Goal: Task Accomplishment & Management: Manage account settings

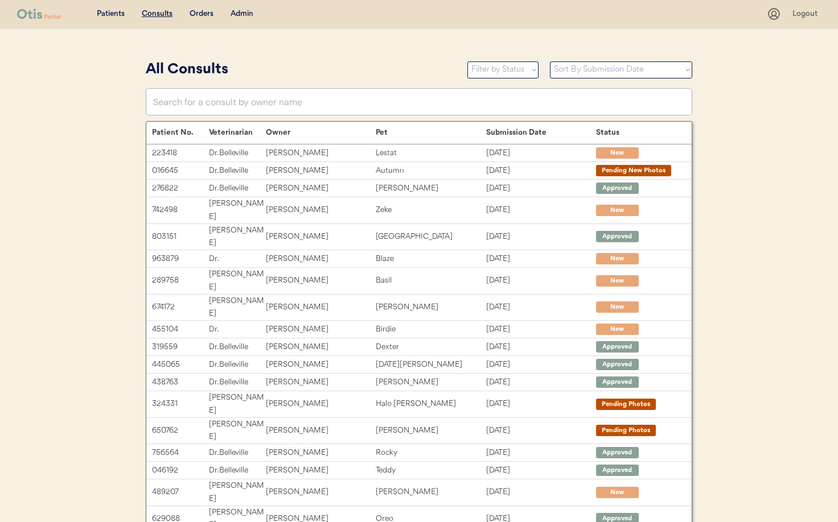
click at [240, 11] on div "Admin" at bounding box center [241, 14] width 23 height 11
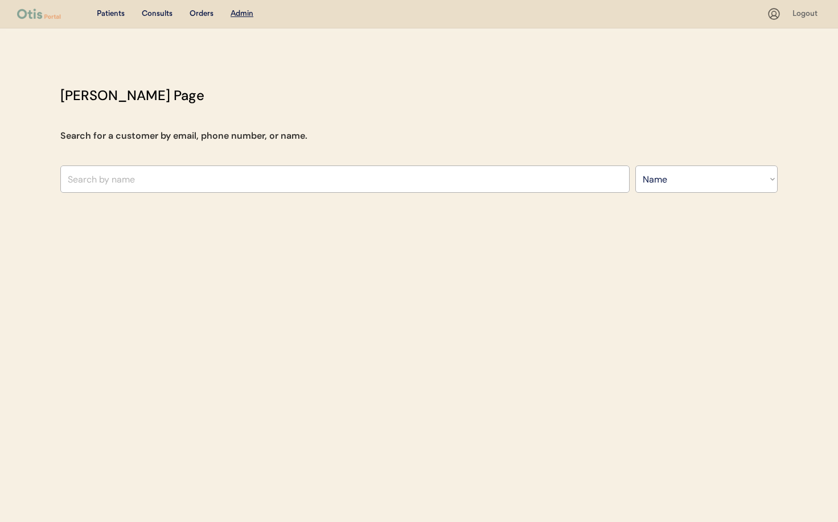
select select ""Name""
click at [200, 182] on input "text" at bounding box center [344, 179] width 569 height 27
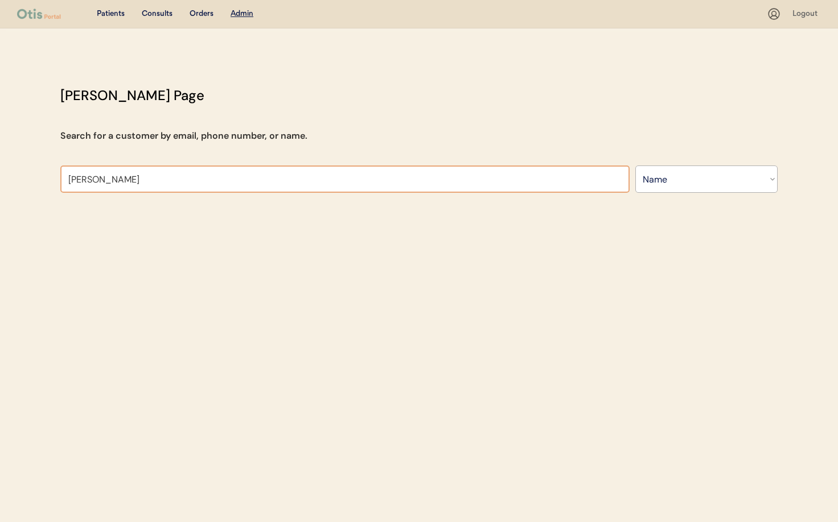
type input "Kelly"
type input "Kelly Moody"
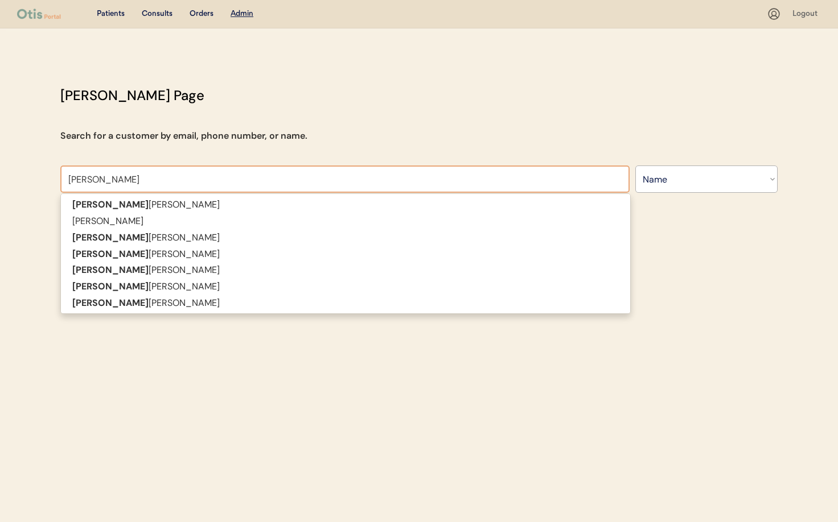
type input "Kelly dart"
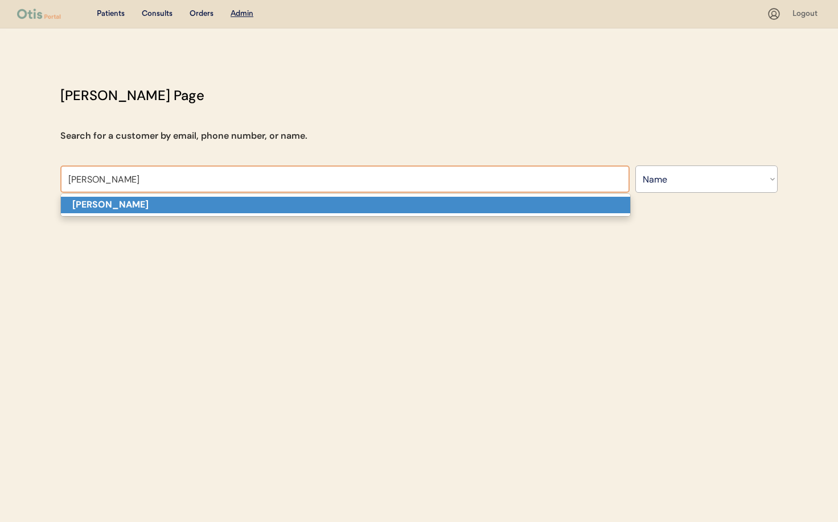
click at [188, 202] on p "Kelly dart" at bounding box center [345, 205] width 569 height 17
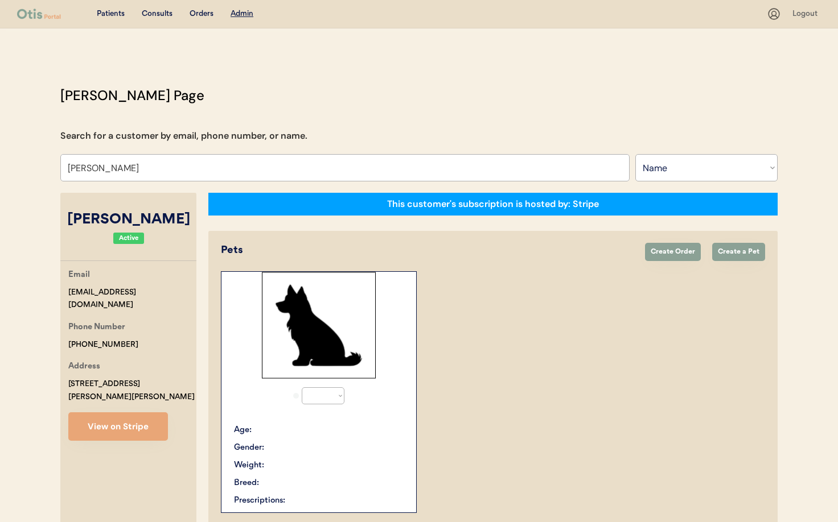
select select "true"
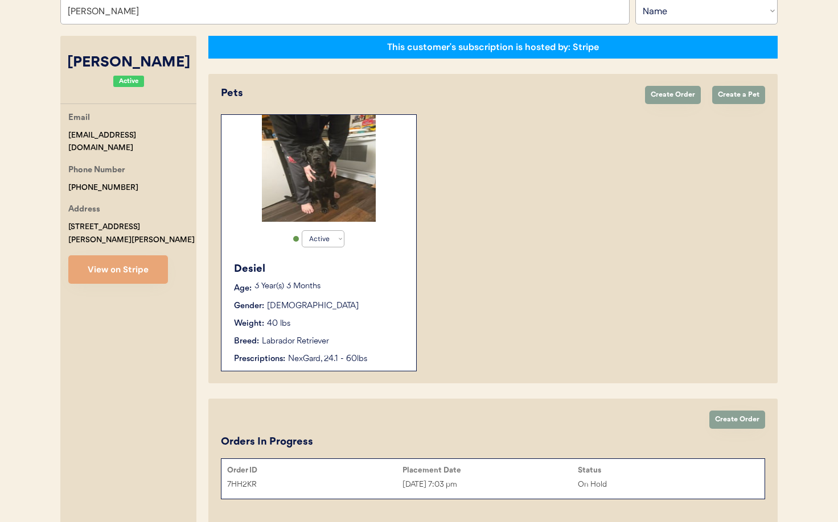
scroll to position [156, 0]
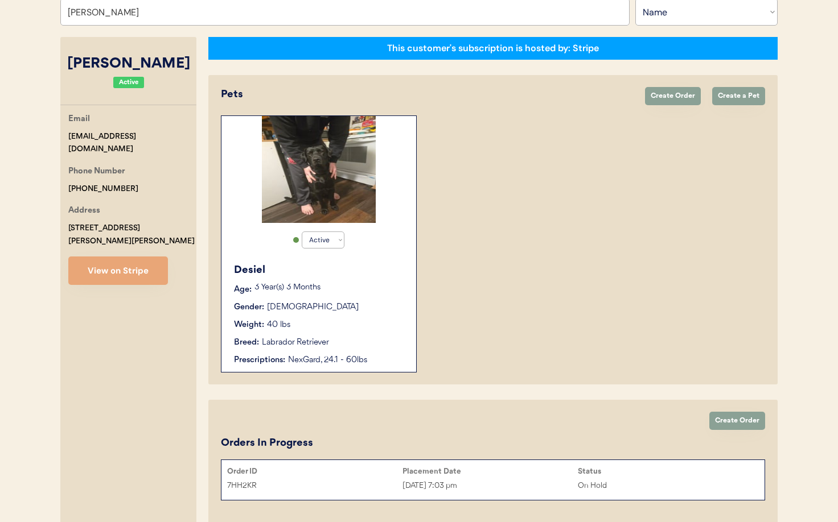
type input "Kelly dart"
click at [334, 306] on div "Gender: Male" at bounding box center [319, 308] width 171 height 12
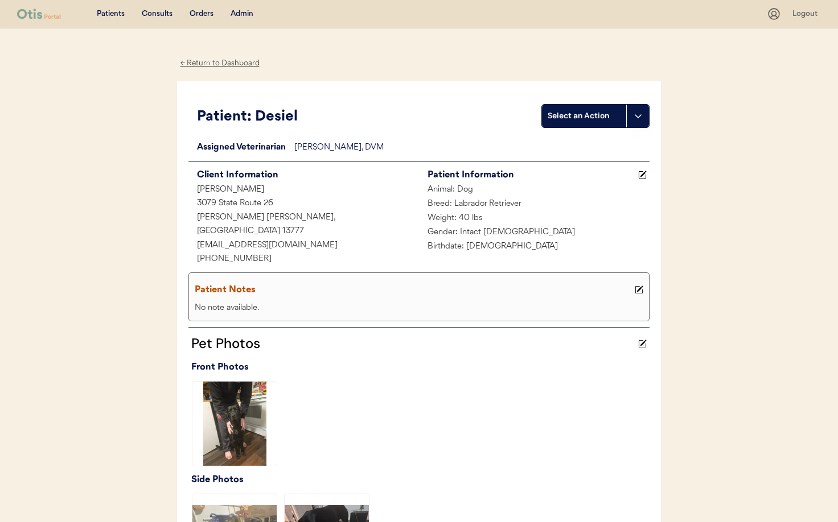
click at [222, 61] on div "← Return to Dashboard" at bounding box center [219, 63] width 85 height 13
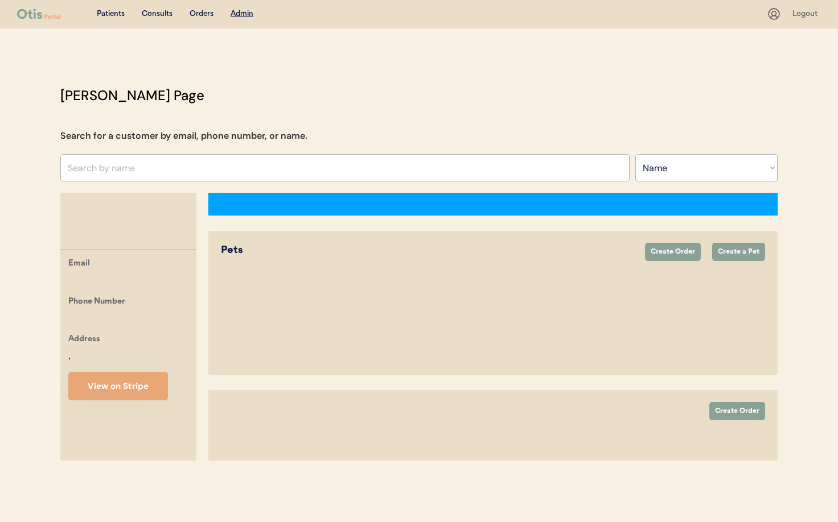
select select ""Name""
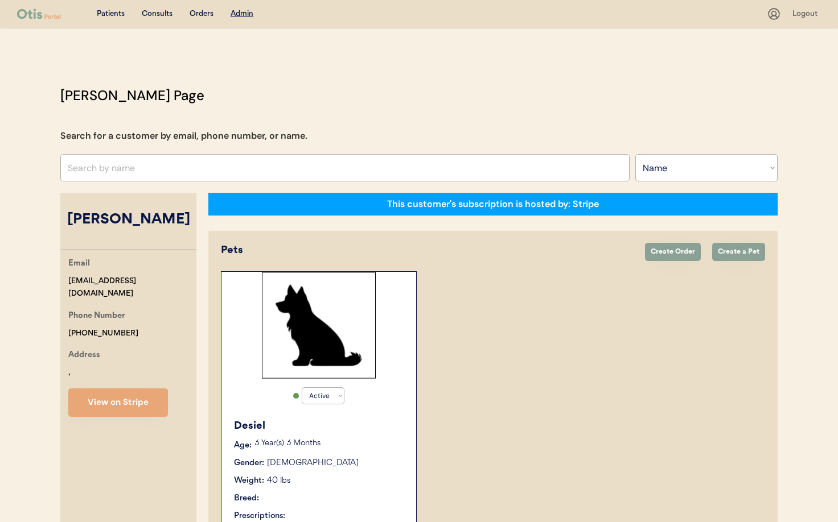
select select "true"
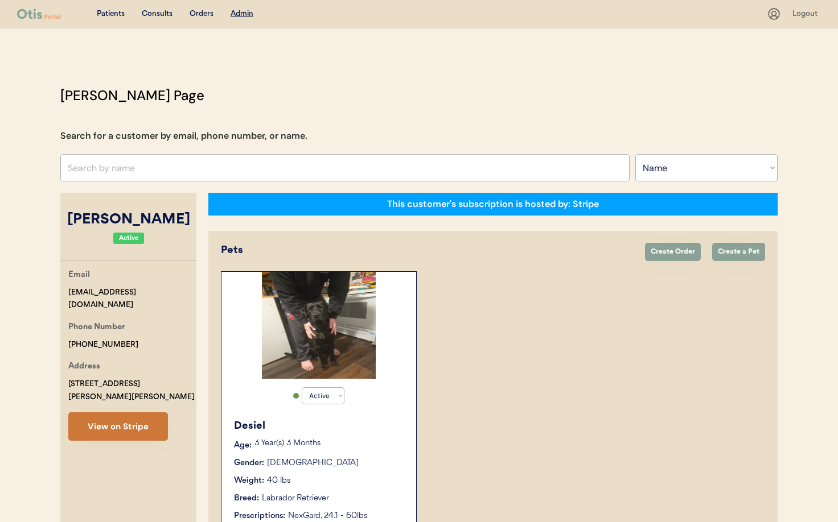
click at [114, 413] on button "View on Stripe" at bounding box center [118, 427] width 100 height 28
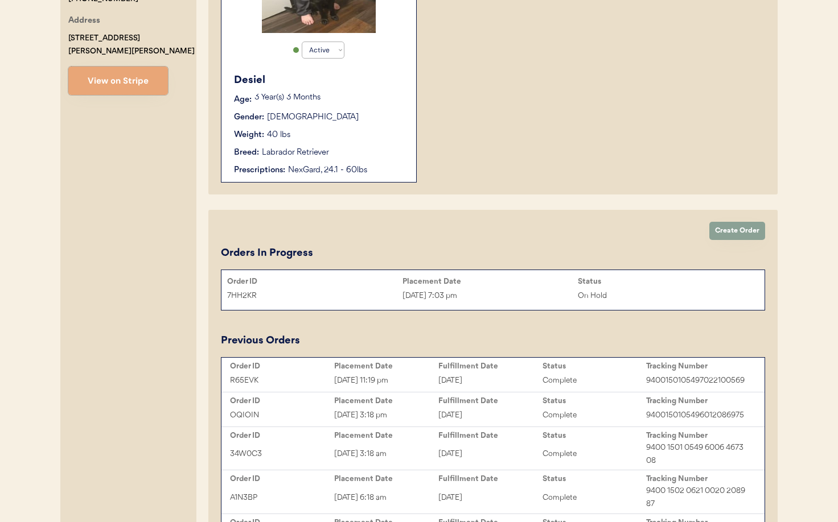
scroll to position [370, 0]
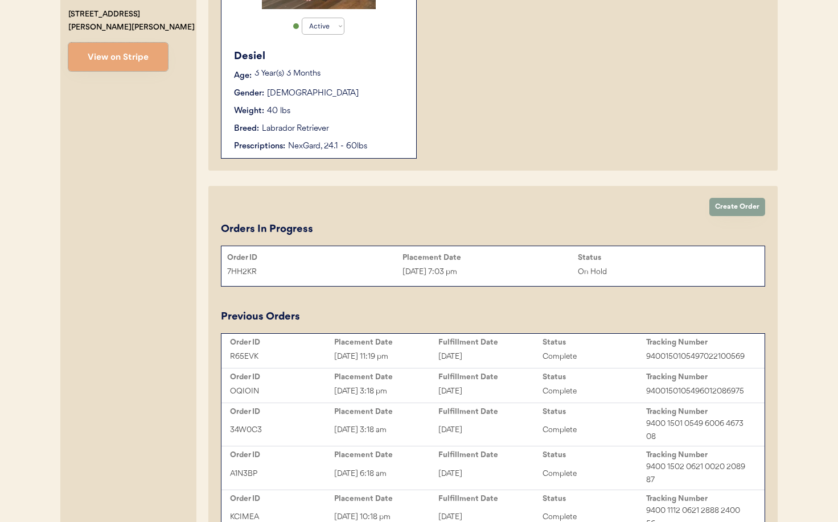
click at [617, 266] on div "On Hold" at bounding box center [665, 272] width 175 height 13
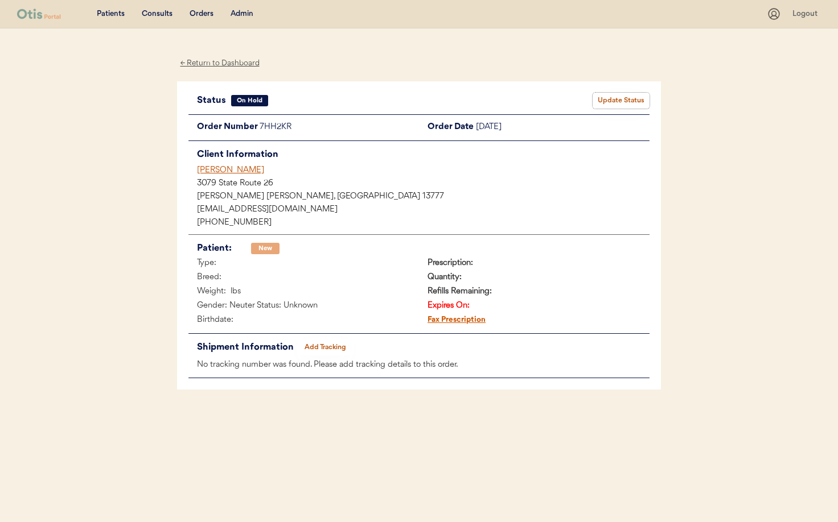
click at [633, 100] on button "Update Status" at bounding box center [620, 101] width 57 height 16
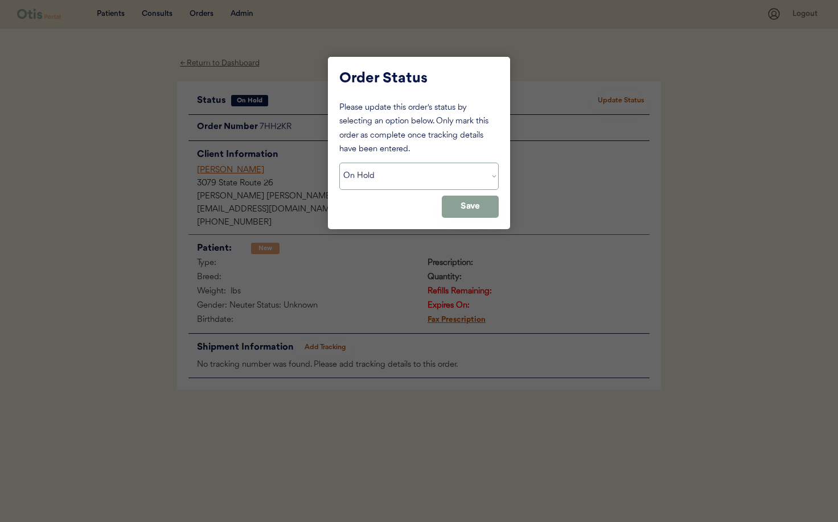
click at [459, 177] on select "Status On Hold New In Progress Complete Pending HW Consent Canceled" at bounding box center [418, 176] width 159 height 27
select select ""cancelled""
click at [339, 163] on select "Status On Hold New In Progress Complete Pending HW Consent Canceled" at bounding box center [418, 176] width 159 height 27
click at [471, 210] on button "Save" at bounding box center [470, 207] width 57 height 22
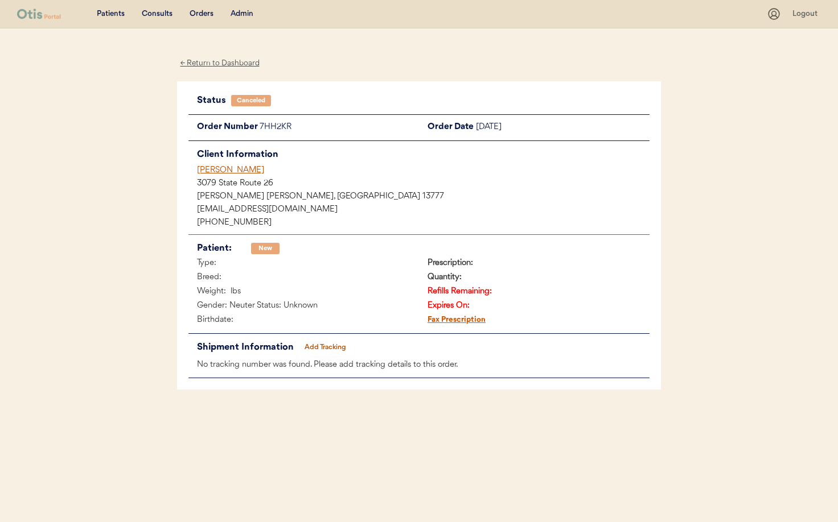
click at [216, 172] on div "Kelly dart" at bounding box center [423, 170] width 452 height 12
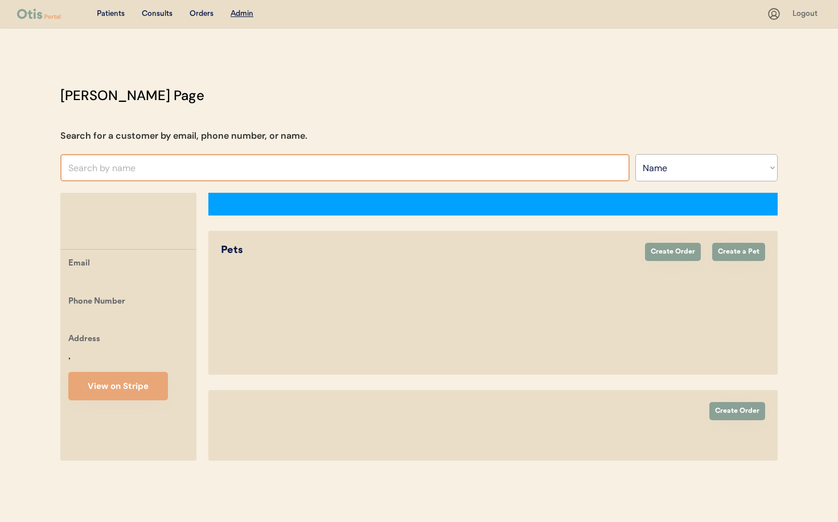
select select ""Name""
select select "true"
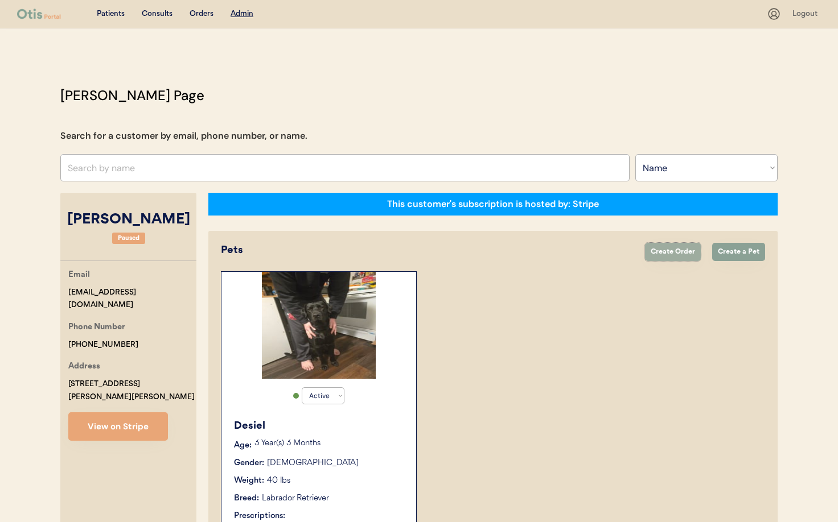
click at [661, 254] on button "Create Order" at bounding box center [673, 252] width 56 height 18
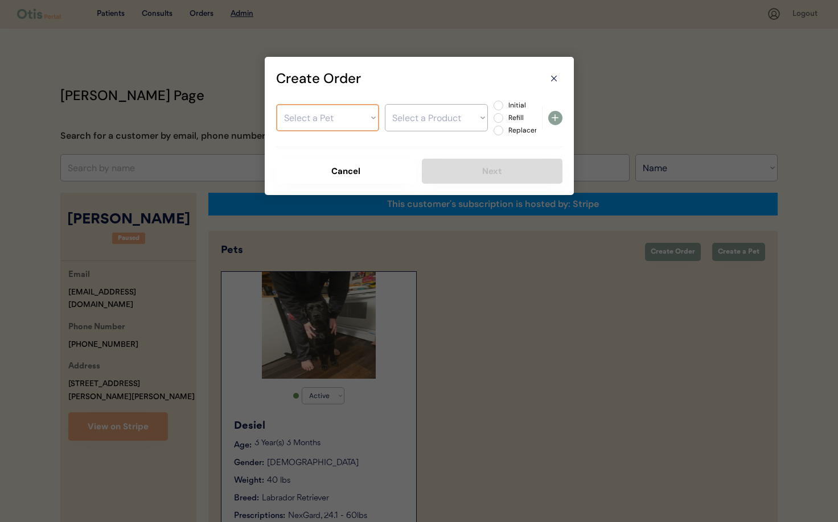
click at [315, 121] on select "Select a Pet Desiel" at bounding box center [327, 117] width 103 height 27
select select ""1348695171700984260__LOOKUP__1734778822254x625274315208654800""
click at [276, 104] on select "Select a Pet Desiel" at bounding box center [327, 117] width 103 height 27
click at [457, 122] on select "Select a Product NexGard, 24.1 - 60lbs" at bounding box center [436, 117] width 103 height 27
select select ""1348695171700984260__LOOKUP__1736475807341x282095099795210240""
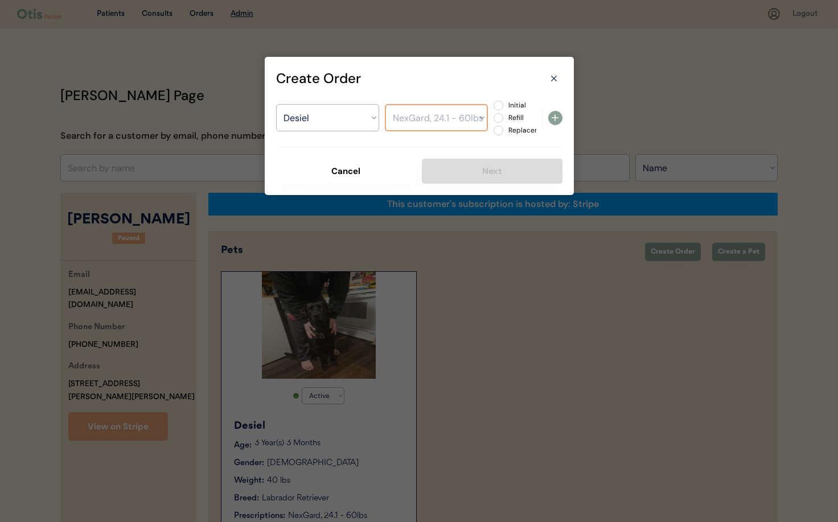
click at [385, 104] on select "Select a Product NexGard, 24.1 - 60lbs" at bounding box center [436, 117] width 103 height 27
click at [505, 119] on label "Refill" at bounding box center [530, 117] width 50 height 7
click at [492, 109] on input "Refill" at bounding box center [488, 105] width 7 height 7
radio input "true"
drag, startPoint x: 551, startPoint y: 119, endPoint x: 536, endPoint y: 134, distance: 21.3
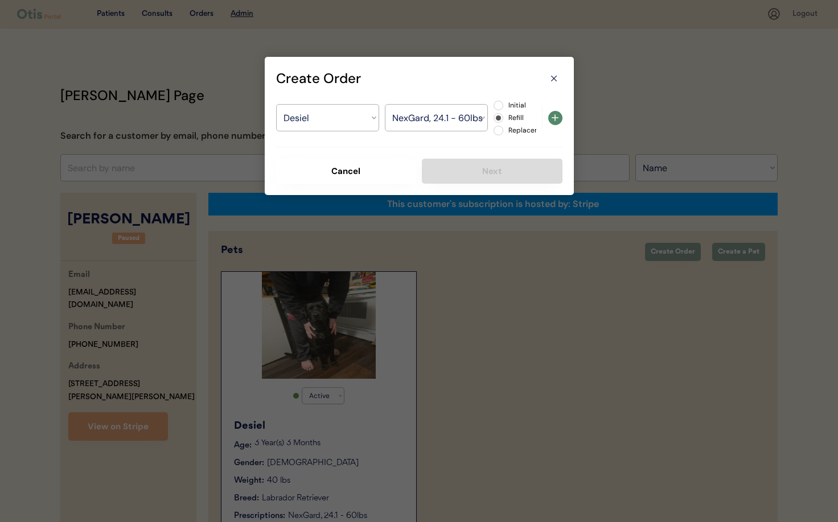
click at [551, 119] on icon at bounding box center [555, 118] width 14 height 14
select select ""PLACEHOLDER_1427118222253""
radio input "false"
select select ""PLACEHOLDER_1427118222253""
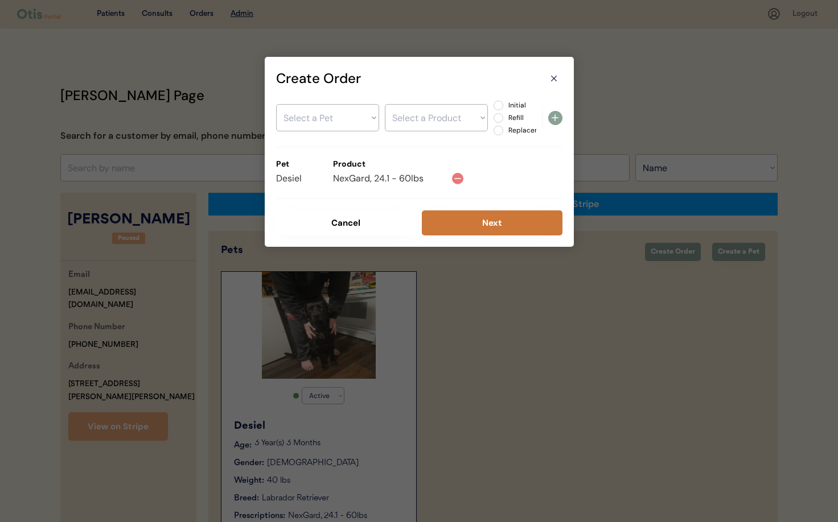
click at [470, 234] on button "Next" at bounding box center [492, 223] width 141 height 25
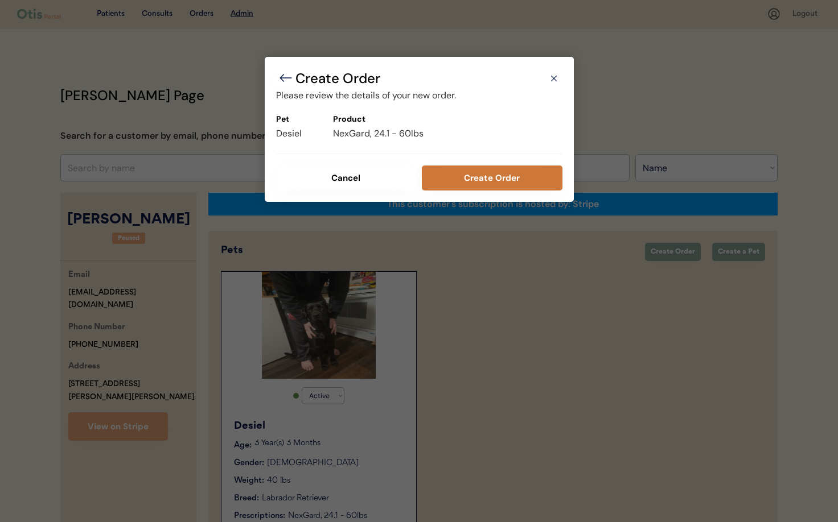
click at [475, 182] on button "Create Order" at bounding box center [492, 178] width 141 height 25
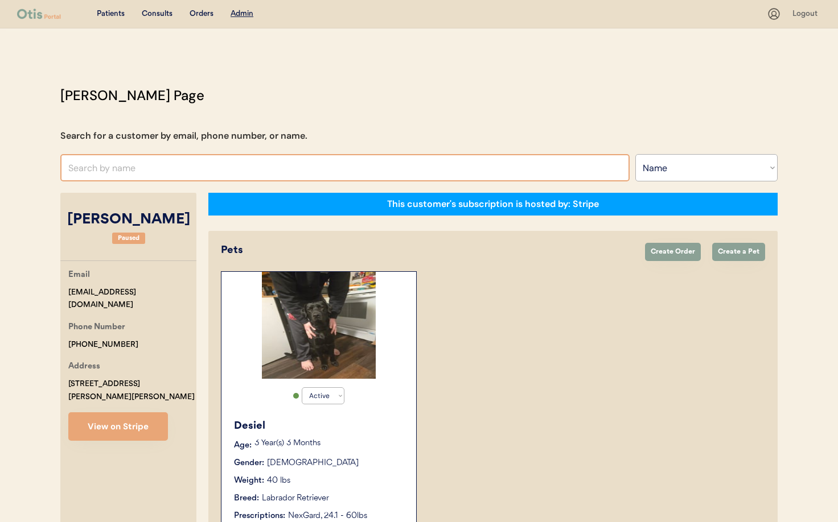
click at [110, 169] on input "text" at bounding box center [344, 167] width 569 height 27
type input "Brooklynn Wal"
type input "[PERSON_NAME]"
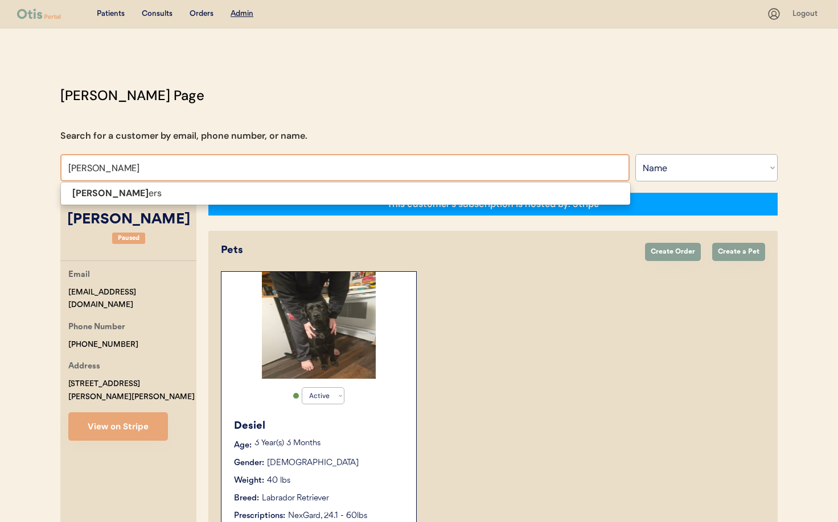
type input "Brooklynn Walter"
type input "[PERSON_NAME]"
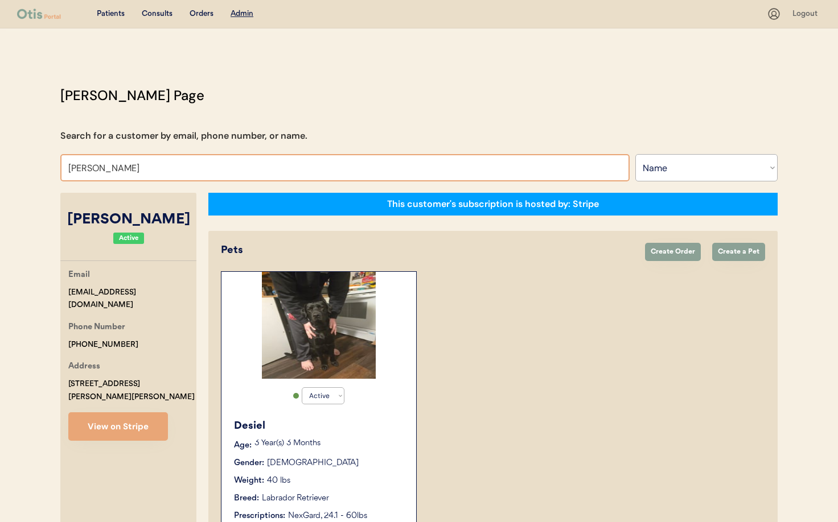
select select "true"
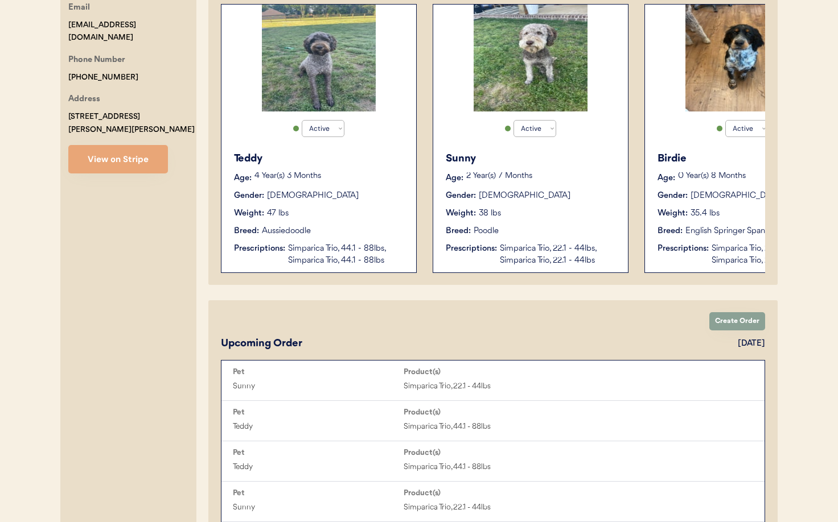
scroll to position [170, 0]
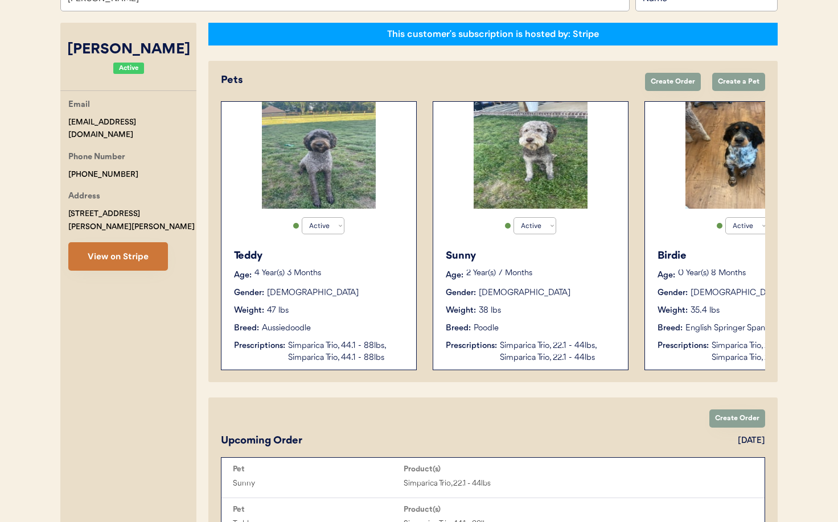
click at [130, 248] on button "View on Stripe" at bounding box center [118, 256] width 100 height 28
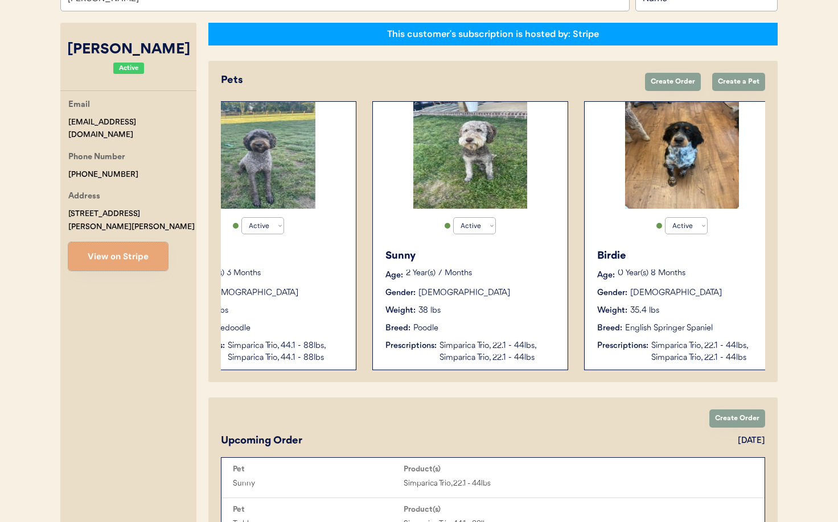
scroll to position [0, 63]
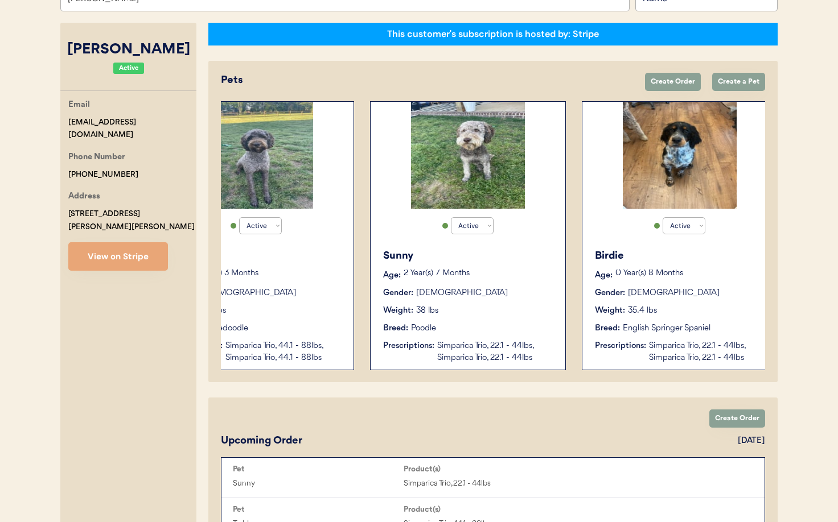
click at [698, 308] on div "Weight: 35.4 lbs" at bounding box center [680, 311] width 171 height 12
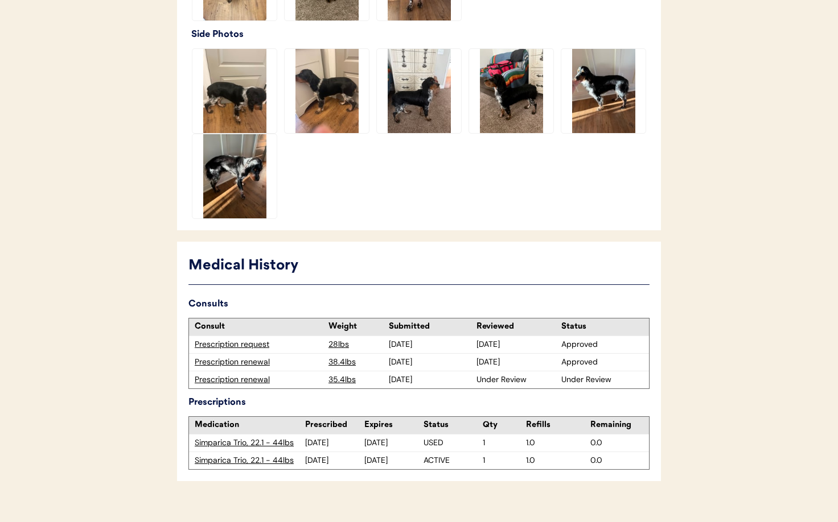
scroll to position [449, 0]
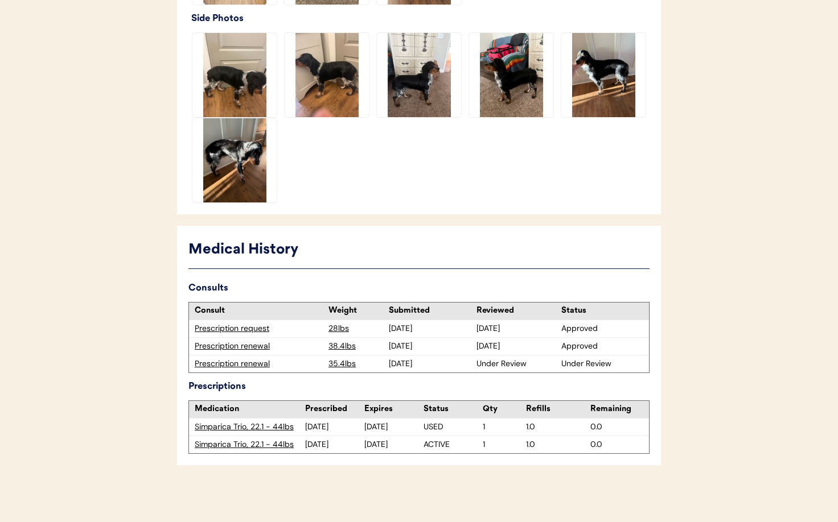
click at [232, 366] on div "Prescription renewal" at bounding box center [259, 363] width 128 height 11
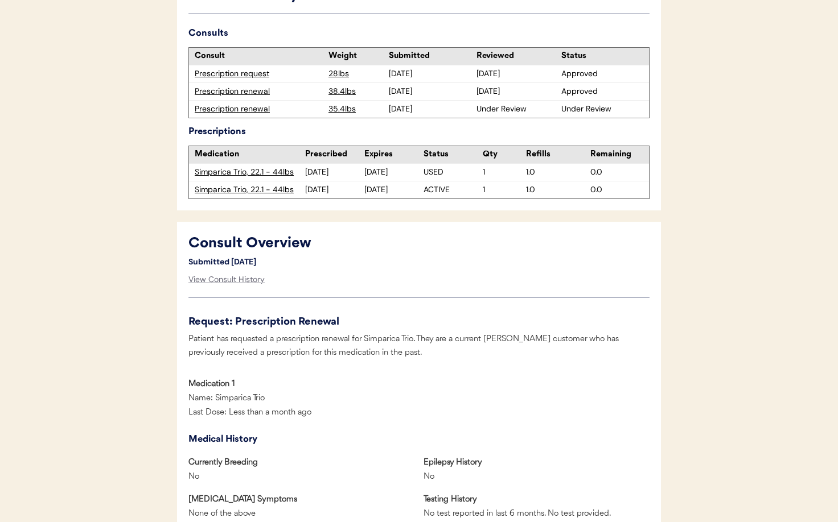
scroll to position [394, 0]
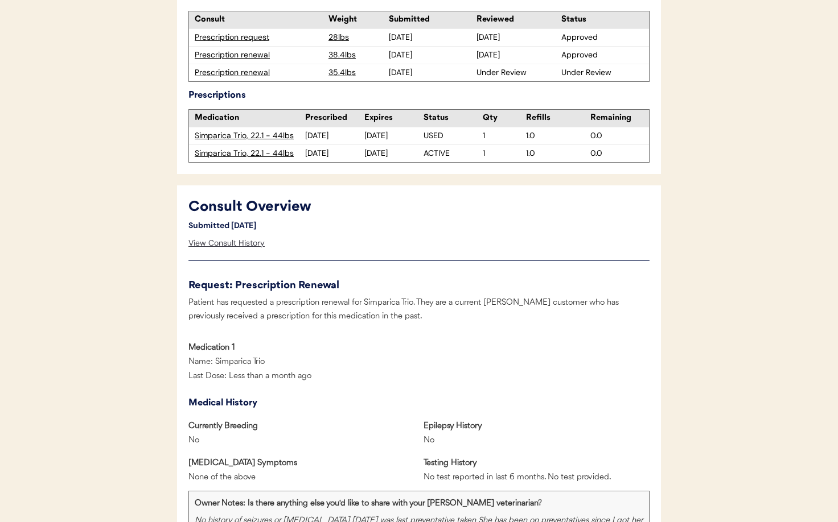
click at [229, 245] on div "View Consult History" at bounding box center [226, 243] width 76 height 23
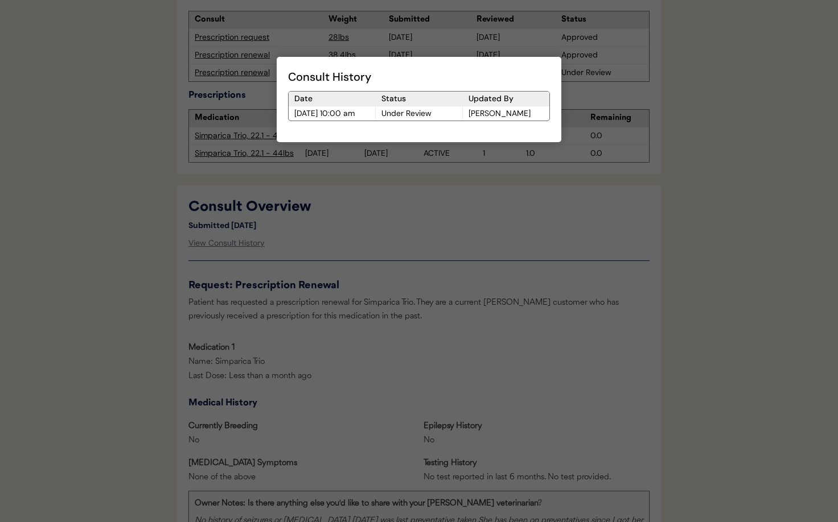
click at [427, 236] on div at bounding box center [419, 261] width 838 height 522
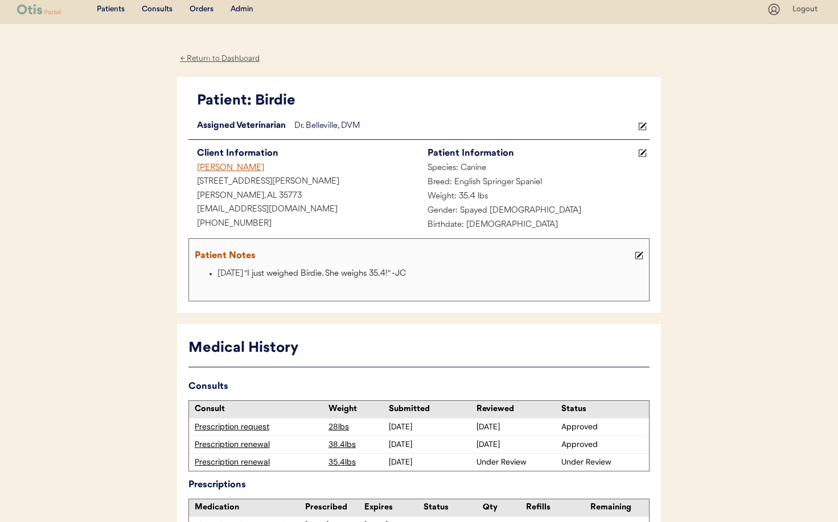
scroll to position [0, 0]
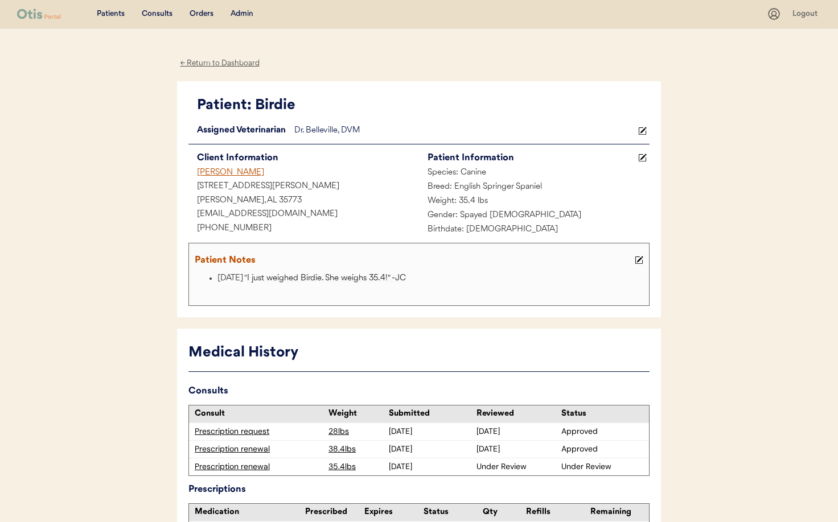
click at [245, 14] on div "Admin" at bounding box center [241, 14] width 23 height 11
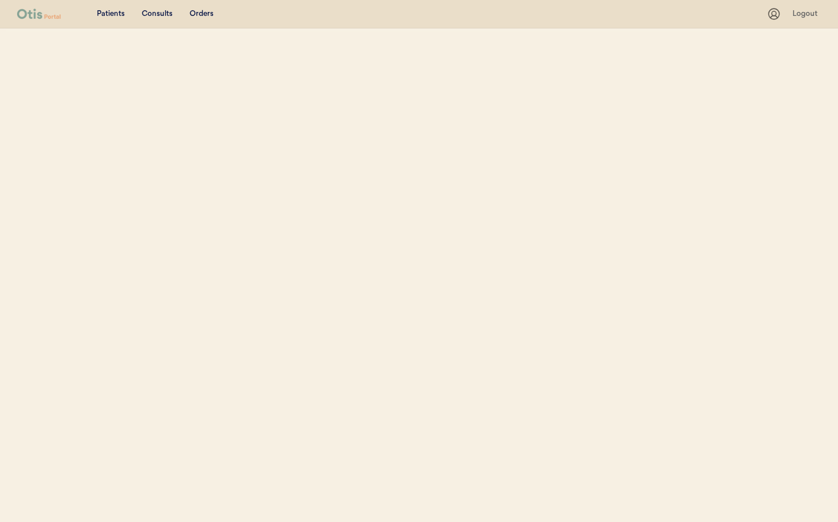
select select ""Name""
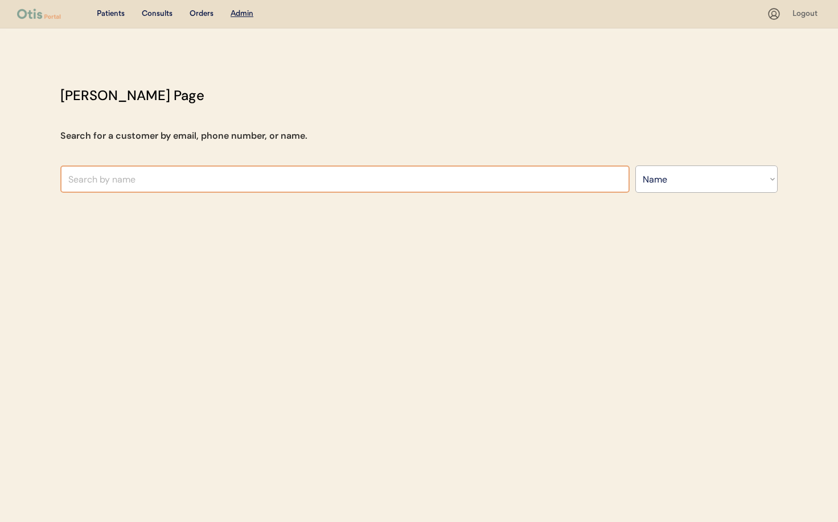
click at [174, 183] on input "text" at bounding box center [344, 179] width 569 height 27
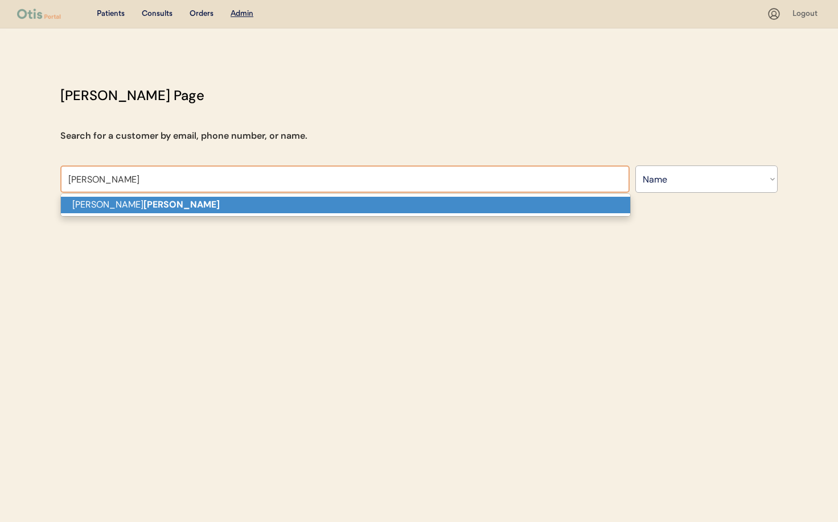
click at [160, 212] on p "Nellie roselund" at bounding box center [345, 205] width 569 height 17
type input "Nellie roselund"
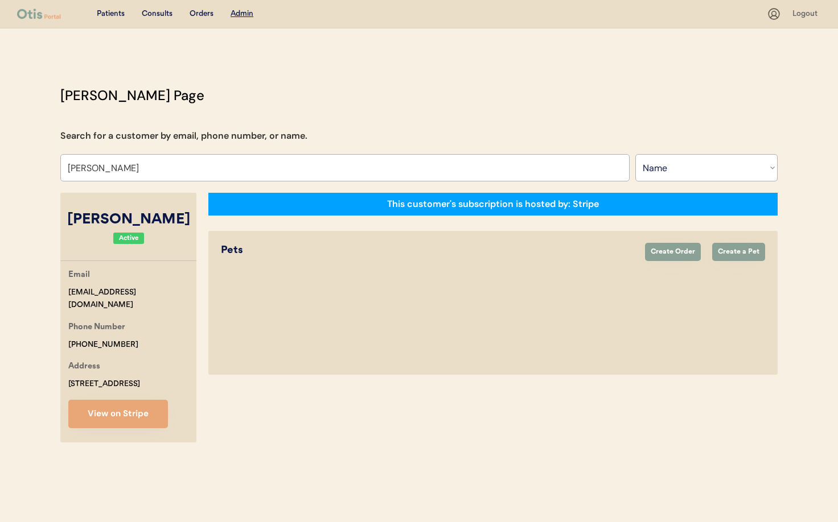
select select "true"
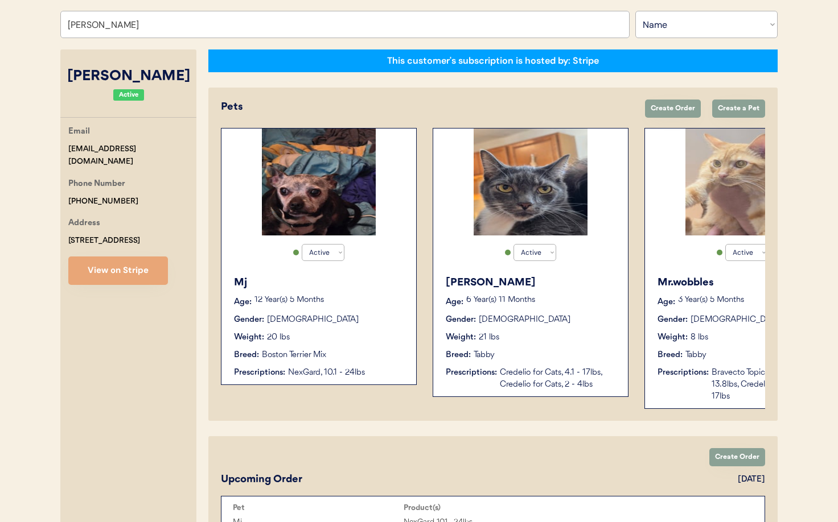
scroll to position [203, 0]
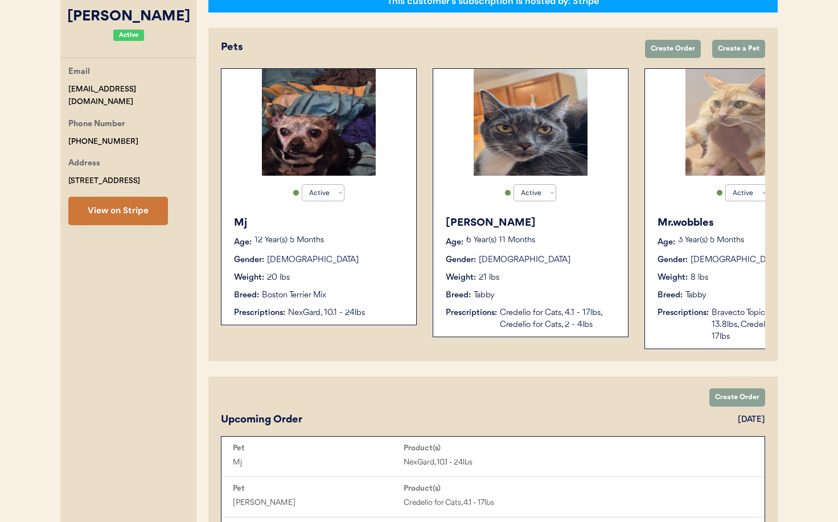
click at [96, 216] on button "View on Stripe" at bounding box center [118, 211] width 100 height 28
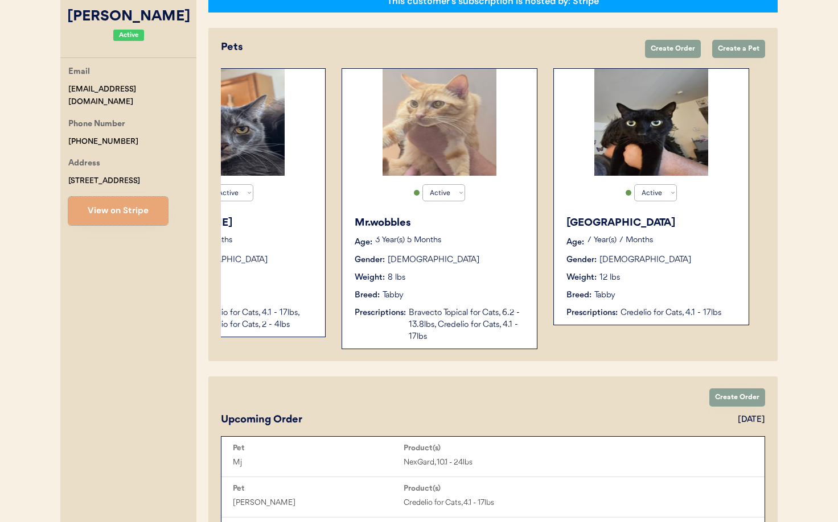
scroll to position [0, 0]
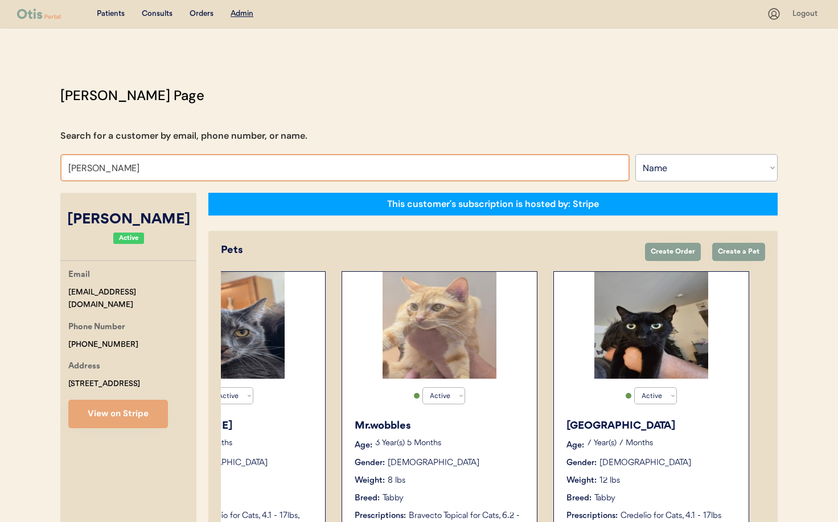
click at [155, 172] on input "Nellie roselund" at bounding box center [344, 167] width 569 height 27
drag, startPoint x: 72, startPoint y: 172, endPoint x: 33, endPoint y: 170, distance: 38.7
click at [33, 170] on div "Patients Consults Orders Admin Logout Otis Admin Page Search for a customer by …" at bounding box center [419, 514] width 838 height 1029
type input "maryann"
type input "maryann Rodriguez"
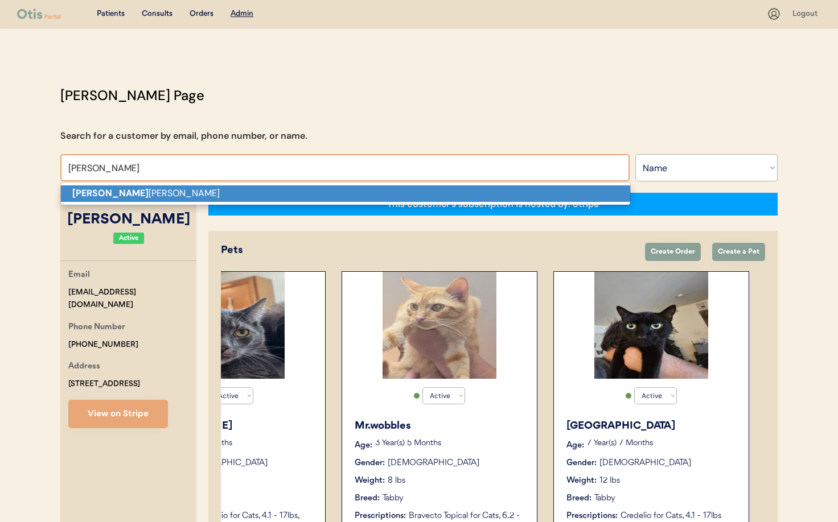
click at [92, 190] on strong "Maryann" at bounding box center [110, 193] width 76 height 12
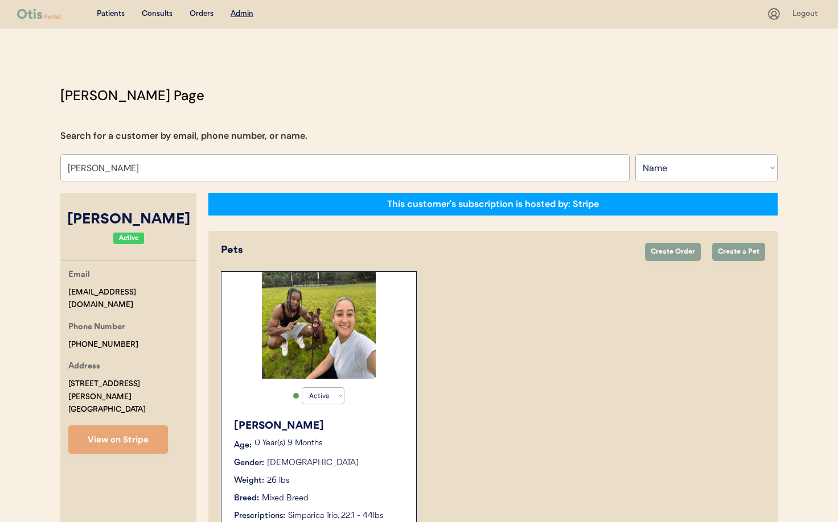
type input "Maryann Rodriguez"
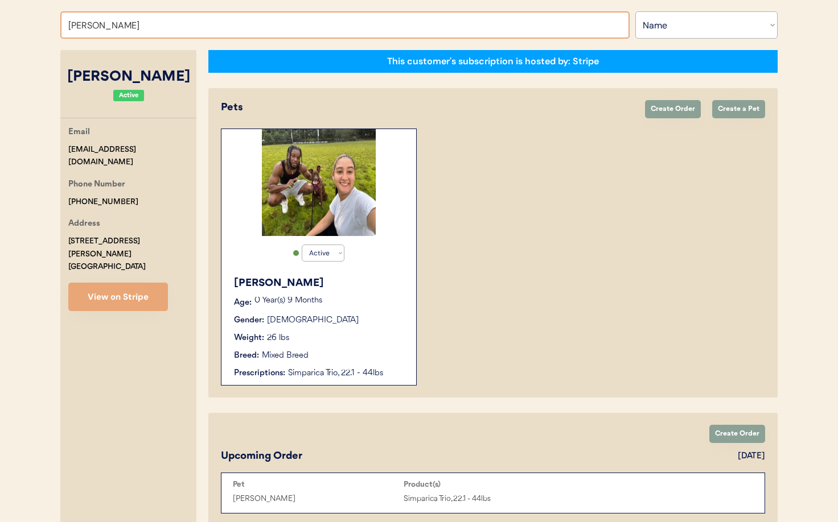
scroll to position [145, 0]
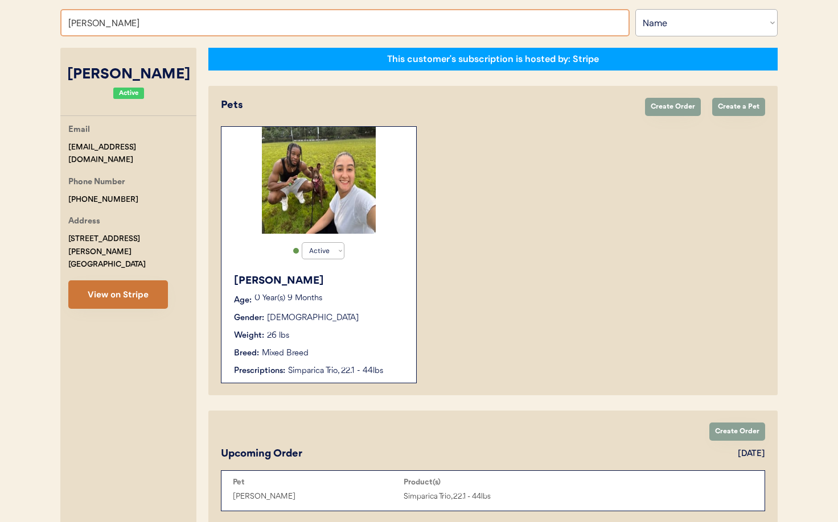
click at [105, 284] on button "View on Stripe" at bounding box center [118, 295] width 100 height 28
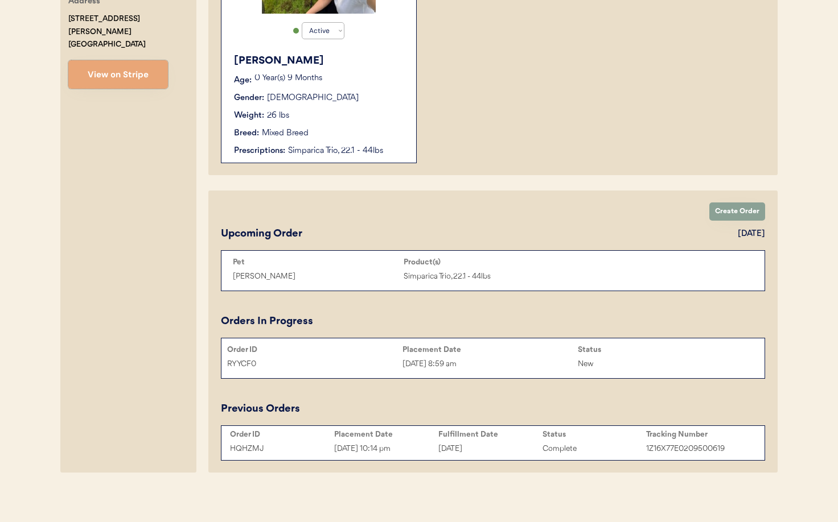
scroll to position [360, 0]
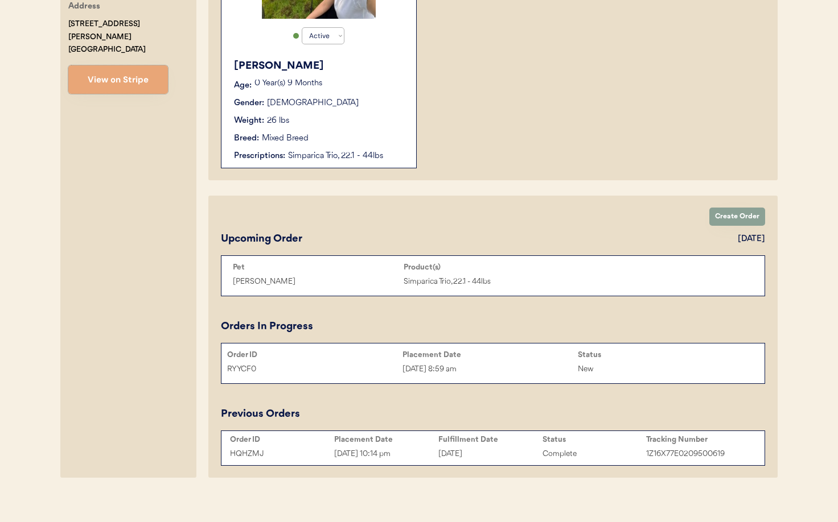
click at [517, 366] on div "Sep 3, 2025 8:59 am" at bounding box center [489, 369] width 175 height 13
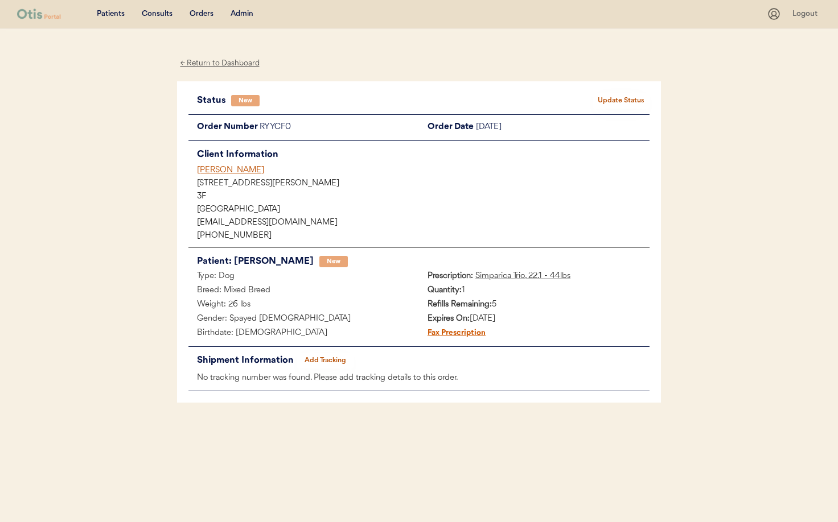
click at [231, 171] on div "[PERSON_NAME]" at bounding box center [423, 170] width 452 height 12
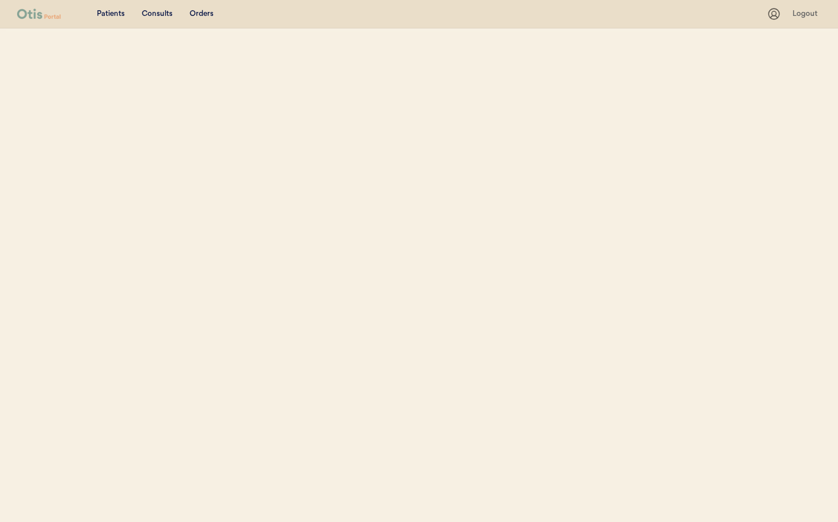
select select ""Name""
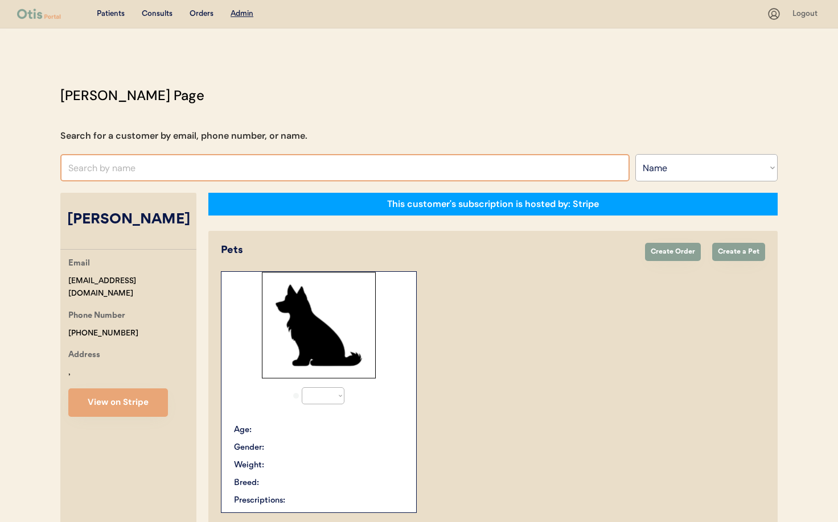
select select "true"
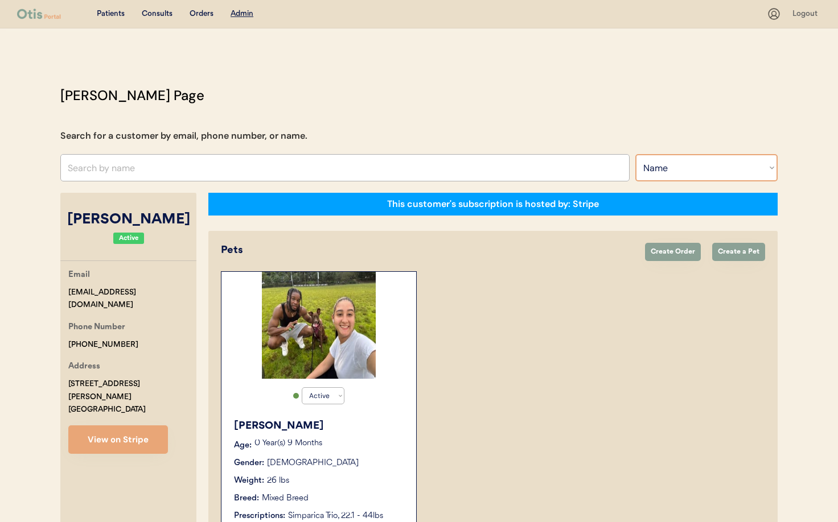
click at [690, 161] on select "Search By Name Email Phone Number" at bounding box center [706, 167] width 142 height 27
select select ""Email""
click at [635, 154] on select "Search By Name Email Phone Number" at bounding box center [706, 167] width 142 height 27
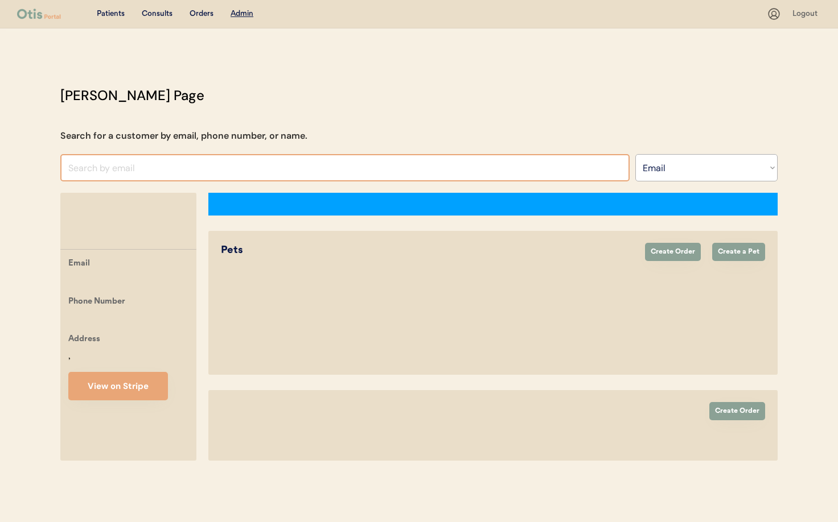
select select ""Email""
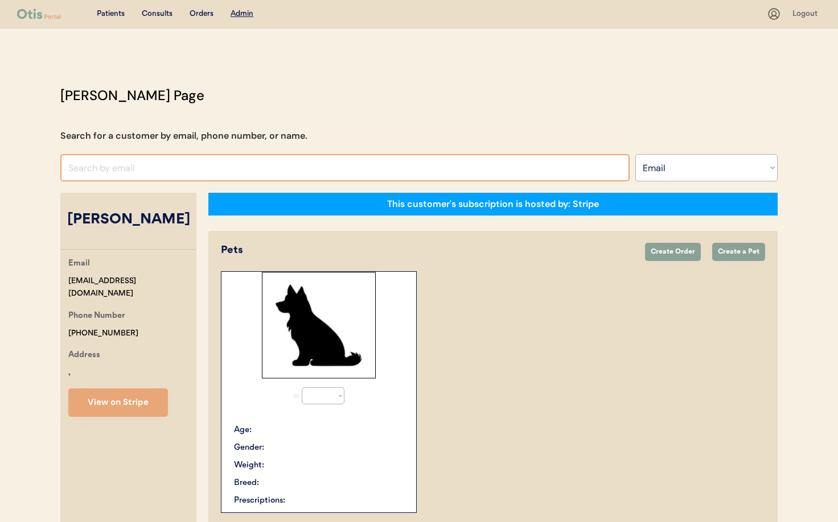
select select "true"
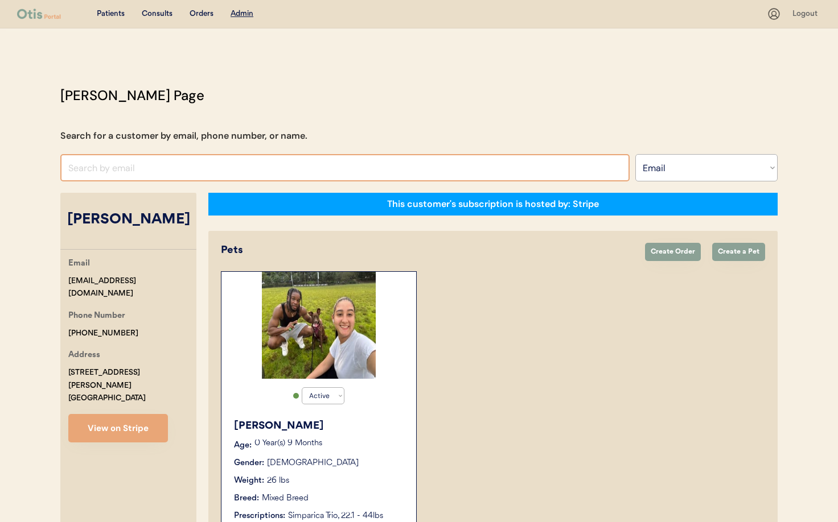
click at [106, 172] on input "input" at bounding box center [344, 167] width 569 height 27
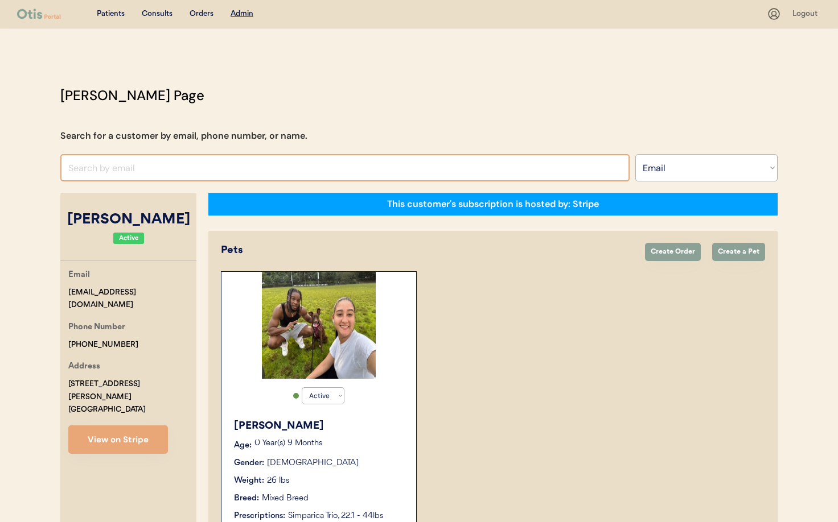
paste input "[EMAIL_ADDRESS][DOMAIN_NAME]"
click at [216, 166] on input "input" at bounding box center [344, 167] width 569 height 27
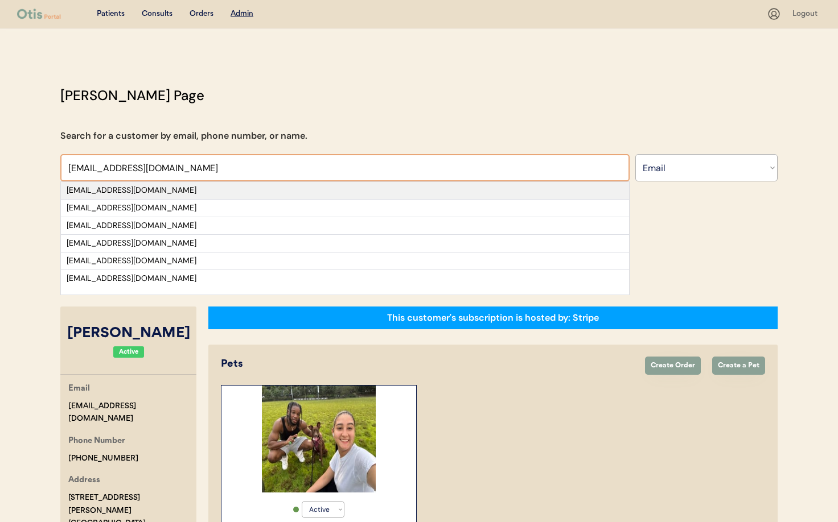
type input "porcse51115@gmail.com"
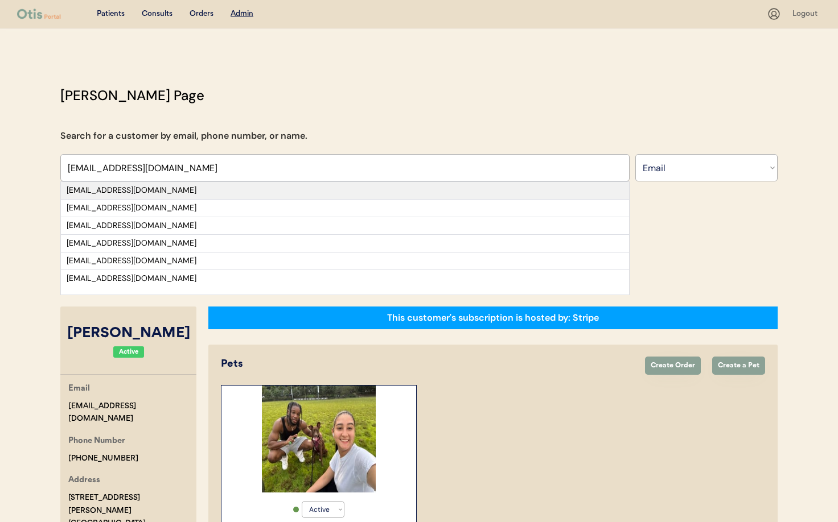
scroll to position [1, 0]
click at [208, 188] on div "porcse51115@gmail.com" at bounding box center [345, 189] width 556 height 11
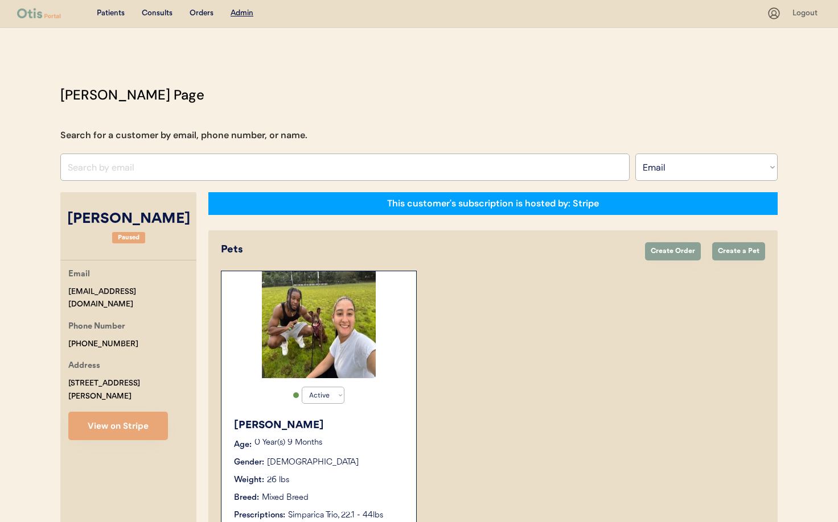
select select "true"
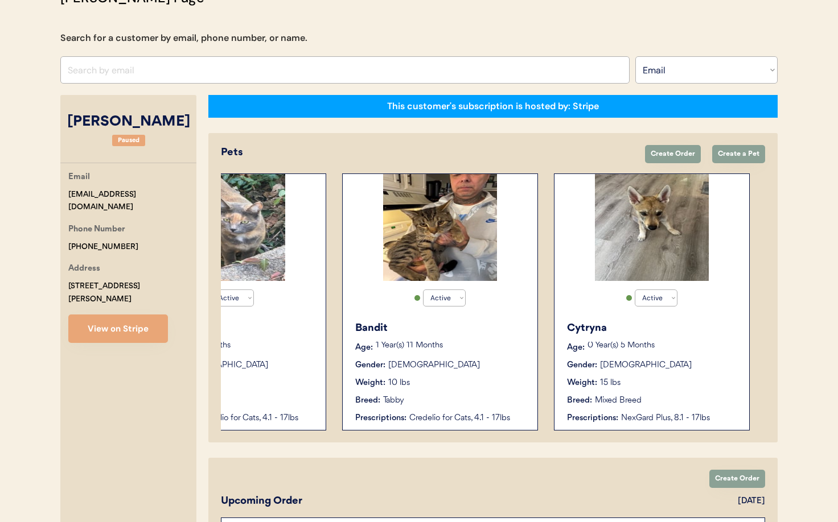
scroll to position [0, 303]
drag, startPoint x: 118, startPoint y: 234, endPoint x: 66, endPoint y: 233, distance: 52.4
click at [66, 233] on div "Email porcse51115@gmail.com Phone Number +17178233614 Address 14 Morris Road Du…" at bounding box center [128, 257] width 136 height 172
copy div "[PHONE_NUMBER]"
click at [603, 387] on div "15 lbs" at bounding box center [609, 383] width 20 height 12
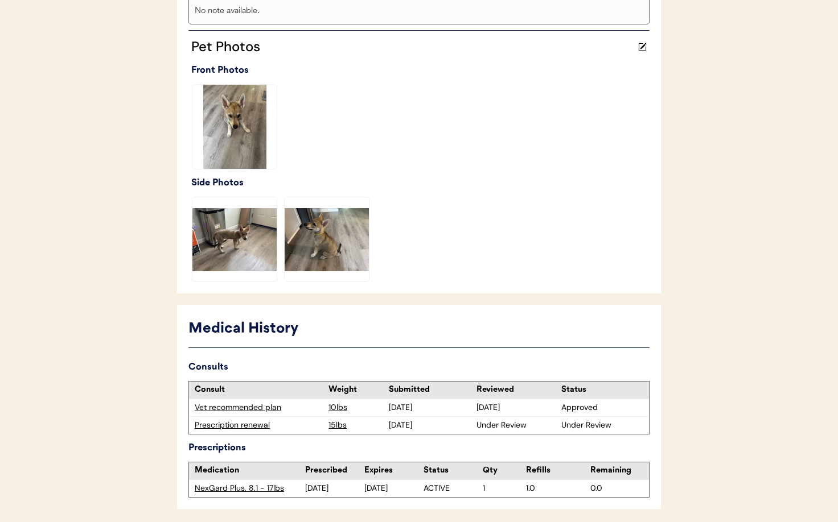
scroll to position [328, 0]
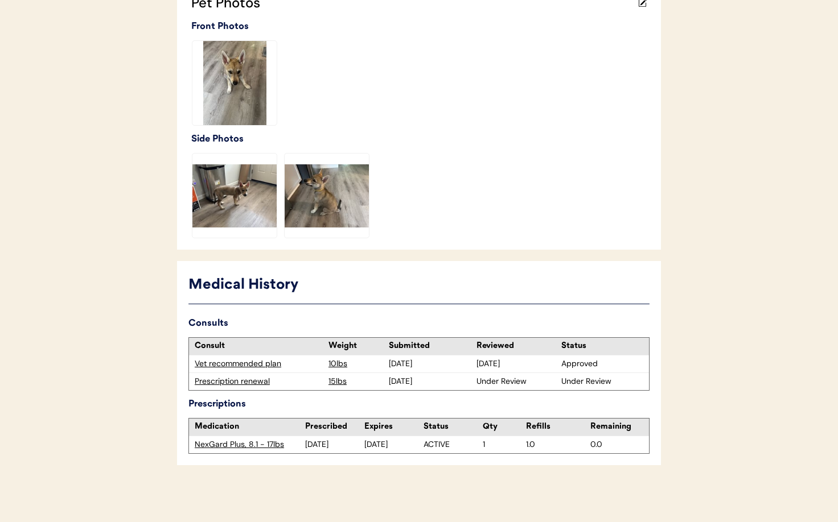
click at [247, 384] on div "Prescription renewal" at bounding box center [259, 381] width 128 height 11
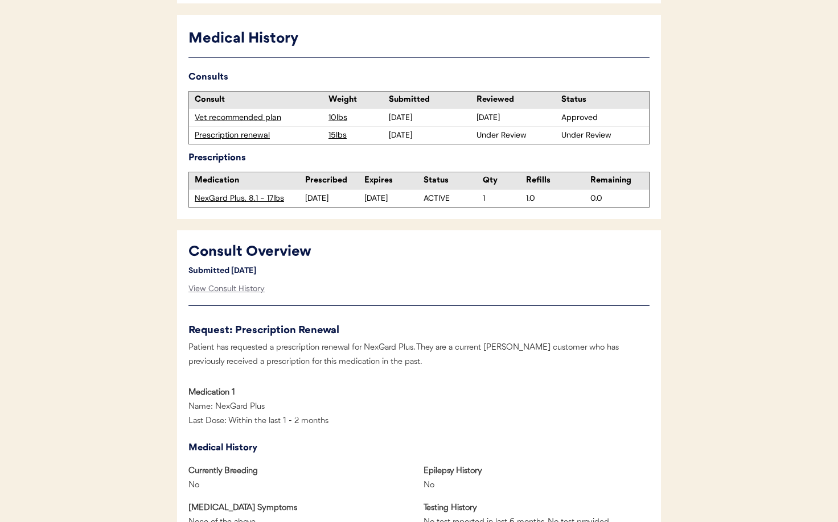
scroll to position [314, 0]
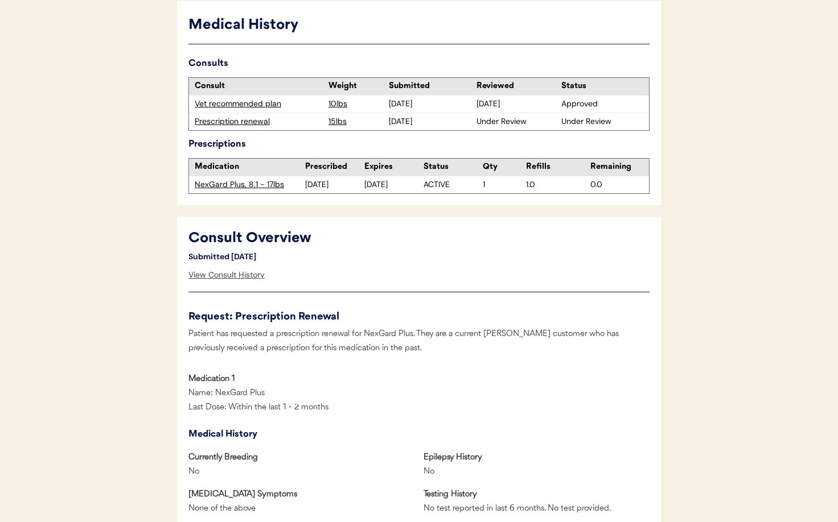
click at [233, 277] on div "View Consult History" at bounding box center [226, 275] width 76 height 23
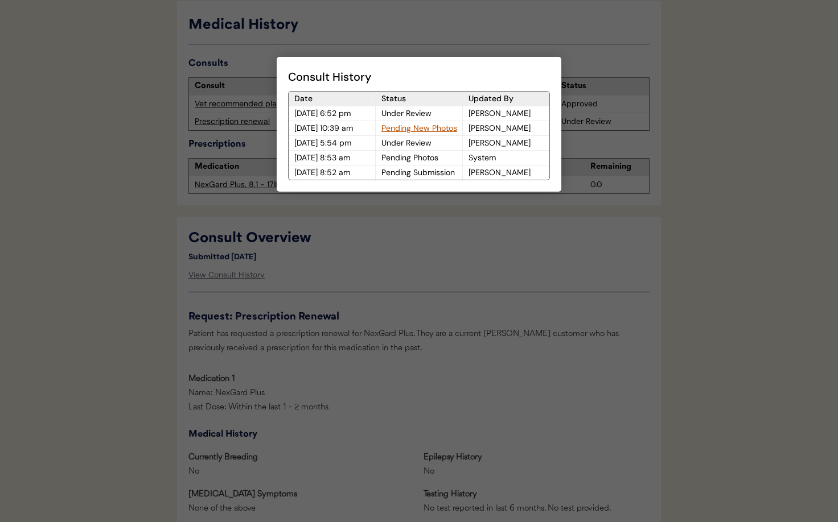
click at [382, 275] on div at bounding box center [419, 261] width 838 height 522
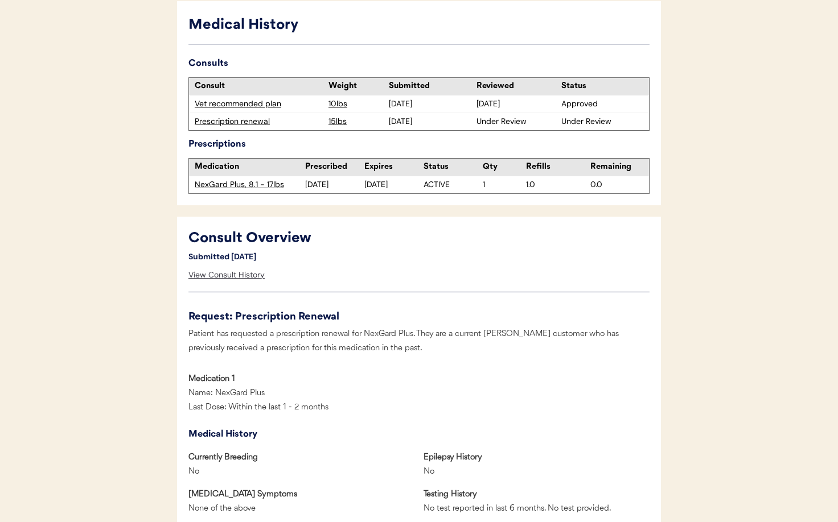
click at [240, 277] on div "View Consult History" at bounding box center [226, 275] width 76 height 23
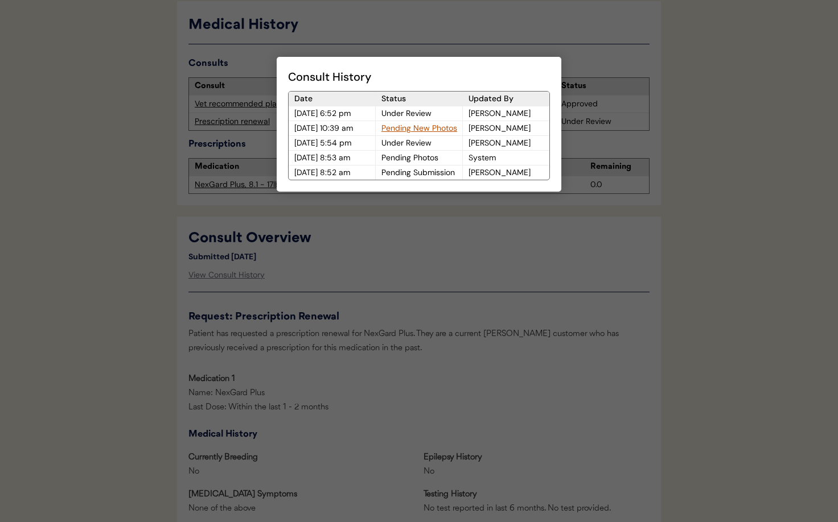
click at [406, 135] on div "Pending New Photos" at bounding box center [419, 128] width 86 height 14
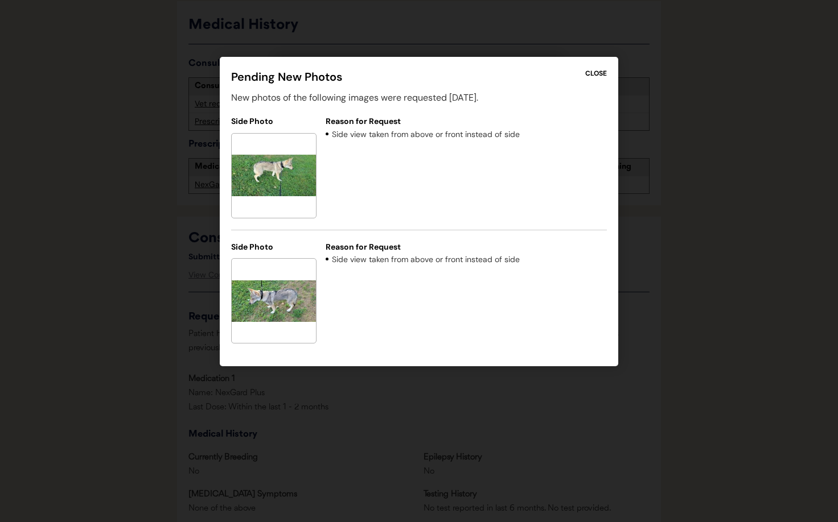
click at [601, 73] on div "CLOSE" at bounding box center [596, 73] width 22 height 10
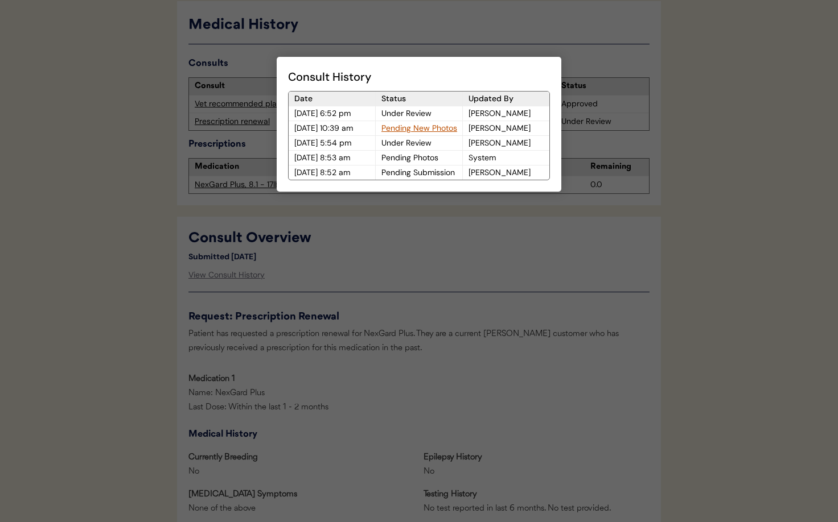
drag, startPoint x: 488, startPoint y: 278, endPoint x: 475, endPoint y: 275, distance: 13.4
click at [488, 278] on div at bounding box center [419, 261] width 838 height 522
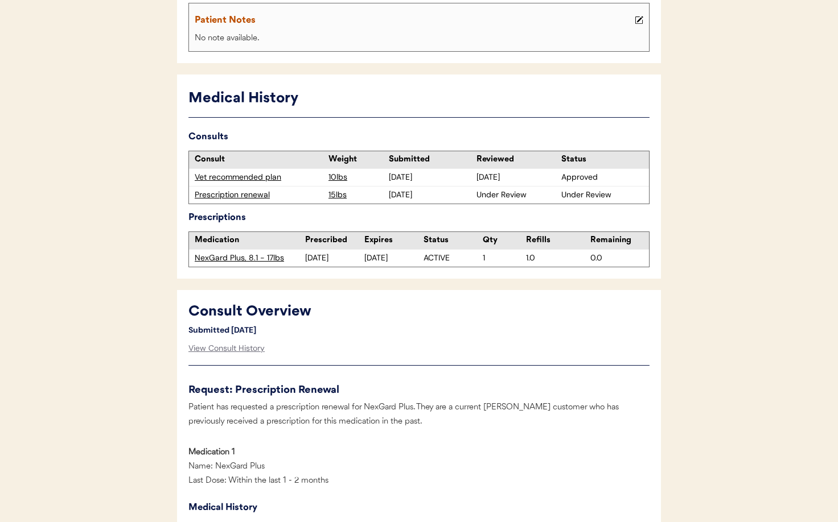
scroll to position [0, 0]
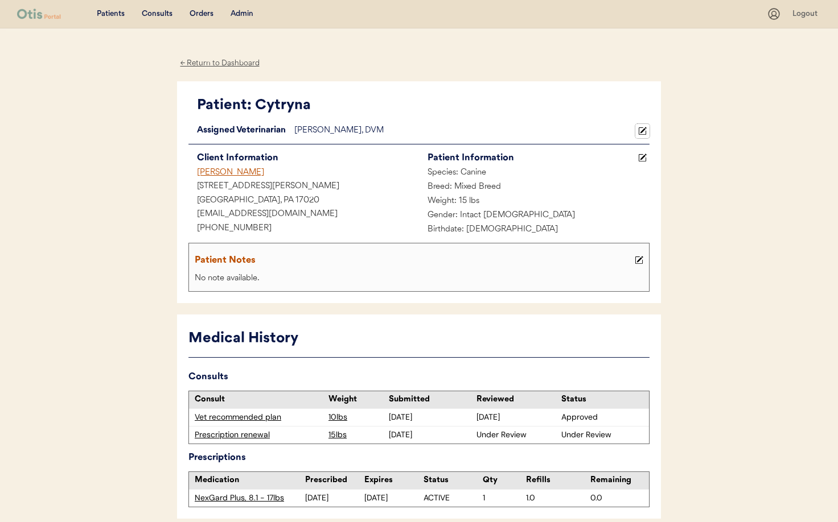
click at [641, 132] on use at bounding box center [642, 131] width 8 height 8
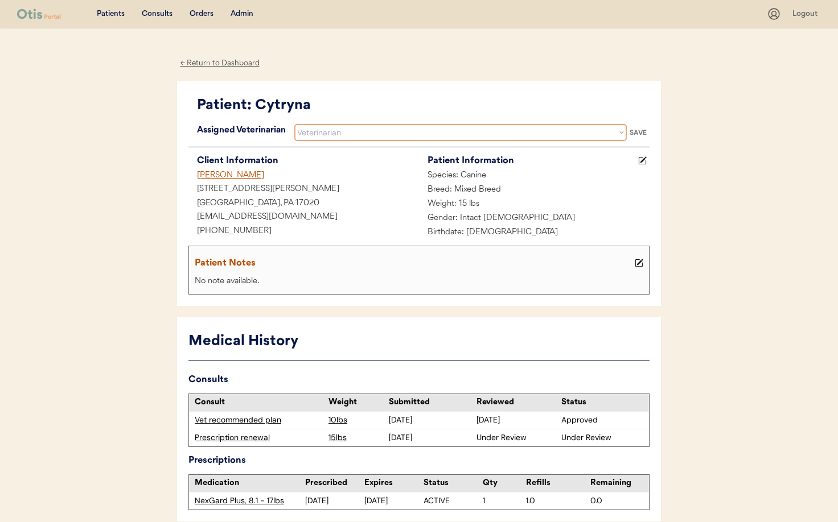
click at [463, 138] on select "Veterinarian Erin Belleville Hillary Braverman Kit Warren" at bounding box center [460, 132] width 332 height 17
select select ""1348695171700984260__LOOKUP__1733767339806x932322702314707600""
click at [294, 124] on select "Veterinarian Erin Belleville Hillary Braverman Kit Warren" at bounding box center [460, 132] width 332 height 17
click at [634, 133] on div "SAVE" at bounding box center [637, 132] width 23 height 7
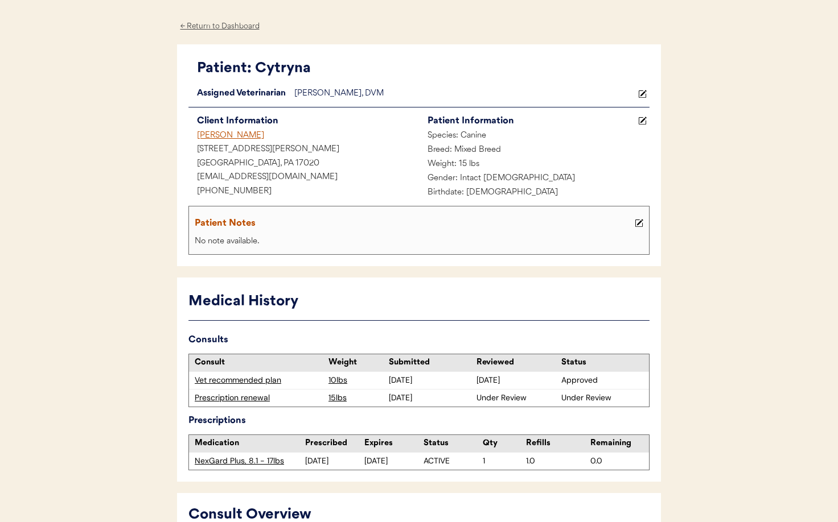
scroll to position [36, 0]
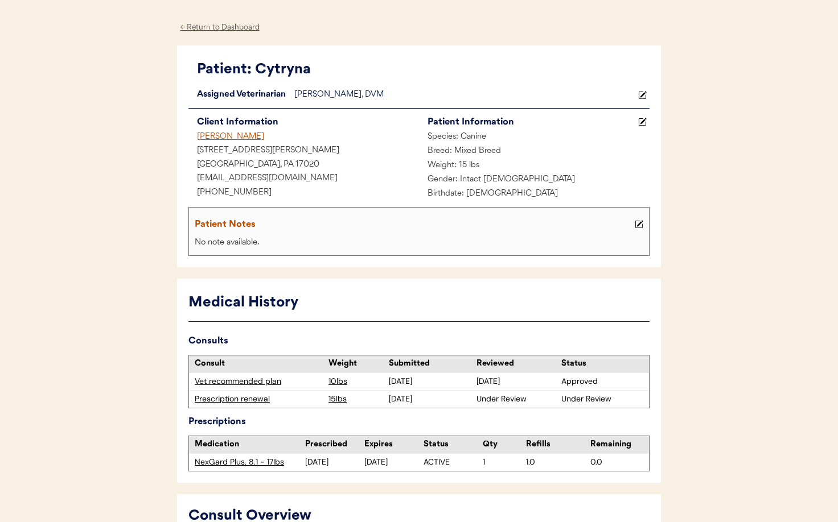
click at [226, 401] on div "Prescription renewal" at bounding box center [259, 399] width 128 height 11
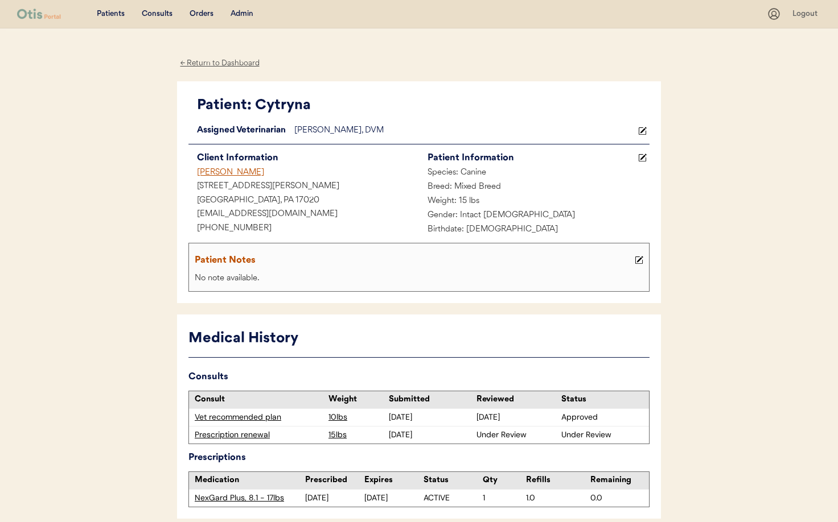
click at [244, 17] on div "Admin" at bounding box center [241, 14] width 23 height 11
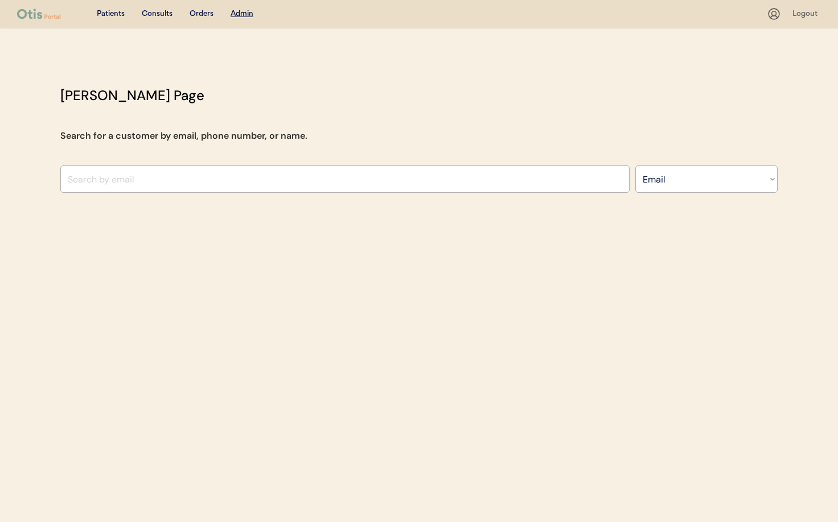
select select ""Email""
click at [114, 177] on input "input" at bounding box center [344, 179] width 569 height 27
type input "hader"
click at [680, 188] on select "Search By Name Email Phone Number" at bounding box center [706, 179] width 142 height 27
select select ""Name""
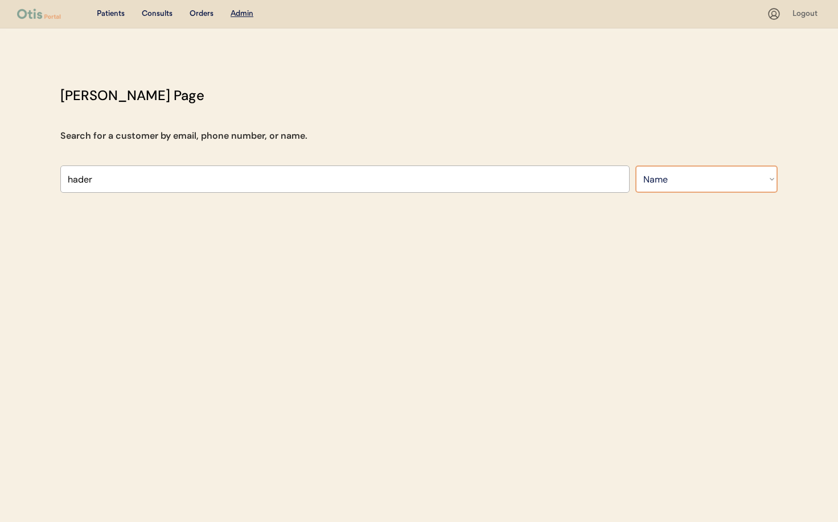
click at [635, 166] on select "Search By Name Email Phone Number" at bounding box center [706, 179] width 142 height 27
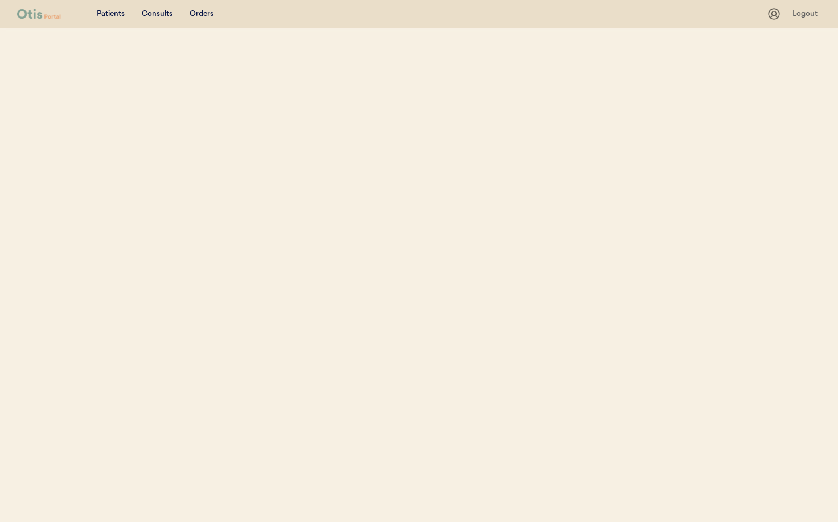
select select ""Name""
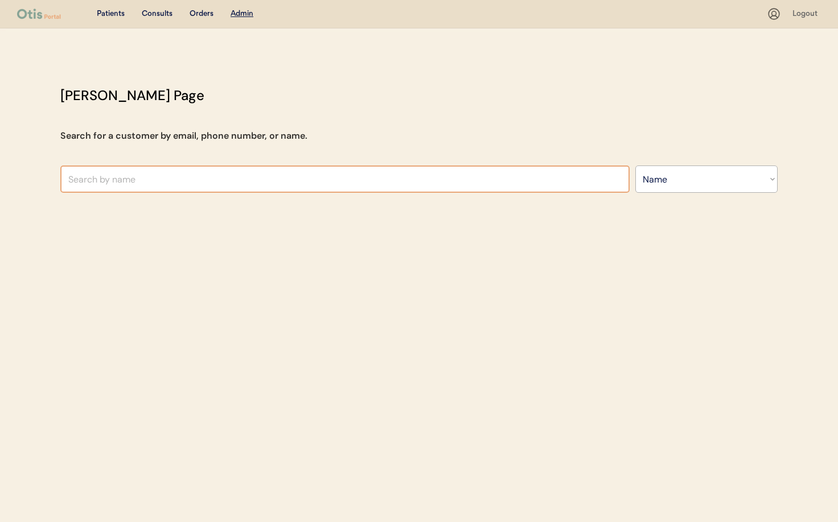
click at [137, 183] on input "text" at bounding box center [344, 179] width 569 height 27
click at [50, 182] on div "[PERSON_NAME] Page Search for a customer by email, phone number, or name. hader…" at bounding box center [419, 141] width 740 height 113
type input "Kait"
type input "[PERSON_NAME]"
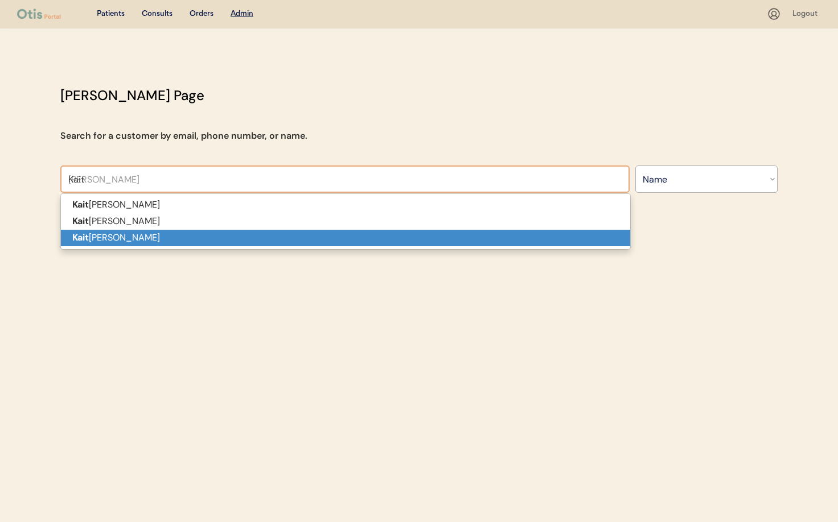
click at [77, 234] on strong "Kait" at bounding box center [80, 238] width 17 height 12
type input "[PERSON_NAME]"
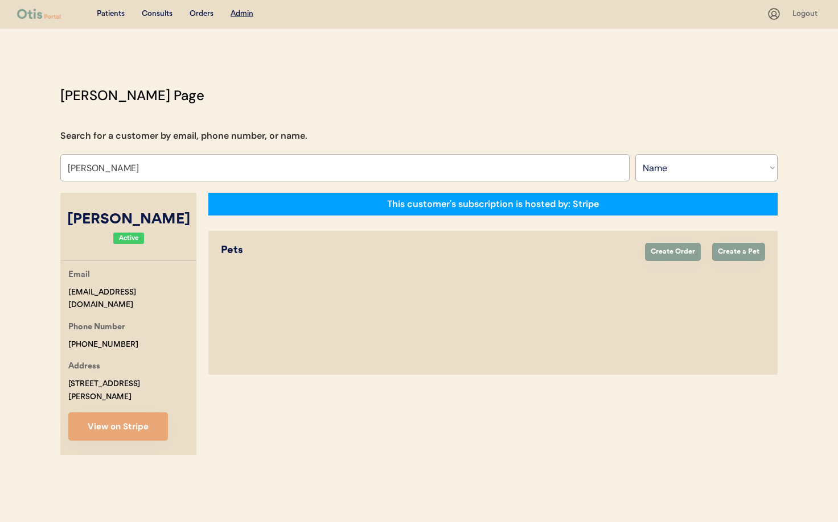
select select "true"
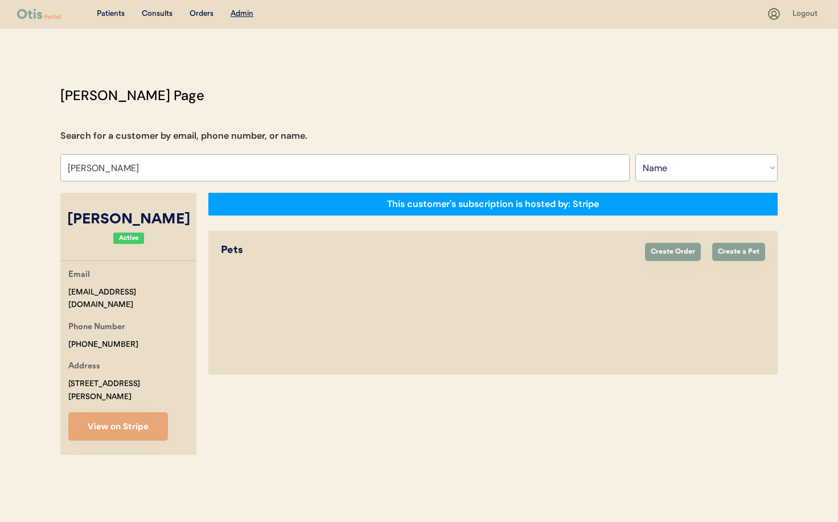
select select "false"
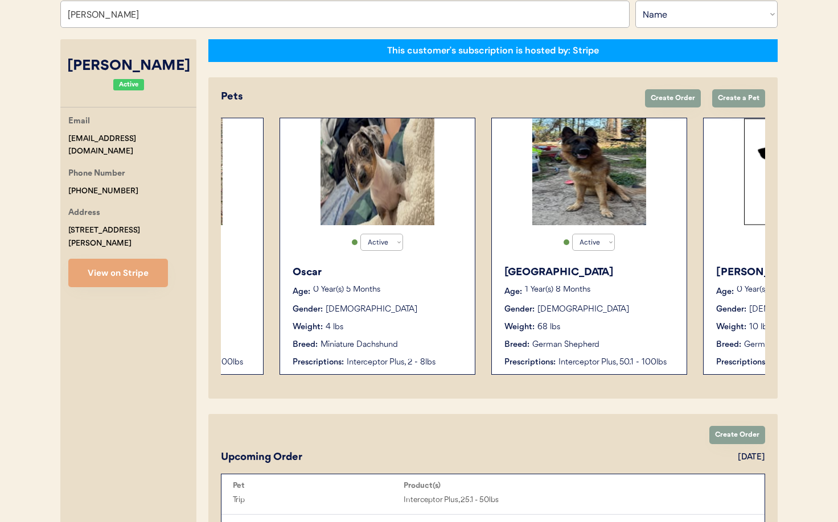
scroll to position [153, 0]
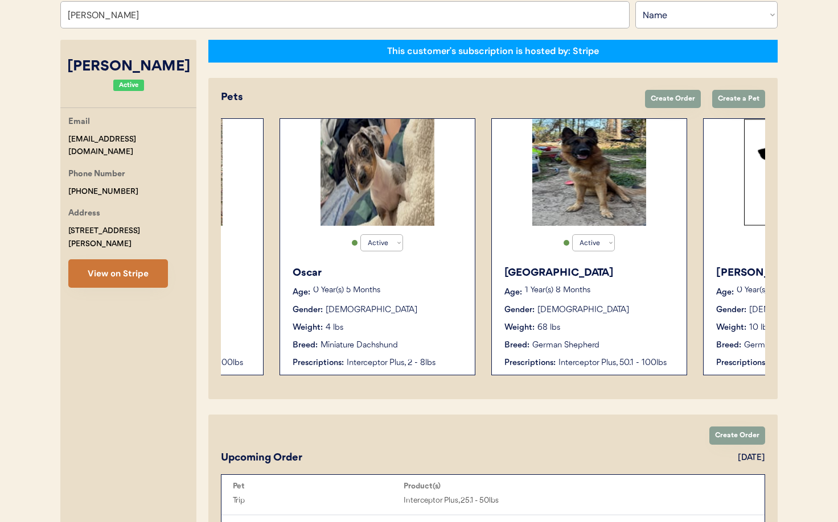
click at [139, 261] on button "View on Stripe" at bounding box center [118, 273] width 100 height 28
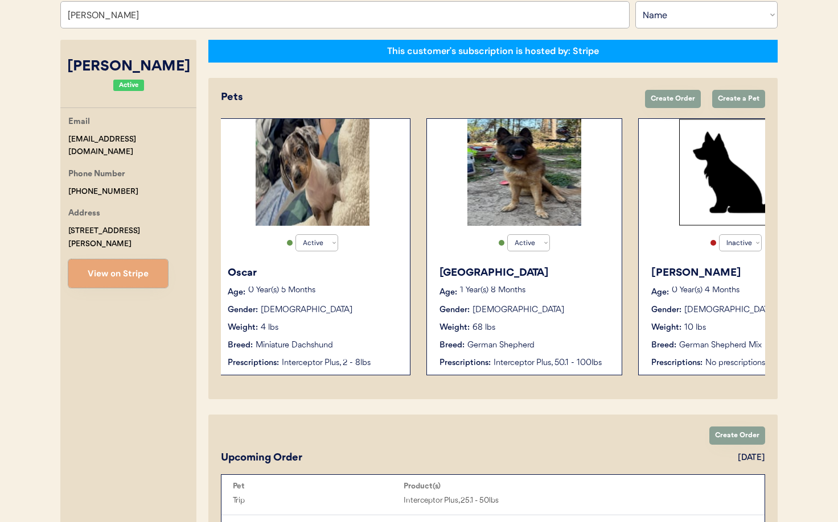
scroll to position [0, 726]
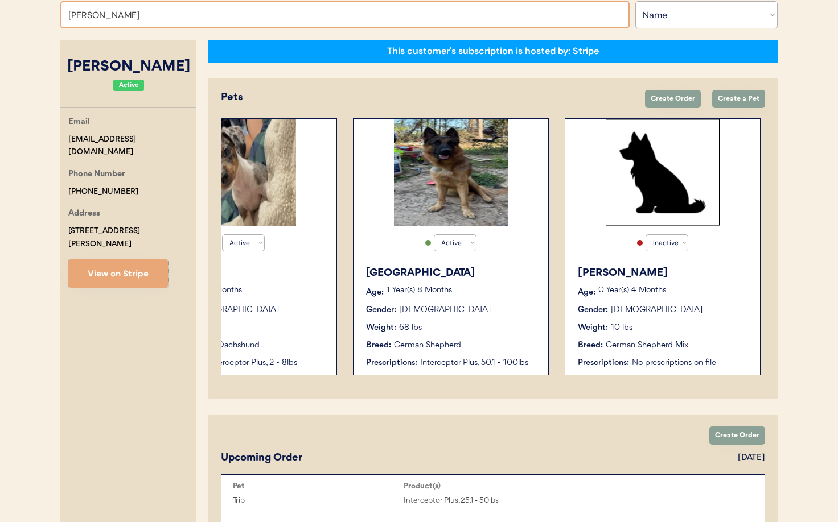
click at [151, 19] on input "Kaitlynn Hyde" at bounding box center [344, 14] width 569 height 27
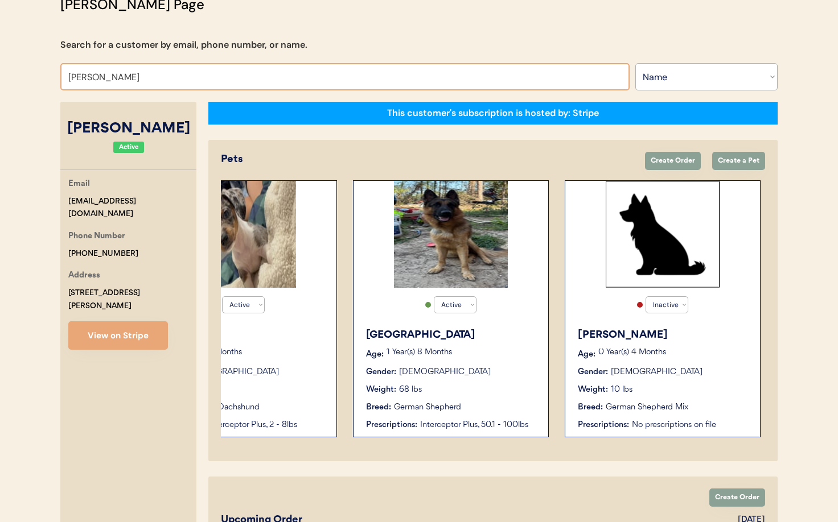
drag, startPoint x: 141, startPoint y: 15, endPoint x: 42, endPoint y: 7, distance: 98.8
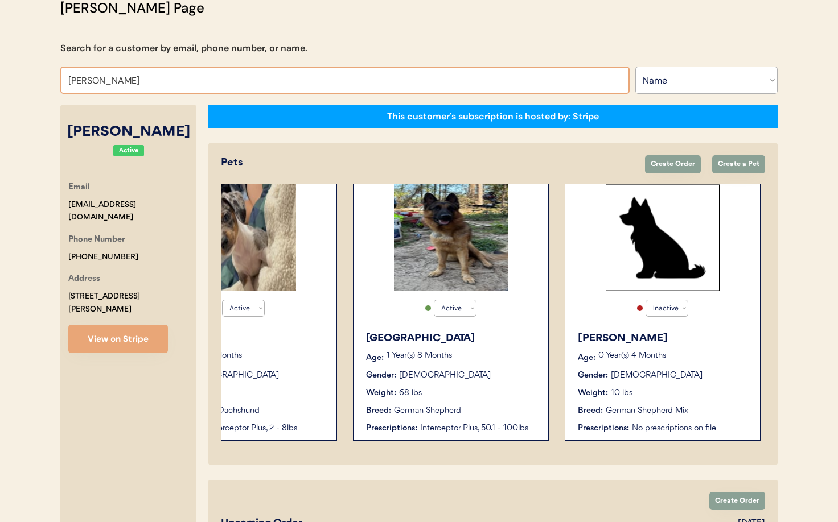
type input "L"
type input "Liz"
type input "Lizette Ayala"
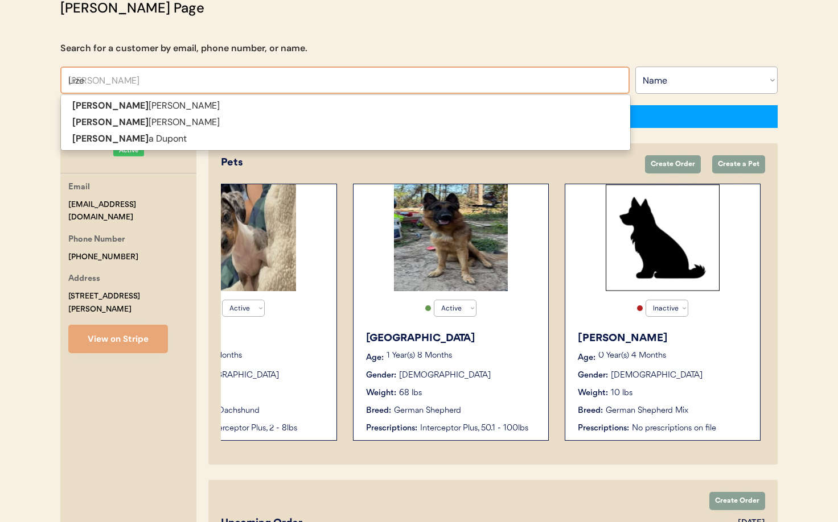
type input "Lizet"
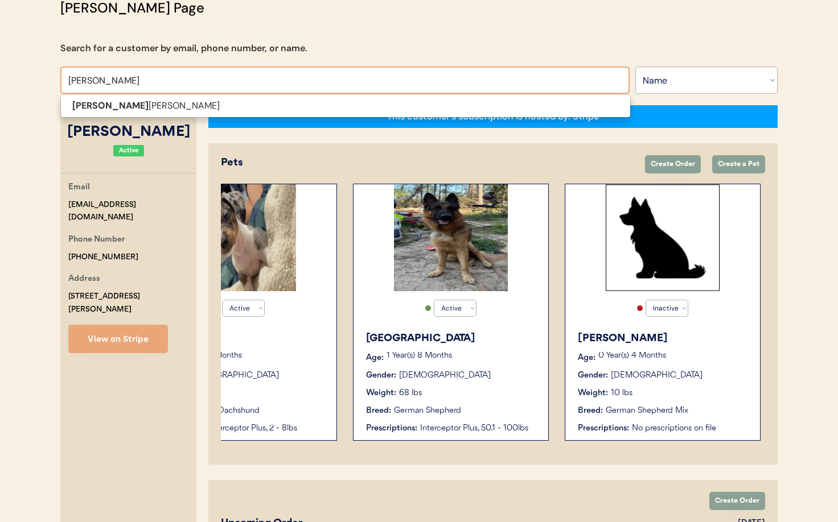
scroll to position [87, 0]
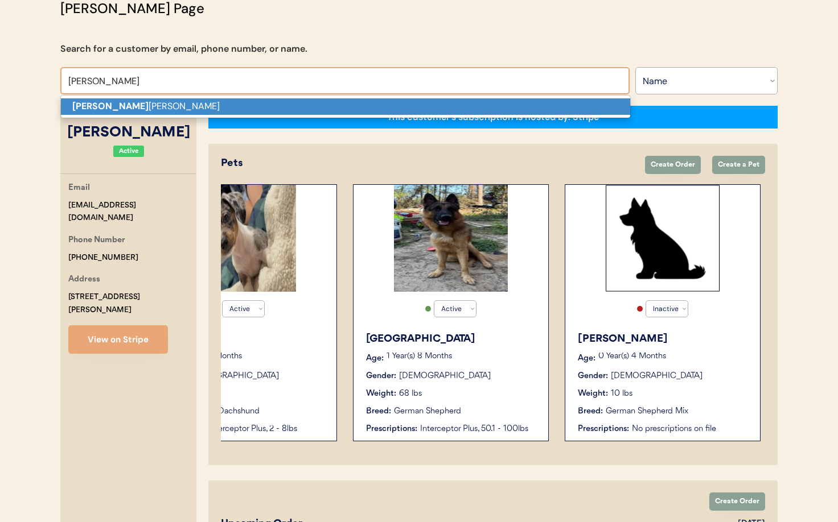
click at [90, 101] on strong "Lizet" at bounding box center [110, 106] width 76 height 12
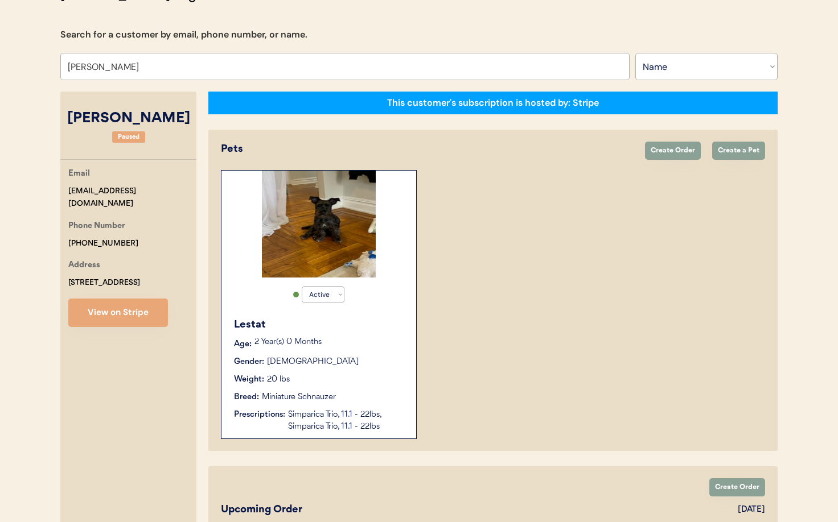
scroll to position [102, 0]
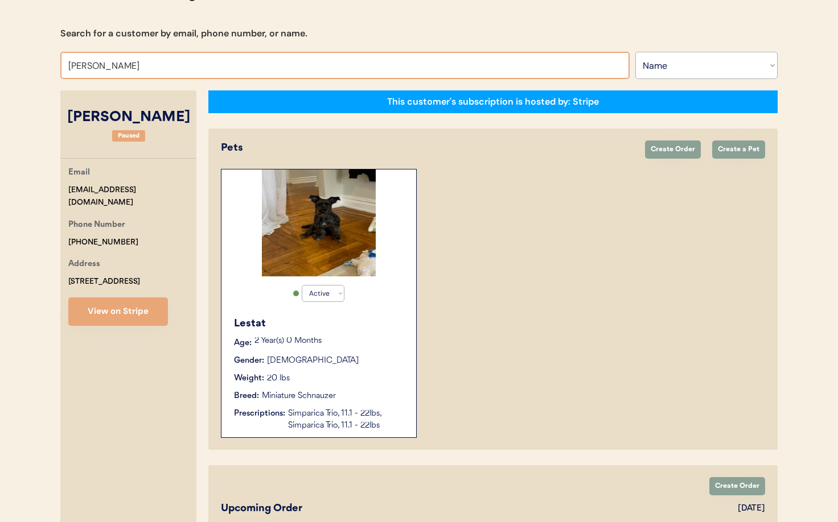
drag, startPoint x: 125, startPoint y: 65, endPoint x: 30, endPoint y: 65, distance: 94.5
click at [30, 65] on div "Patients Consults Orders Admin Logout Otis Admin Page Search for a customer by …" at bounding box center [419, 521] width 838 height 1246
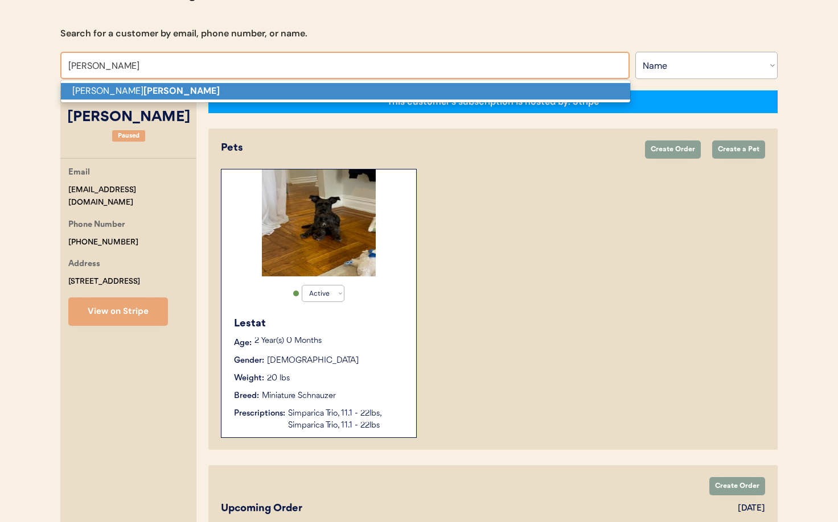
click at [75, 89] on p "Lisa Henderson" at bounding box center [345, 91] width 569 height 17
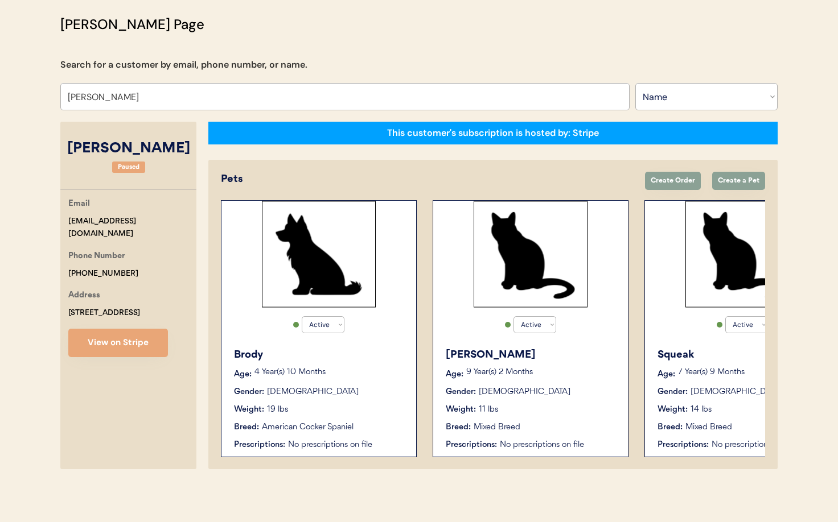
scroll to position [0, 91]
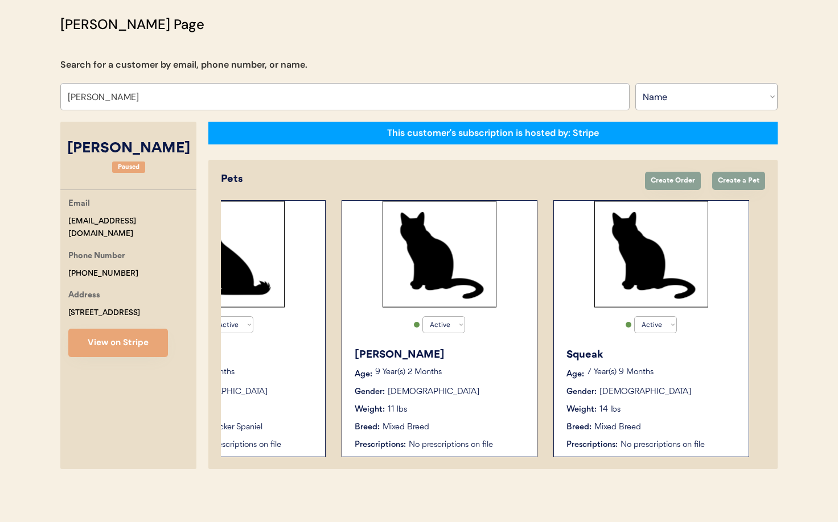
drag, startPoint x: 84, startPoint y: 98, endPoint x: 40, endPoint y: 96, distance: 43.9
click at [40, 96] on div "Patients Consults Orders Admin Logout Otis Admin Page Search for a customer by …" at bounding box center [419, 225] width 838 height 593
drag, startPoint x: 141, startPoint y: 97, endPoint x: 25, endPoint y: 89, distance: 116.4
click at [25, 89] on div "Patients Consults Orders Admin Logout Otis Admin Page Search for a customer by …" at bounding box center [419, 225] width 838 height 593
type input "he"
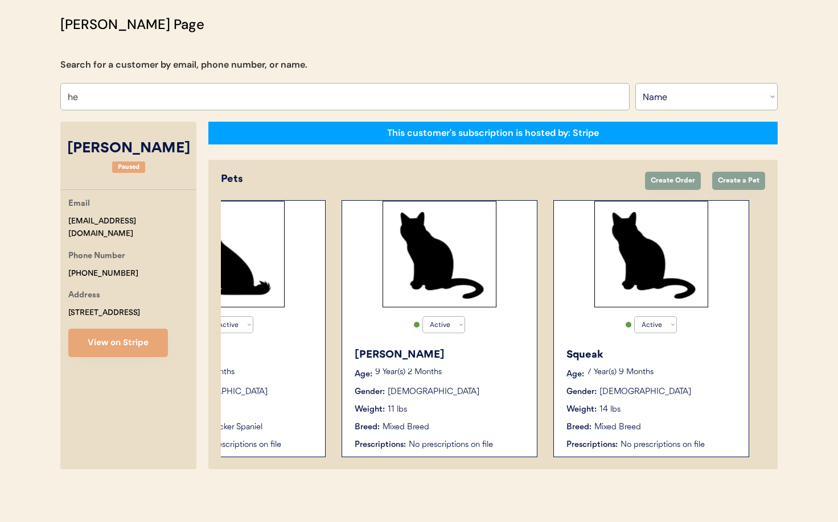
type input "heidi Vesely"
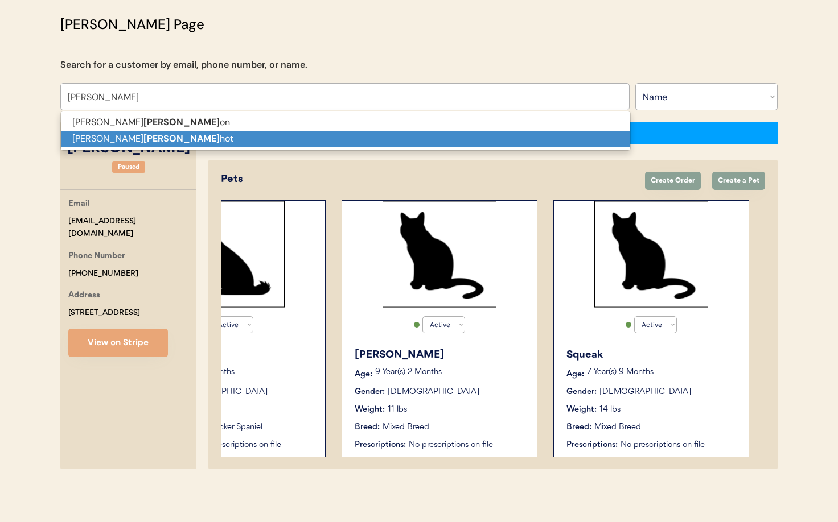
click at [89, 140] on p "Bradley Henders hot" at bounding box center [345, 139] width 569 height 17
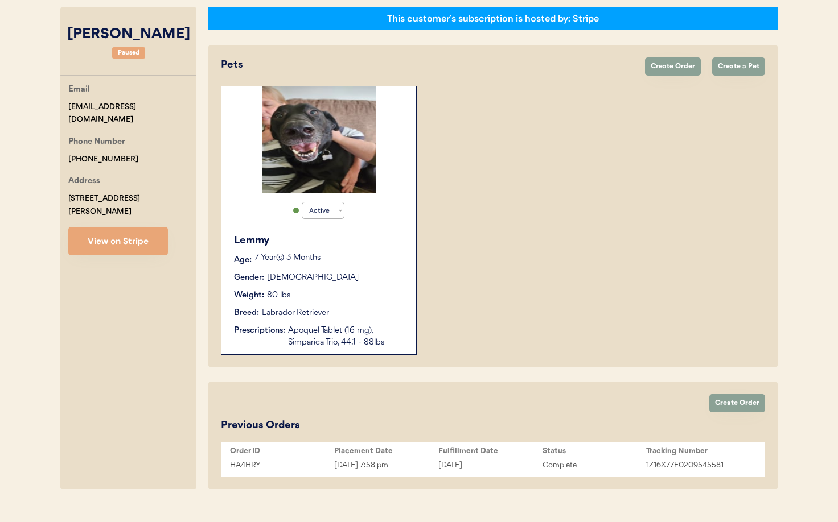
scroll to position [205, 0]
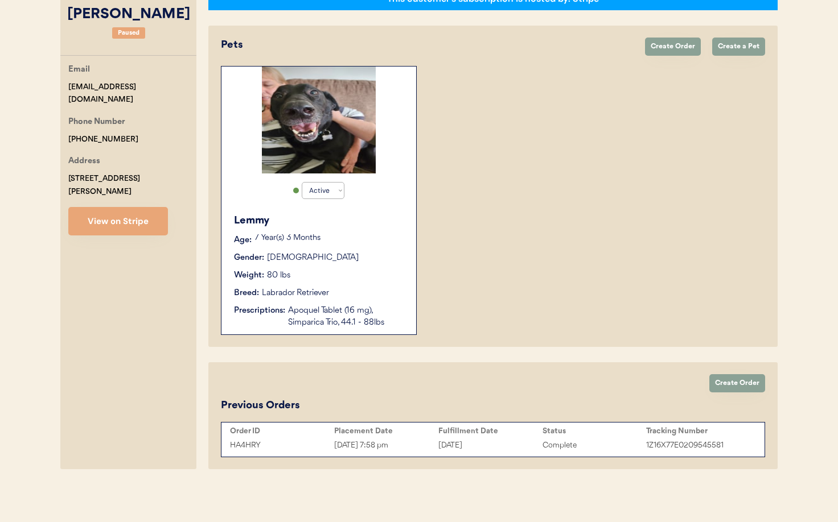
type input "Bradley Hendershot"
click at [361, 307] on div "Apoquel Tablet (16 mg), Simparica Trio, 44.1 - 88lbs" at bounding box center [346, 317] width 117 height 24
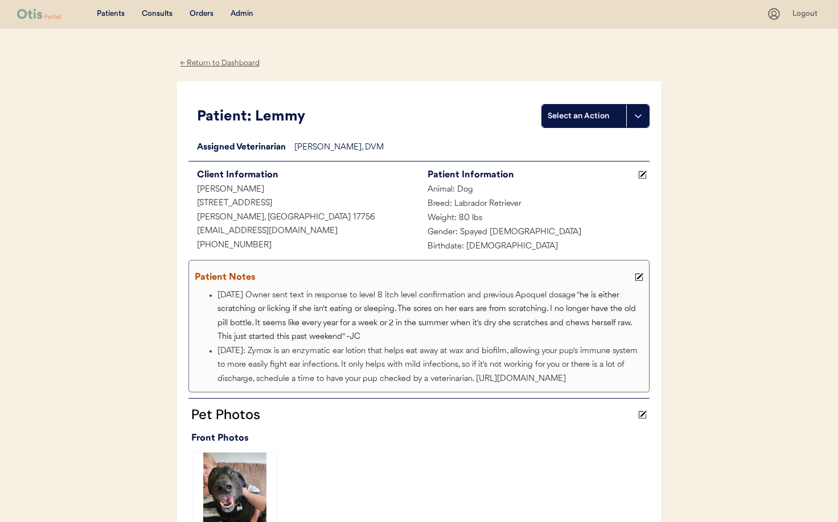
click at [199, 62] on div "← Return to Dashboard" at bounding box center [219, 63] width 85 height 13
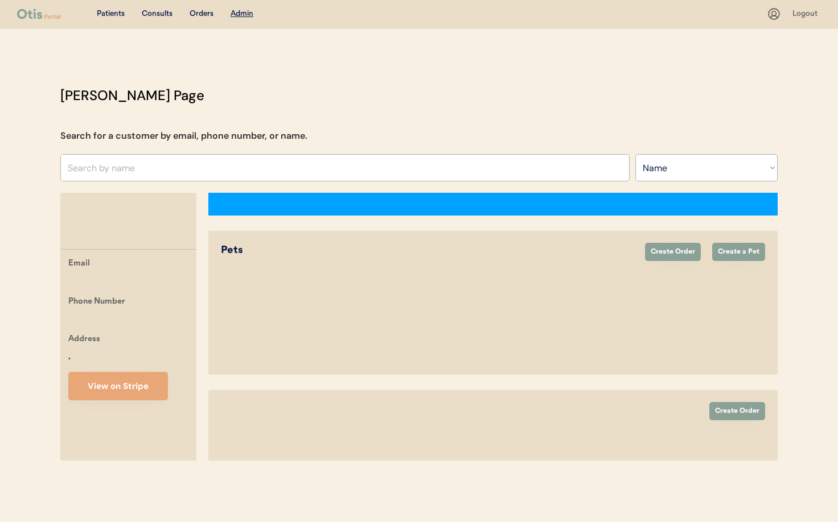
select select ""Name""
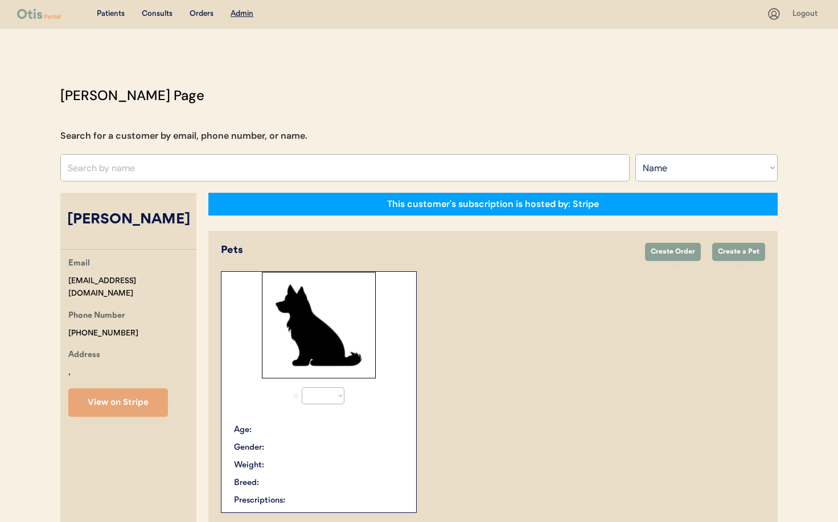
scroll to position [142, 0]
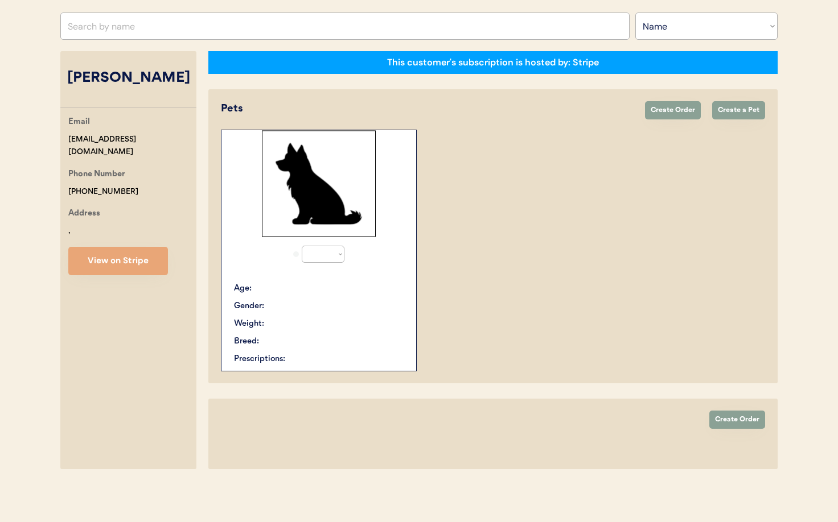
select select "true"
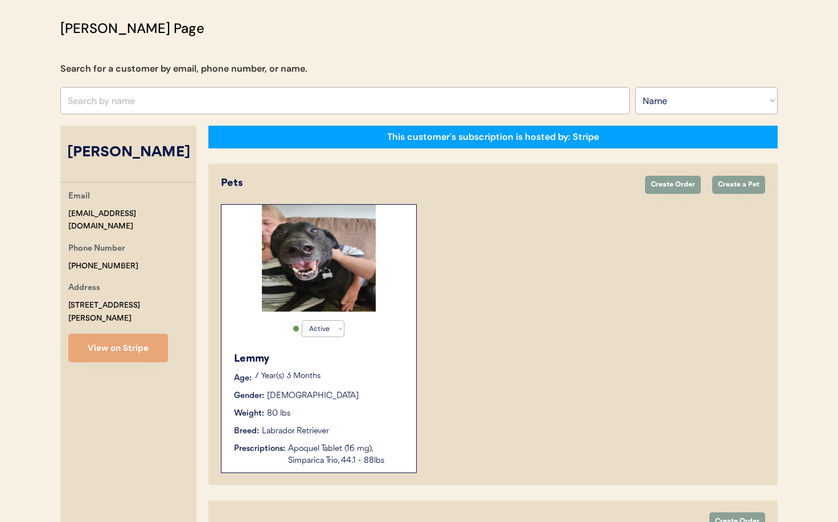
scroll to position [58, 0]
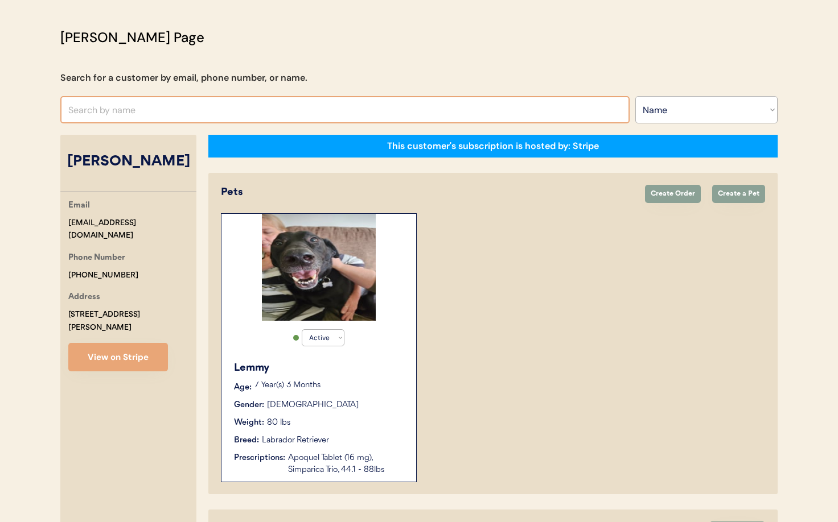
click at [139, 108] on input "text" at bounding box center [344, 109] width 569 height 27
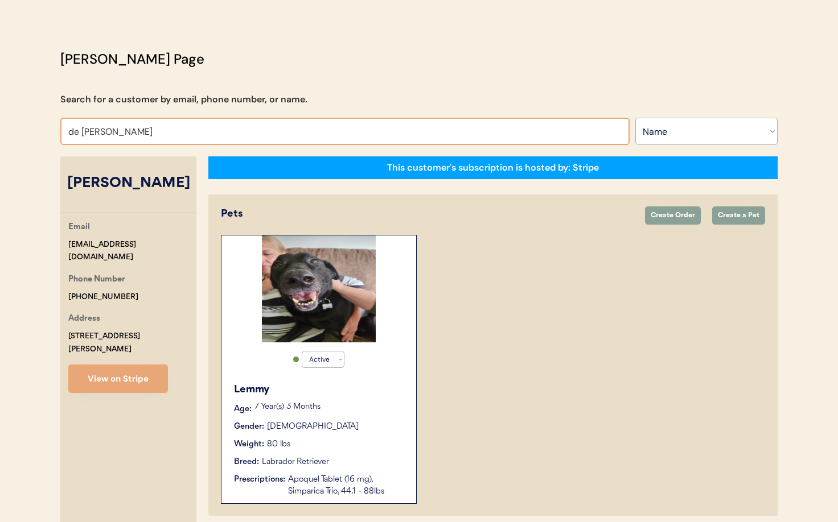
scroll to position [31, 0]
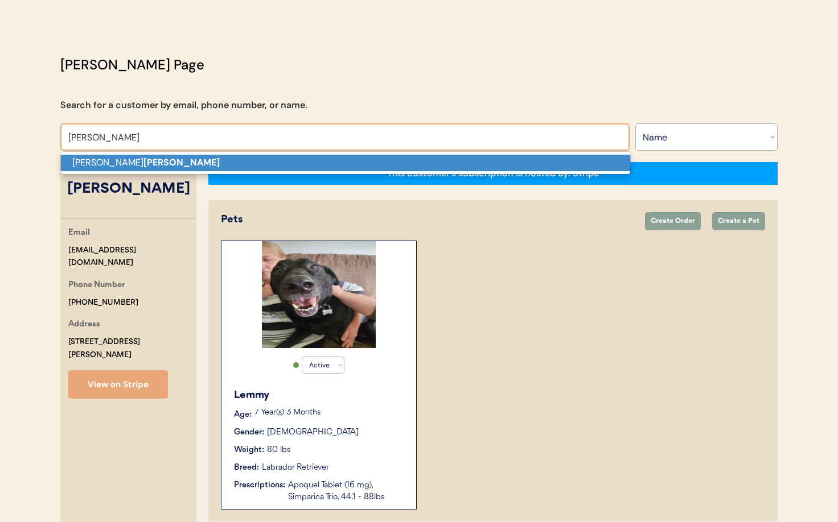
click at [145, 159] on p "[PERSON_NAME]" at bounding box center [345, 163] width 569 height 17
type input "[PERSON_NAME]"
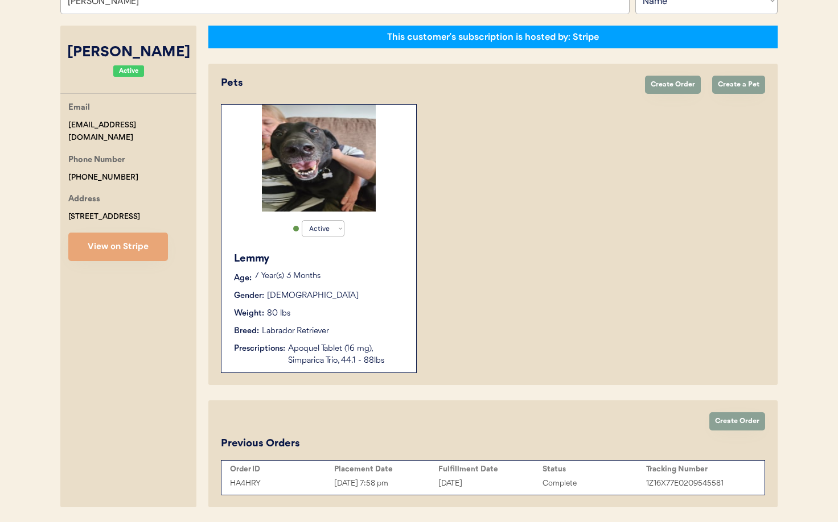
select select "true"
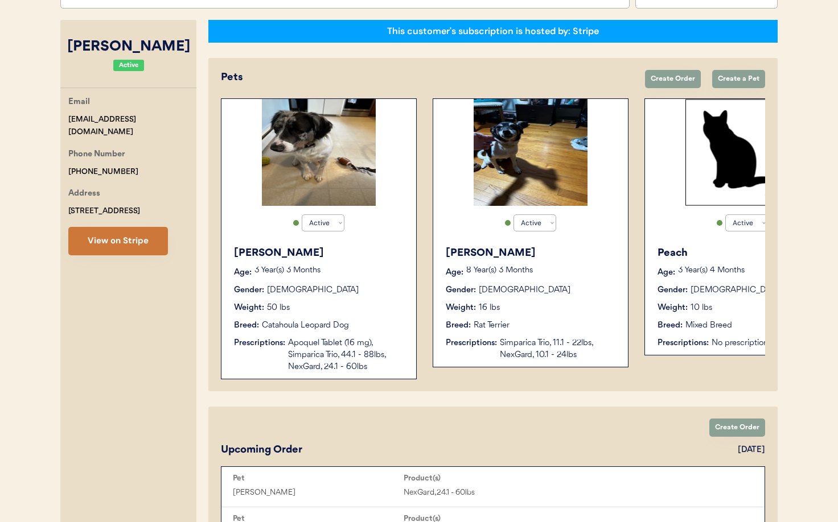
click at [105, 245] on button "View on Stripe" at bounding box center [118, 241] width 100 height 28
drag, startPoint x: 151, startPoint y: 121, endPoint x: 59, endPoint y: 119, distance: 92.8
click at [59, 119] on div "Otis Admin Page Search for a customer by email, phone number, or name. Susan De…" at bounding box center [419, 466] width 740 height 1108
copy div "susanmdeluca@gmail.com"
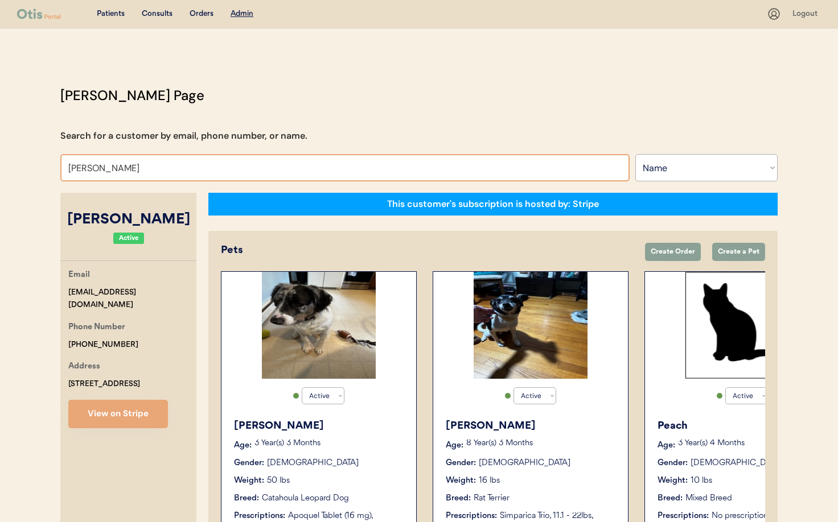
drag, startPoint x: 127, startPoint y: 168, endPoint x: 62, endPoint y: 160, distance: 65.4
click at [62, 160] on input "Susan DeLuca" at bounding box center [344, 167] width 569 height 27
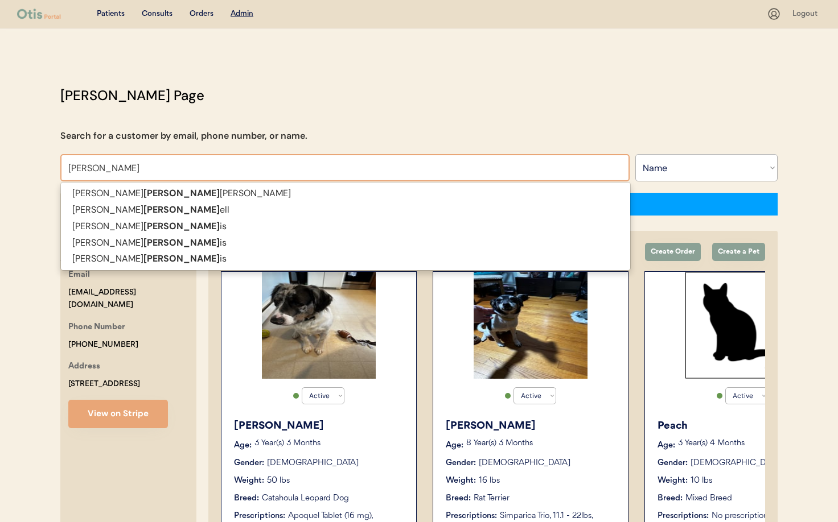
type input "Har"
type input "HarISH MALHI"
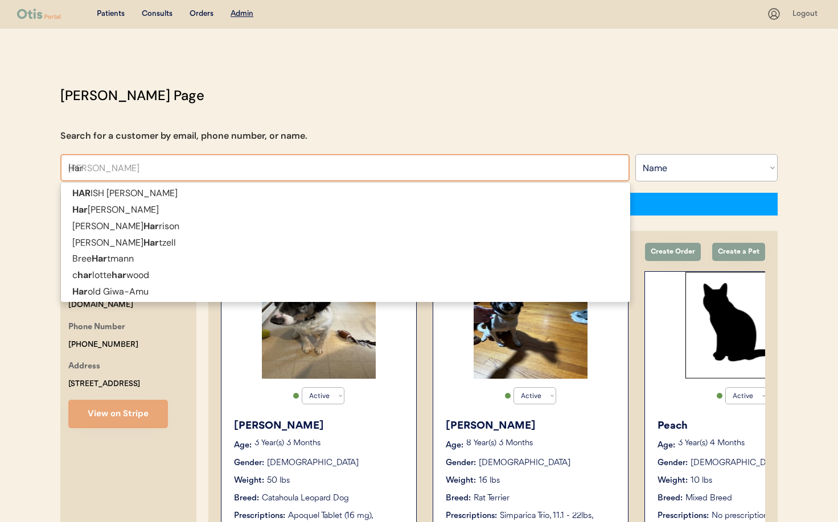
type input "Ha"
type input "H"
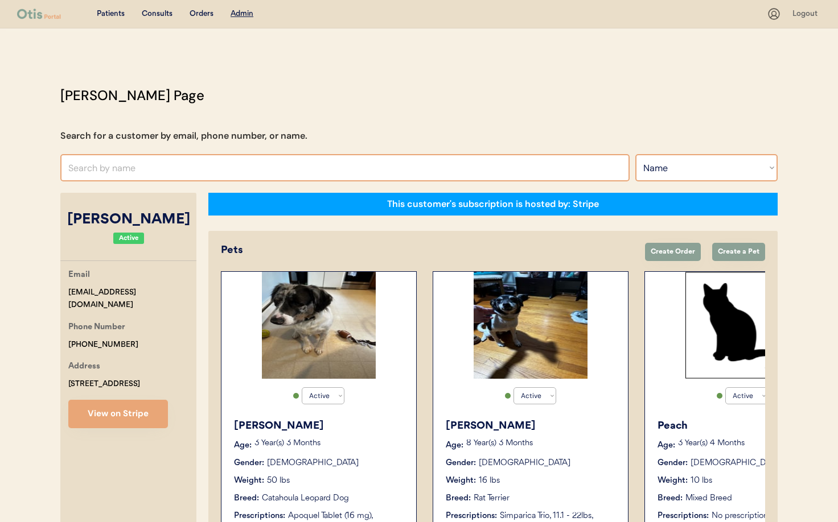
click at [716, 162] on select "Search By Name Email Phone Number" at bounding box center [706, 167] width 142 height 27
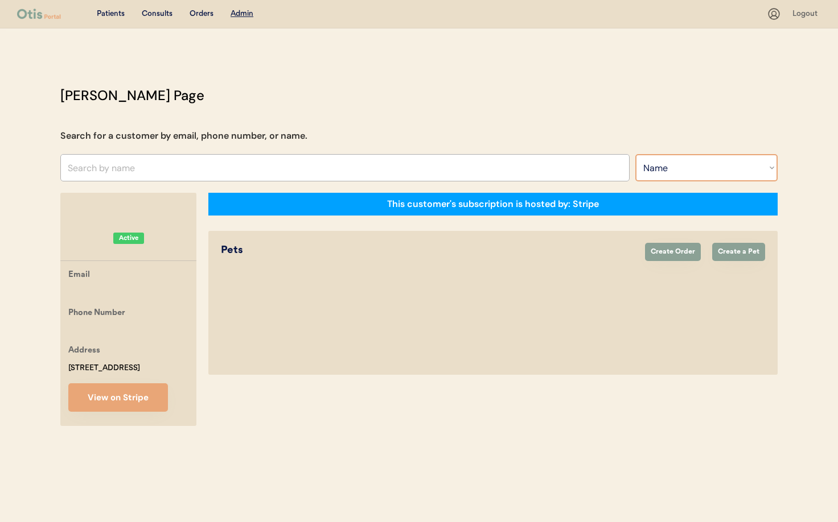
select select ""Email""
click at [635, 154] on select "Search By Name Email Phone Number" at bounding box center [706, 167] width 142 height 27
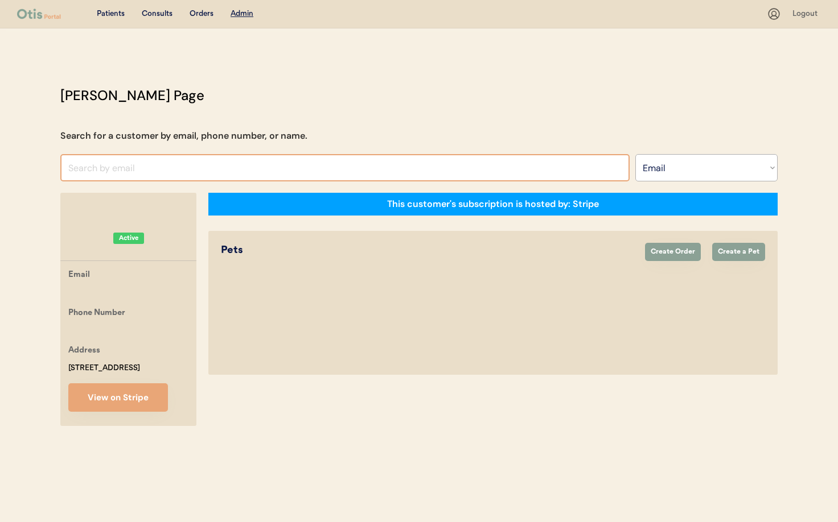
drag, startPoint x: 125, startPoint y: 175, endPoint x: 110, endPoint y: 171, distance: 14.6
click at [122, 174] on input "input" at bounding box center [344, 167] width 569 height 27
paste input "hewilliams123@gmail.com"
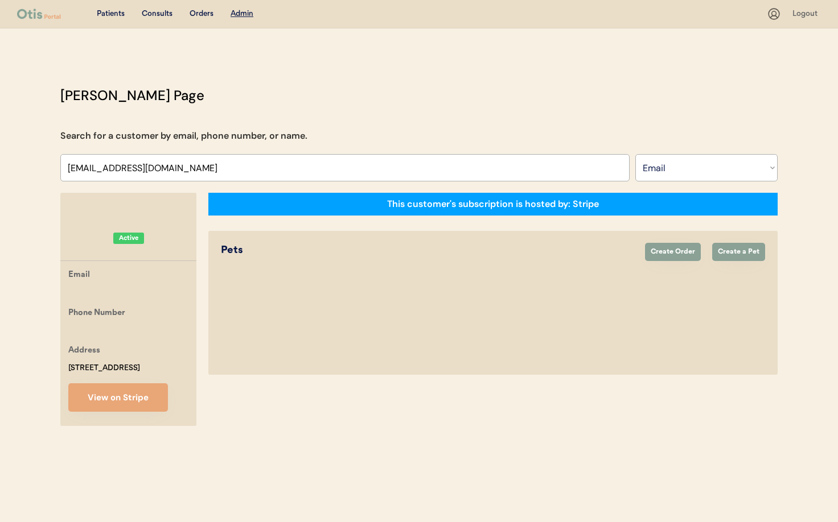
drag, startPoint x: 199, startPoint y: 182, endPoint x: 192, endPoint y: 172, distance: 12.0
click at [198, 181] on div "Otis Admin Page Search for a customer by email, phone number, or name. Ha Searc…" at bounding box center [419, 258] width 740 height 347
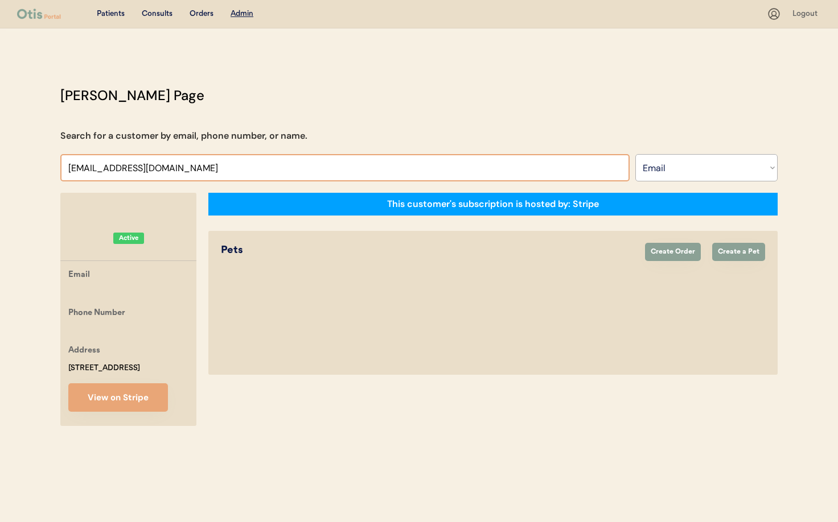
drag, startPoint x: 59, startPoint y: 159, endPoint x: 21, endPoint y: 157, distance: 37.6
click at [19, 157] on div "Patients Consults Orders Admin Logout Otis Admin Page Search for a customer by …" at bounding box center [419, 261] width 838 height 522
paste input "zmieux@yahoo.com"
type input "zara"
click at [684, 179] on select "Search By Name Email Phone Number" at bounding box center [706, 167] width 142 height 27
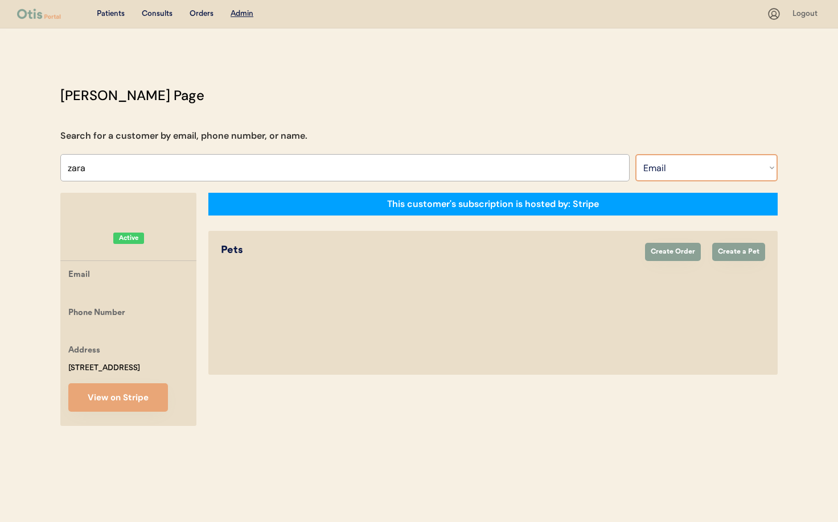
select select ""Name""
click at [635, 154] on select "Search By Name Email Phone Number" at bounding box center [706, 167] width 142 height 27
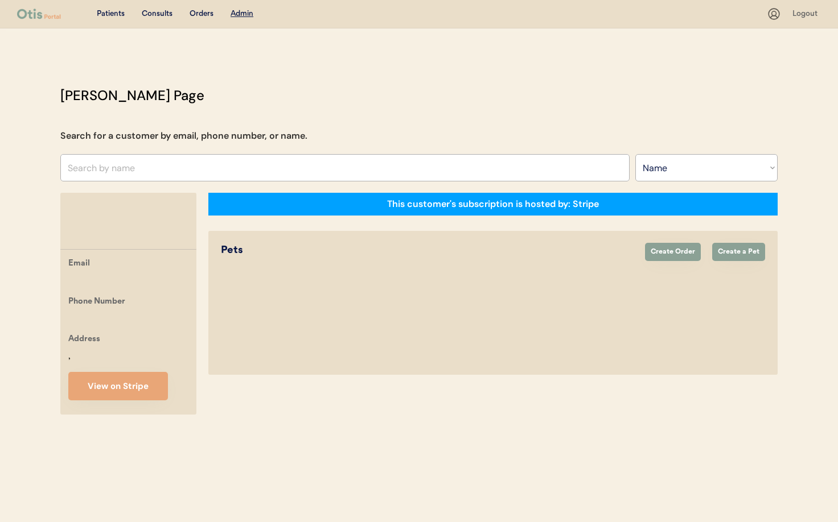
select select ""Name""
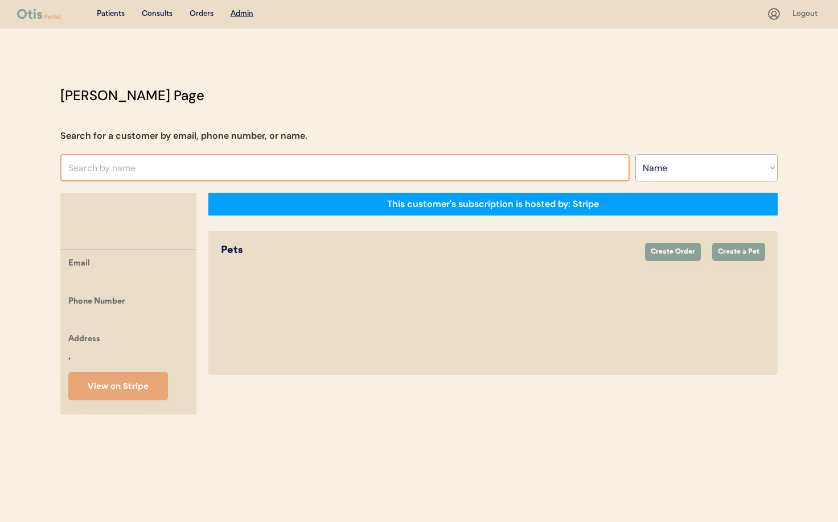
click at [122, 175] on input "text" at bounding box center [344, 167] width 569 height 27
type input "zara"
type input "[PERSON_NAME]"
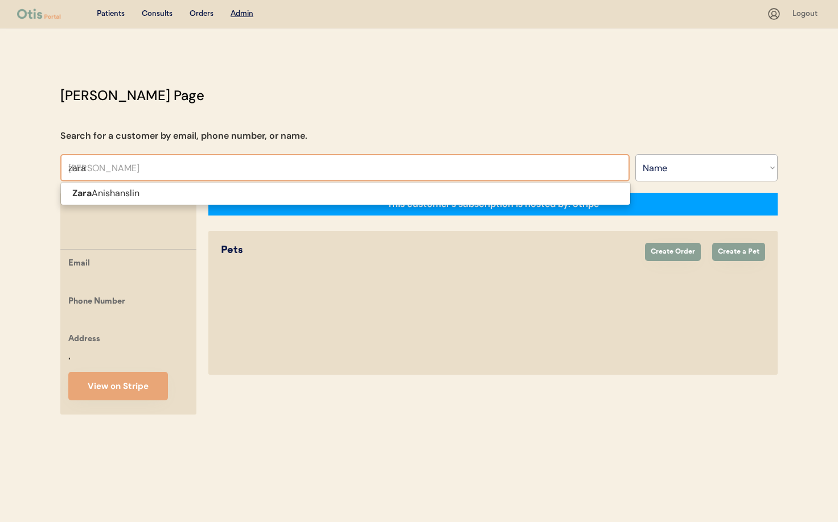
type input "zara"
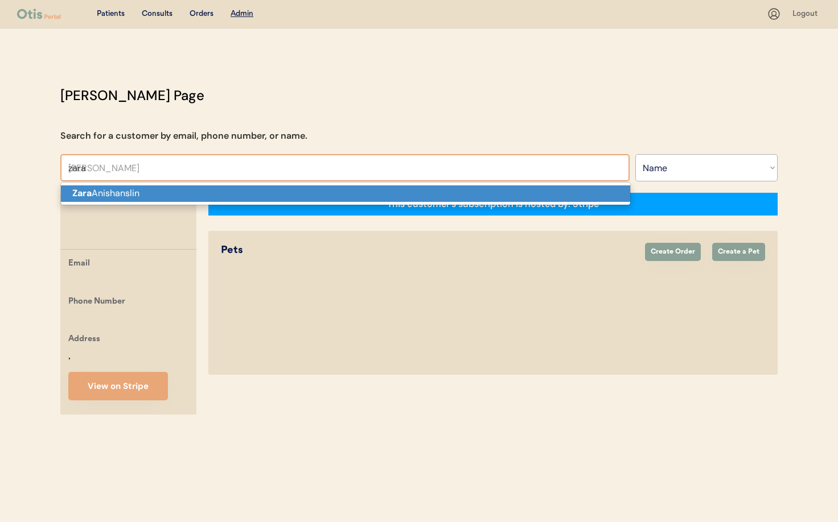
click at [134, 191] on p "[PERSON_NAME]" at bounding box center [345, 193] width 569 height 17
type input "[PERSON_NAME]"
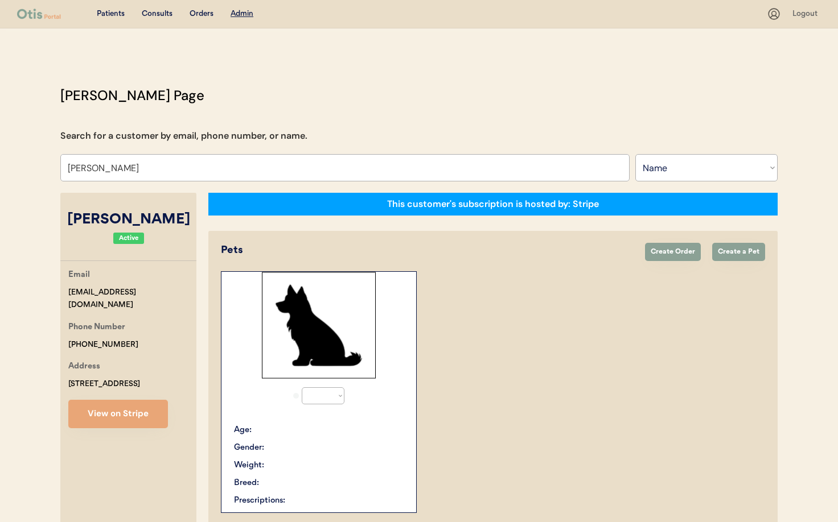
select select "true"
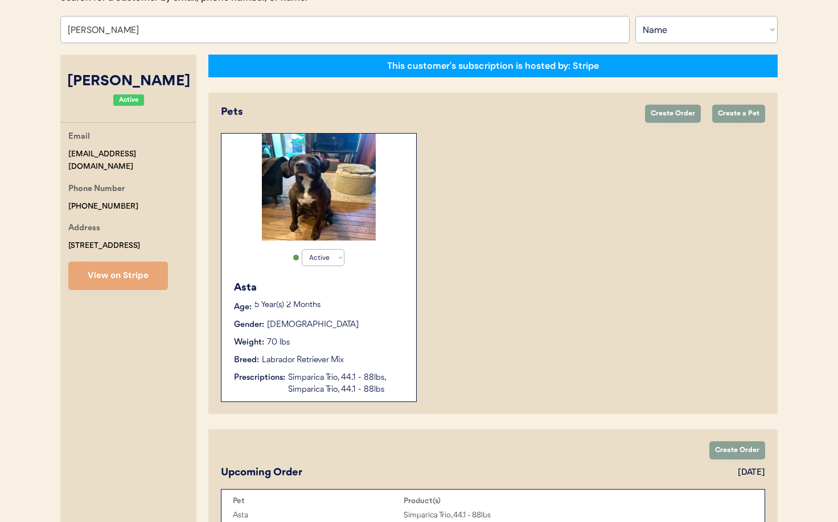
scroll to position [119, 0]
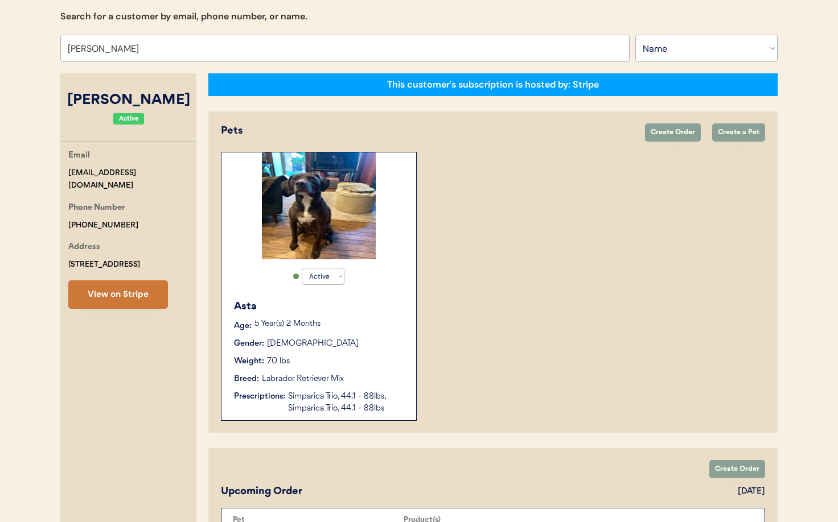
click at [110, 292] on button "View on Stripe" at bounding box center [118, 295] width 100 height 28
click at [73, 46] on input "[PERSON_NAME]" at bounding box center [344, 48] width 569 height 27
type input "Z"
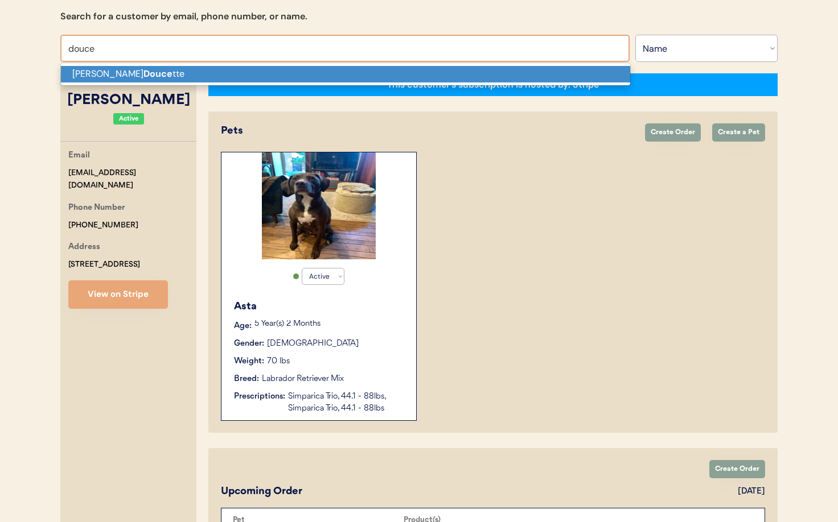
click at [177, 72] on p "[PERSON_NAME] tte" at bounding box center [345, 74] width 569 height 17
type input "[PERSON_NAME]"
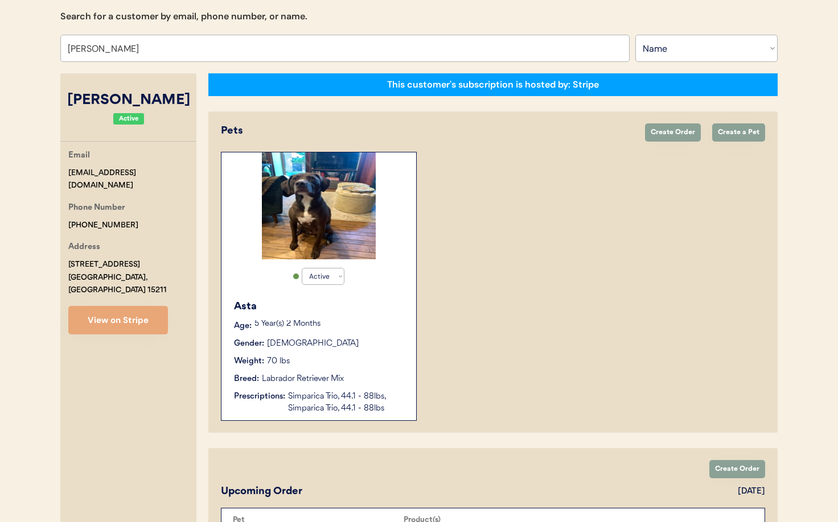
select select "true"
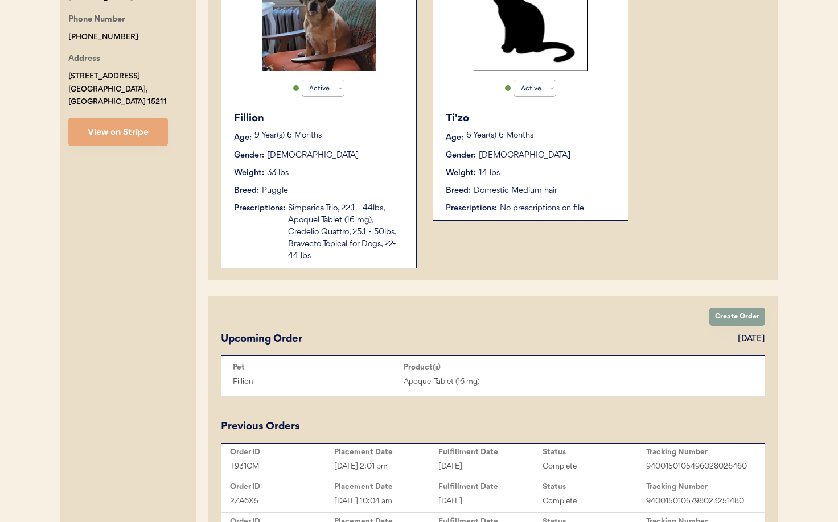
scroll to position [308, 0]
type input "[PERSON_NAME]"
click at [330, 187] on div "Breed: Puggle" at bounding box center [319, 191] width 171 height 12
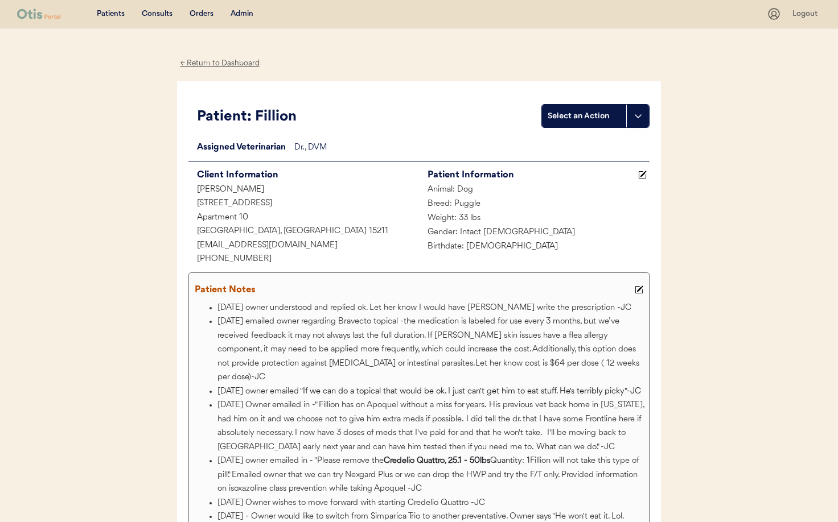
click at [224, 9] on div "Patients Consults Orders Admin" at bounding box center [391, 14] width 749 height 14
click at [242, 14] on div "Admin" at bounding box center [241, 14] width 23 height 11
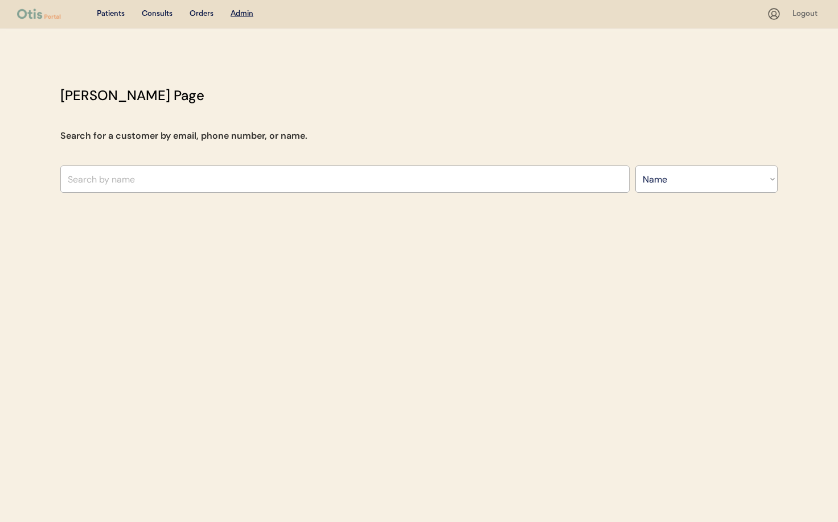
select select ""Name""
click at [221, 176] on input "text" at bounding box center [344, 179] width 569 height 27
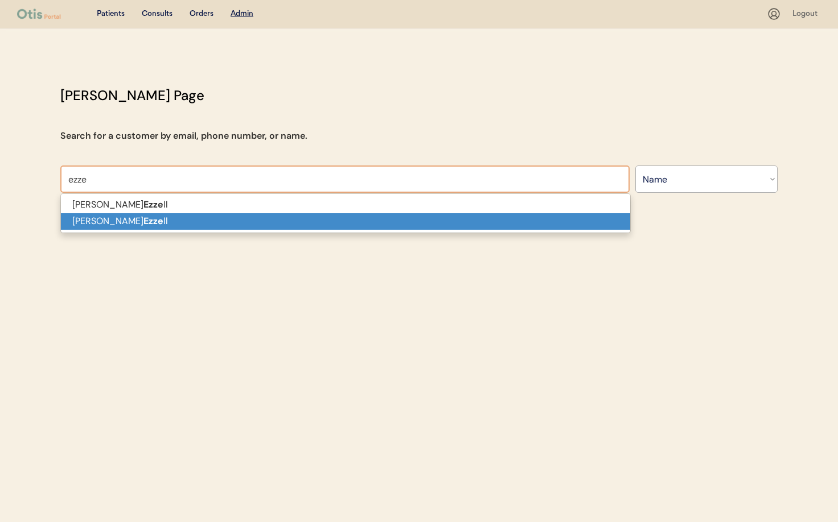
click at [219, 217] on p "[PERSON_NAME] ll" at bounding box center [345, 221] width 569 height 17
type input "[PERSON_NAME]"
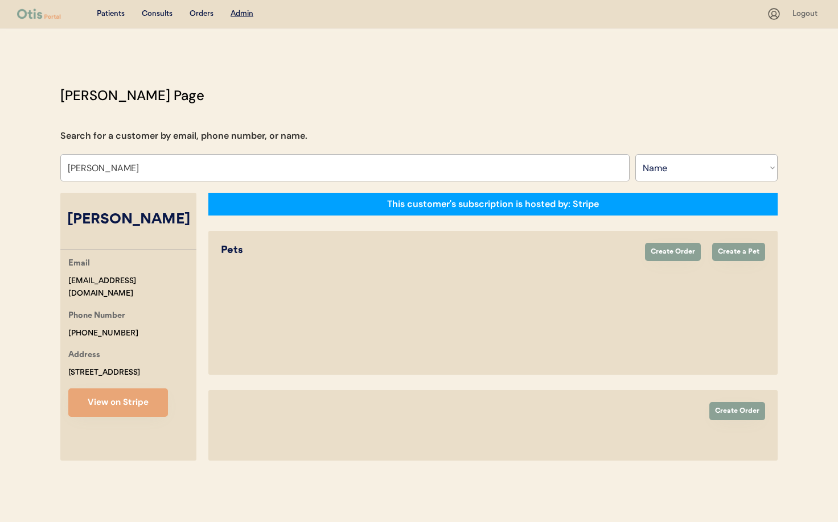
select select "true"
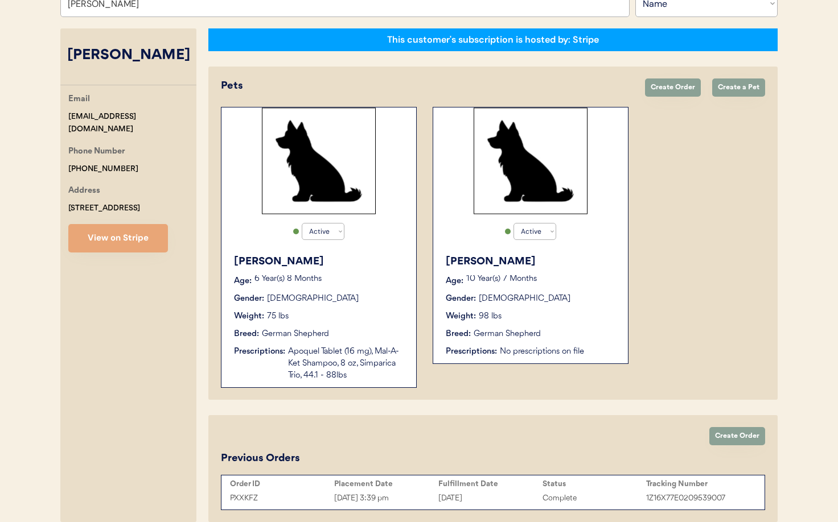
scroll to position [189, 0]
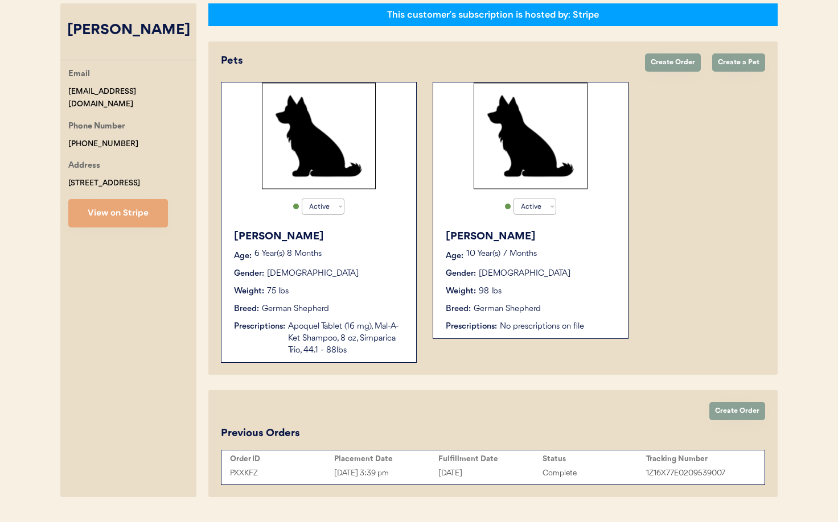
type input "[PERSON_NAME]"
click at [521, 300] on div "Myra Age: 10 Year(s) 7 Months Gender: Female Weight: 98 lbs Breed: German Sheph…" at bounding box center [530, 281] width 183 height 115
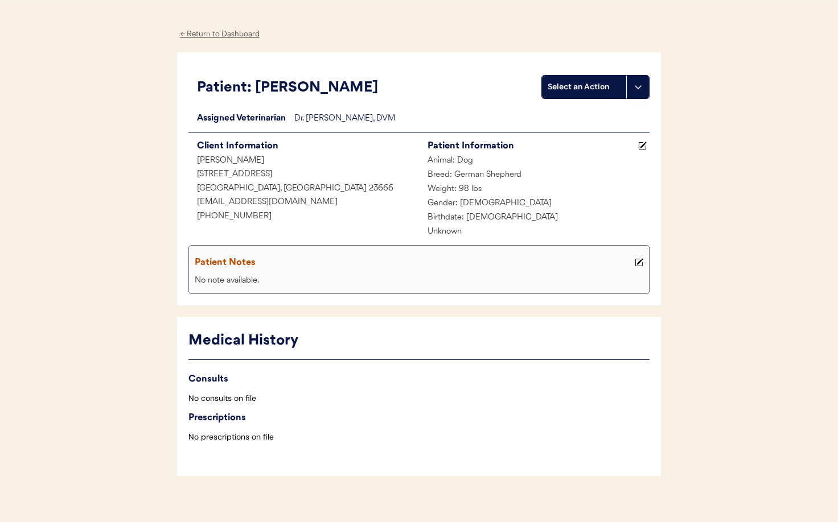
scroll to position [40, 0]
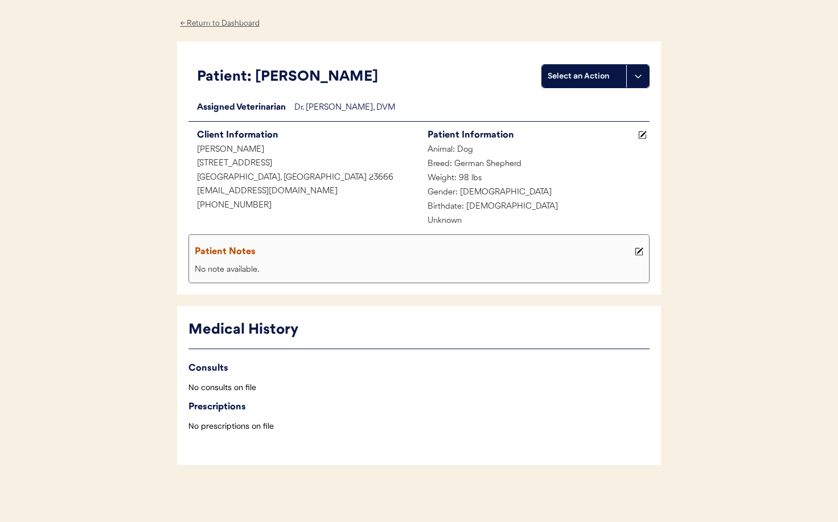
click at [224, 23] on div "← Return to Dashboard" at bounding box center [219, 23] width 85 height 13
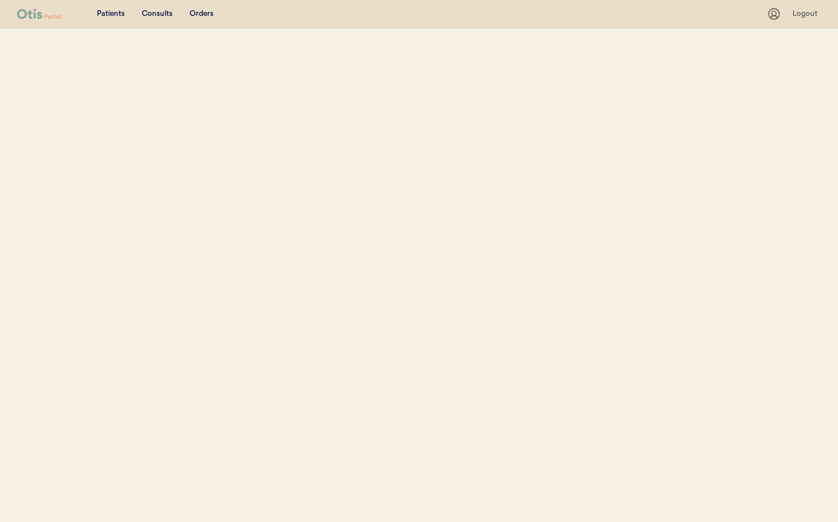
select select ""Name""
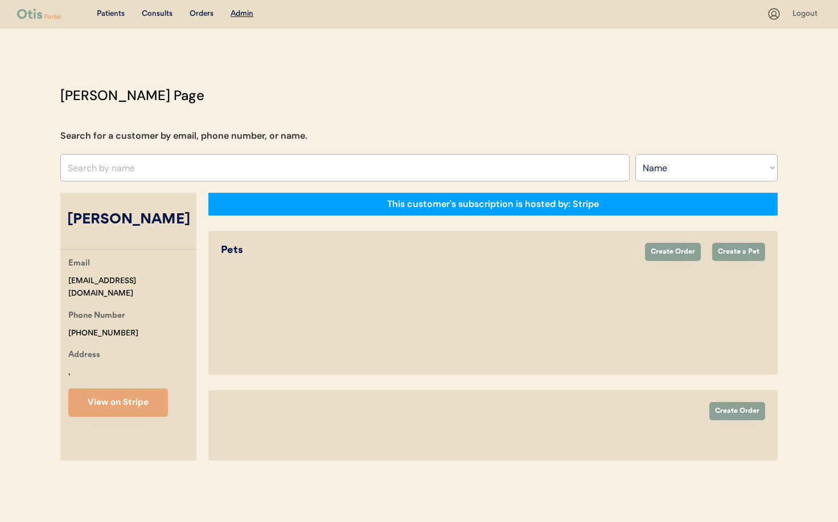
select select "true"
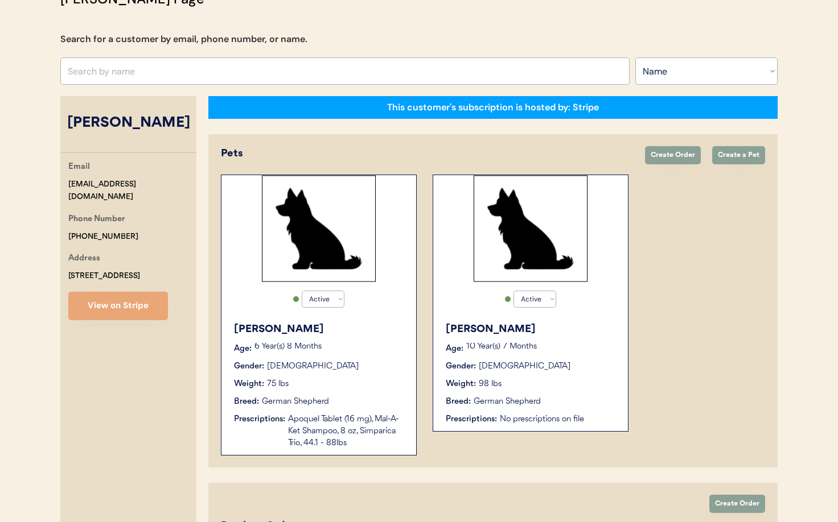
scroll to position [71, 0]
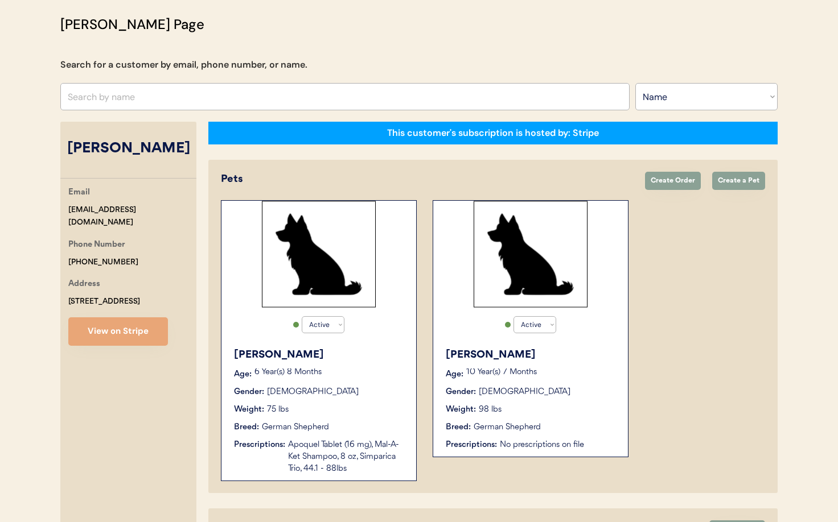
click at [588, 353] on div "Myra" at bounding box center [531, 355] width 171 height 15
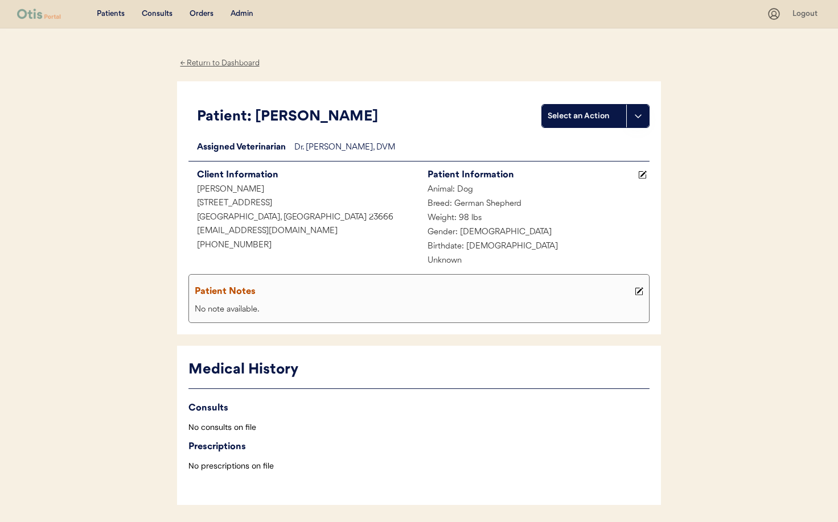
click at [232, 65] on div "← Return to Dashboard" at bounding box center [219, 63] width 85 height 13
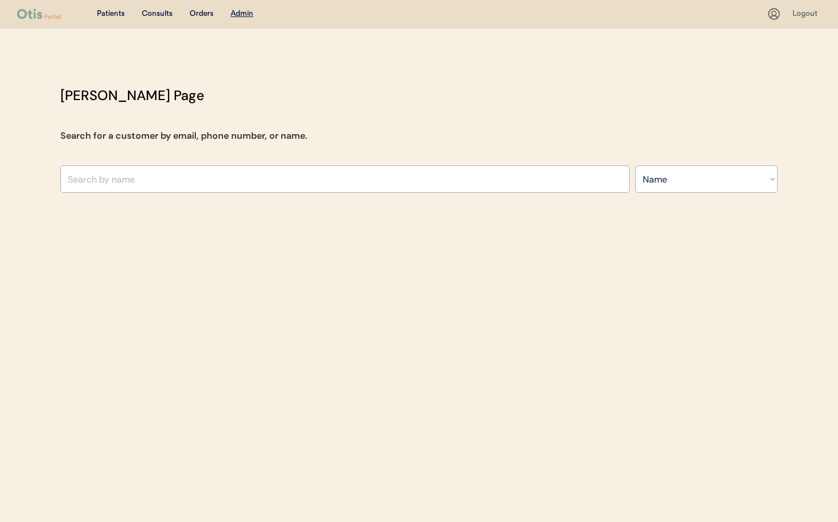
select select ""Name""
click at [156, 185] on input "text" at bounding box center [344, 179] width 569 height 27
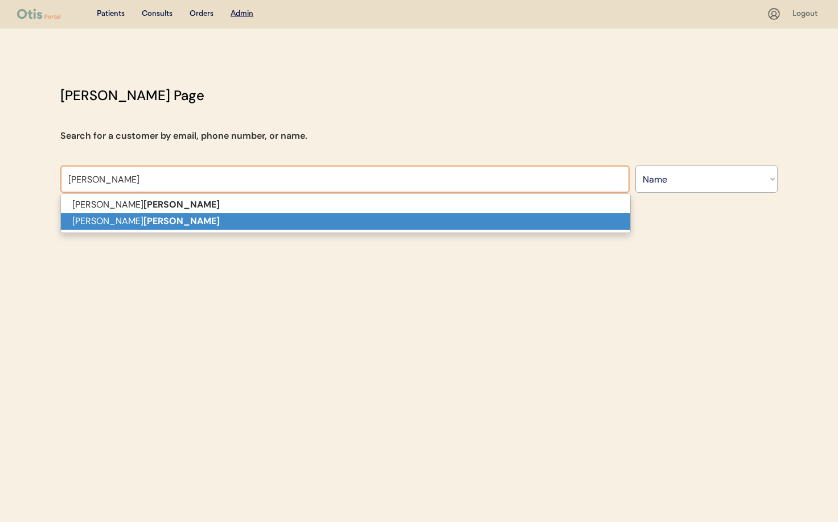
click at [156, 219] on p "James Ezzell" at bounding box center [345, 221] width 569 height 17
type input "[PERSON_NAME]"
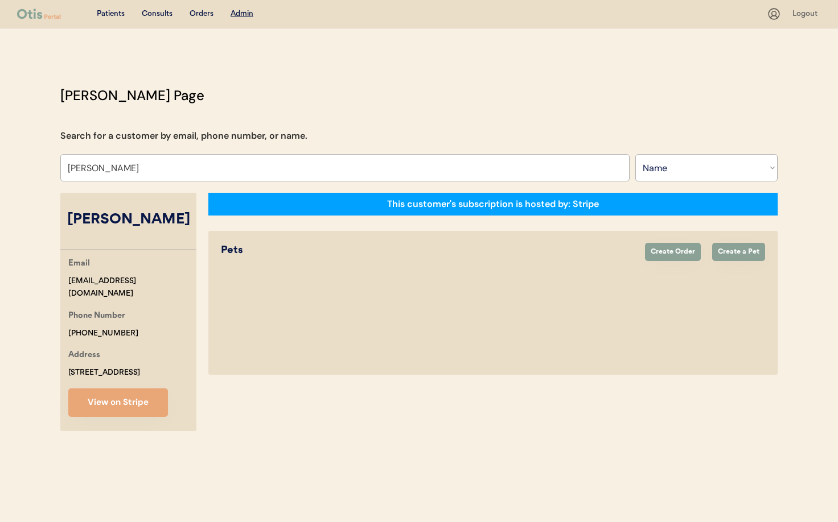
select select "true"
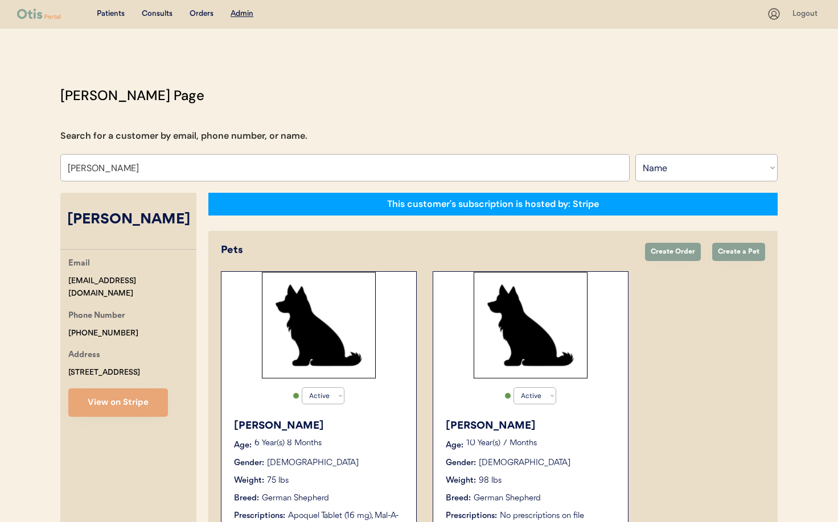
type input "[PERSON_NAME]"
click at [343, 482] on div "Weight: 75 lbs" at bounding box center [319, 481] width 171 height 12
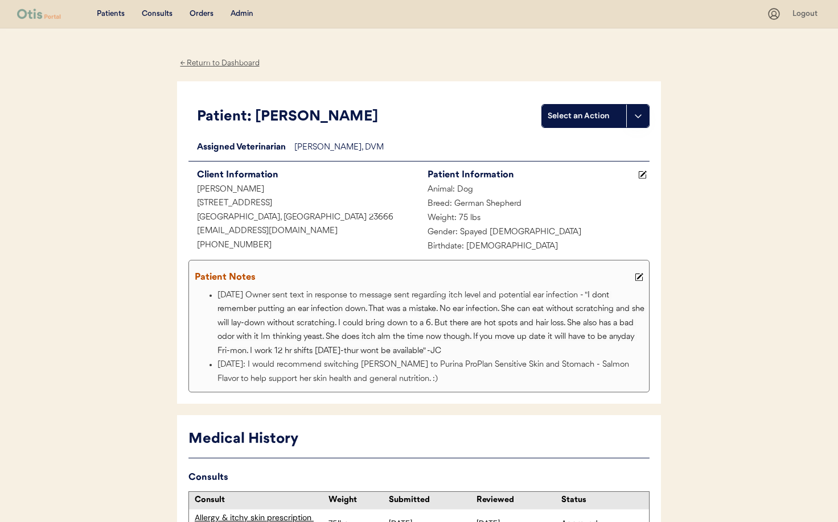
click at [220, 64] on div "← Return to Dashboard" at bounding box center [219, 63] width 85 height 13
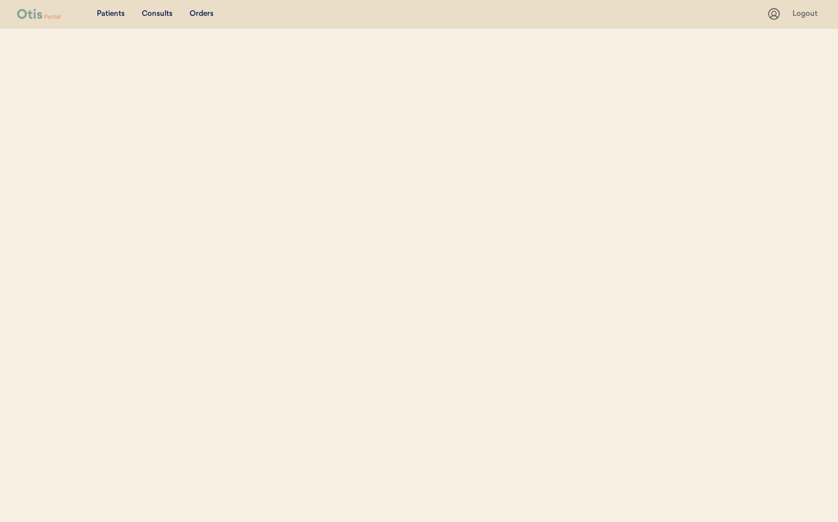
select select ""Name""
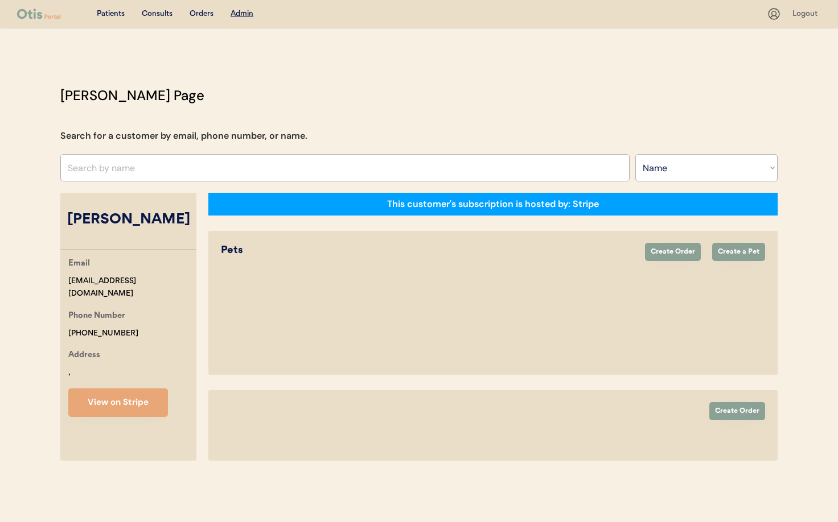
select select "true"
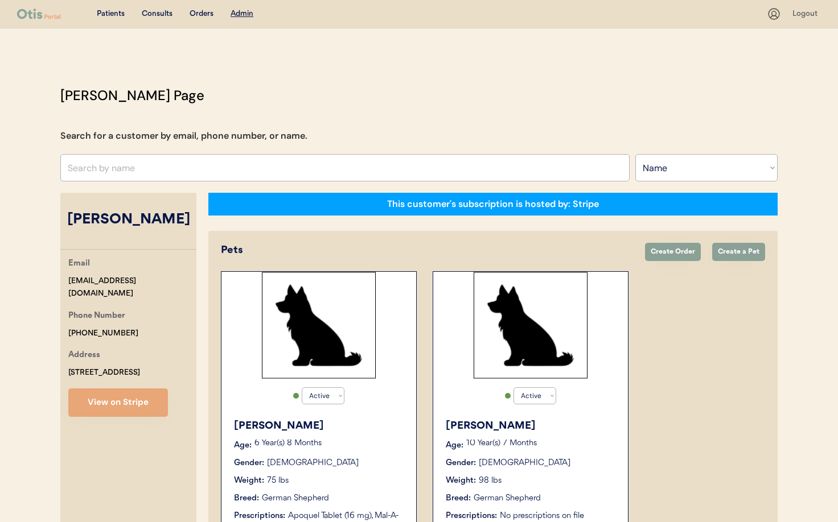
click at [595, 423] on div "Myra" at bounding box center [531, 426] width 171 height 15
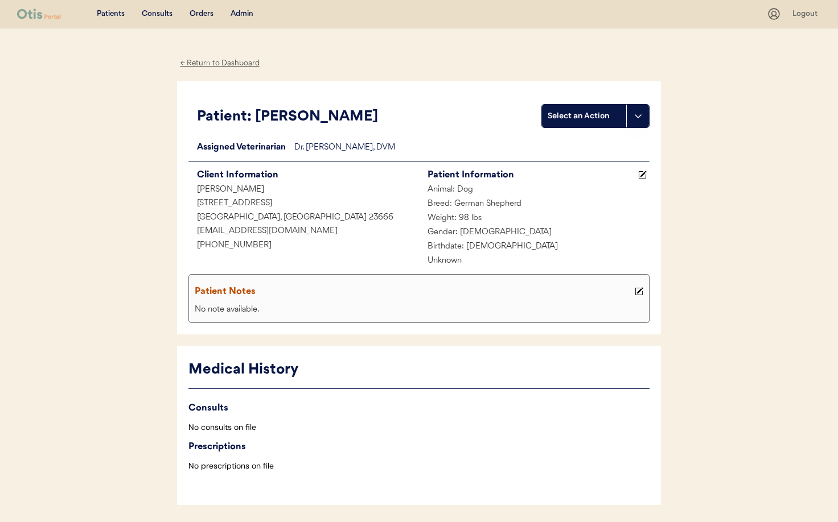
click at [205, 63] on div "← Return to Dashboard" at bounding box center [219, 63] width 85 height 13
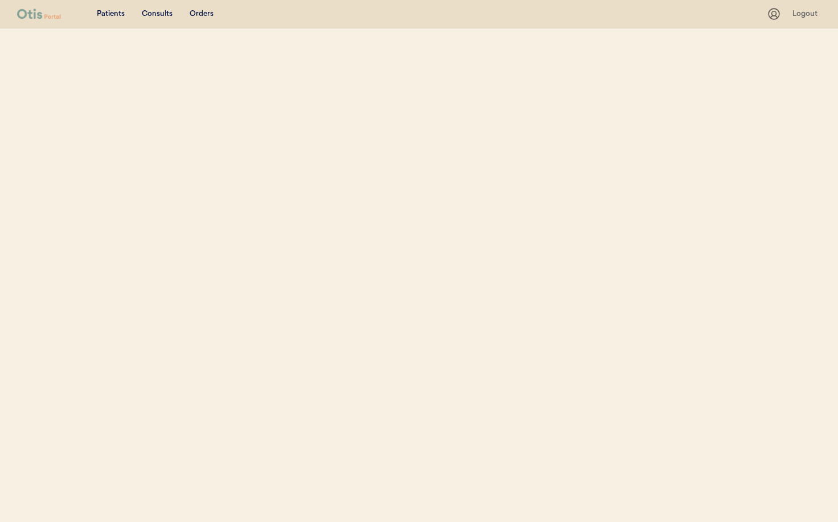
select select ""Name""
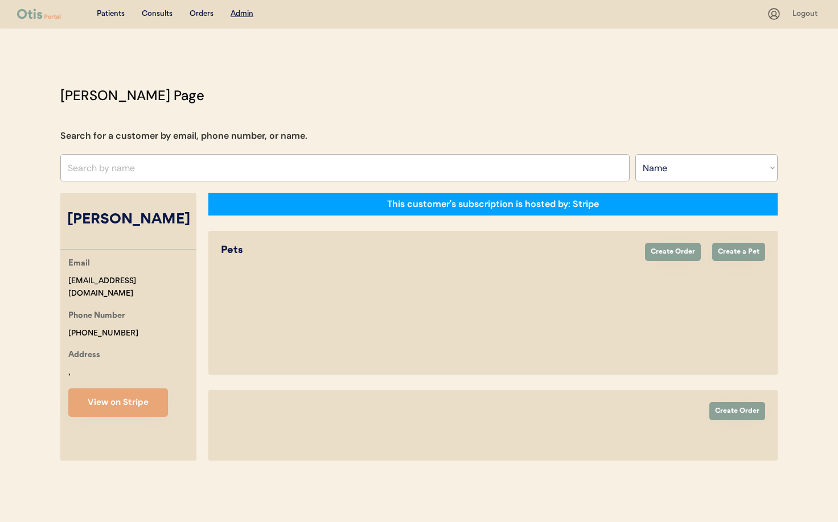
select select "true"
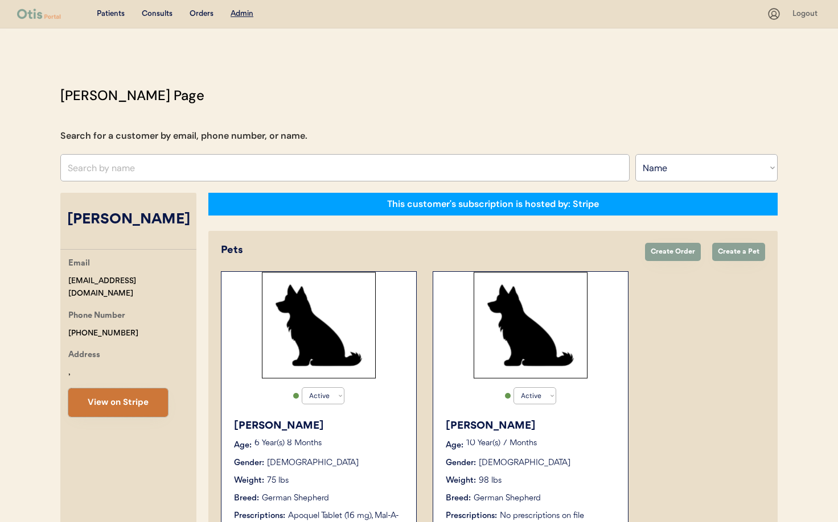
click at [121, 393] on button "View on Stripe" at bounding box center [118, 403] width 100 height 28
click at [601, 393] on div "Active Active Inactive Myra Age: 10 Year(s) 7 Months Gender: Female Weight: 98 …" at bounding box center [530, 399] width 196 height 257
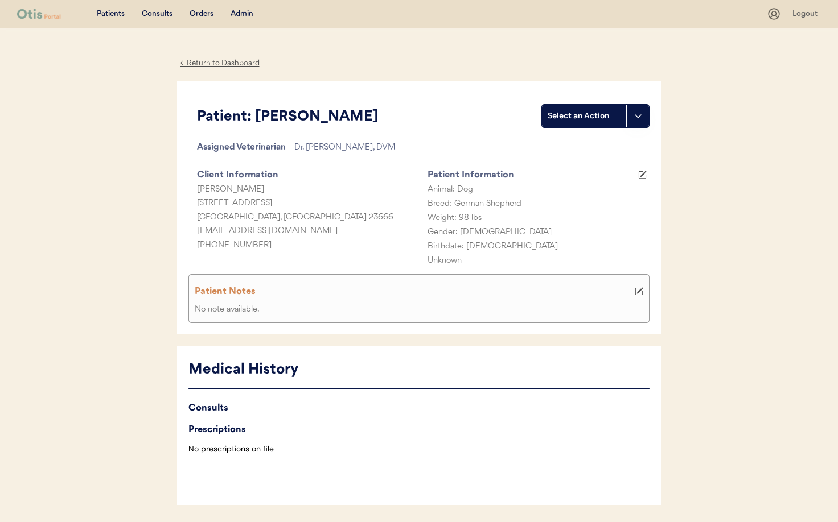
click at [640, 116] on use at bounding box center [637, 116] width 9 height 9
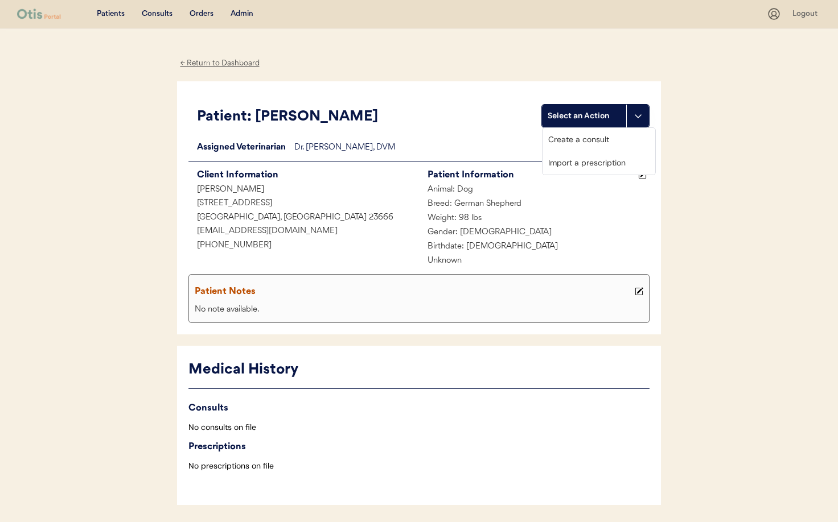
click at [617, 139] on div "Create a consult" at bounding box center [598, 139] width 113 height 23
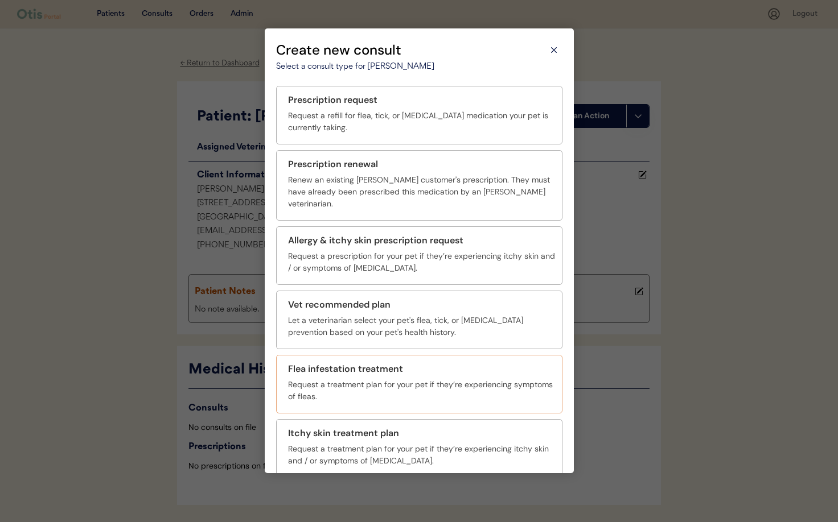
click at [435, 379] on div "Request a treatment plan for your pet if they’re experiencing symptoms of fleas." at bounding box center [421, 391] width 267 height 24
click at [435, 320] on div "Let a veterinarian select your pet's flea, tick, or [MEDICAL_DATA] prevention b…" at bounding box center [421, 327] width 267 height 24
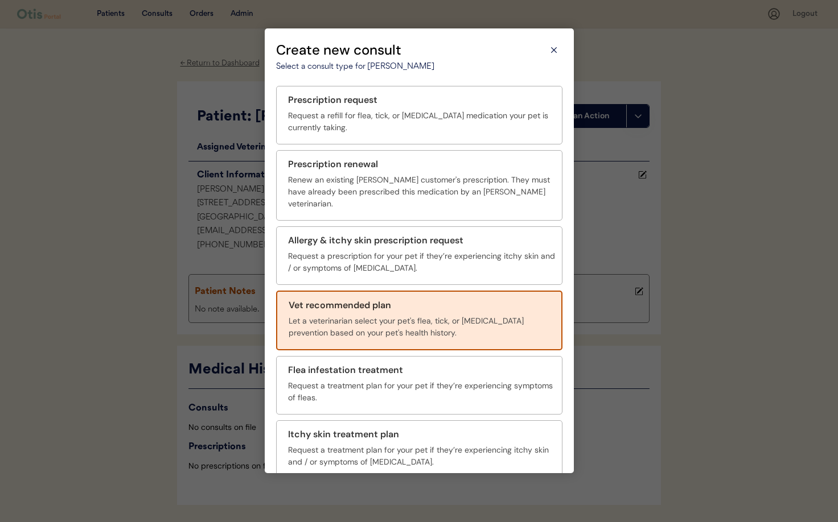
click at [435, 320] on div "Let a veterinarian select your pet's flea, tick, or [MEDICAL_DATA] prevention b…" at bounding box center [421, 327] width 266 height 24
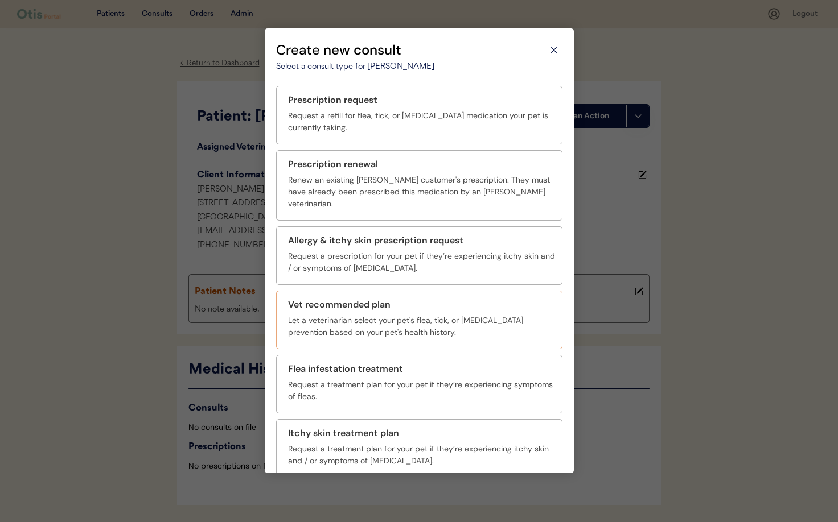
click at [435, 320] on div "Let a veterinarian select your pet's flea, tick, or [MEDICAL_DATA] prevention b…" at bounding box center [421, 327] width 267 height 24
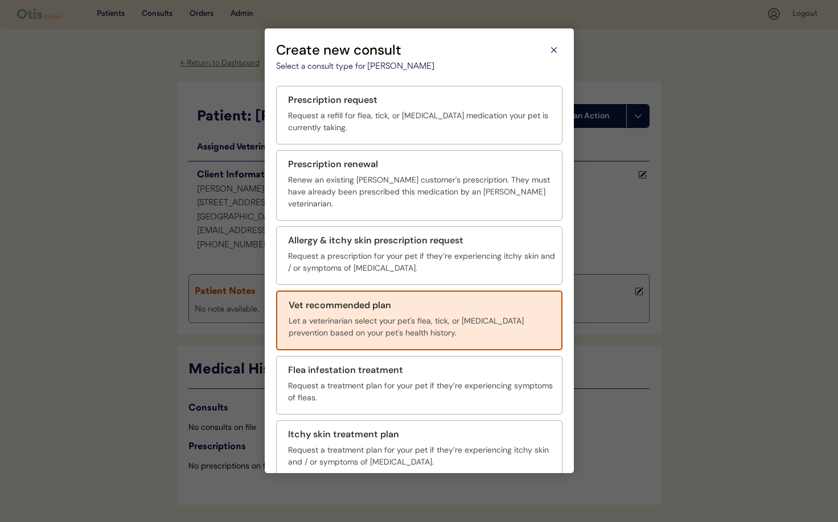
scroll to position [42, 0]
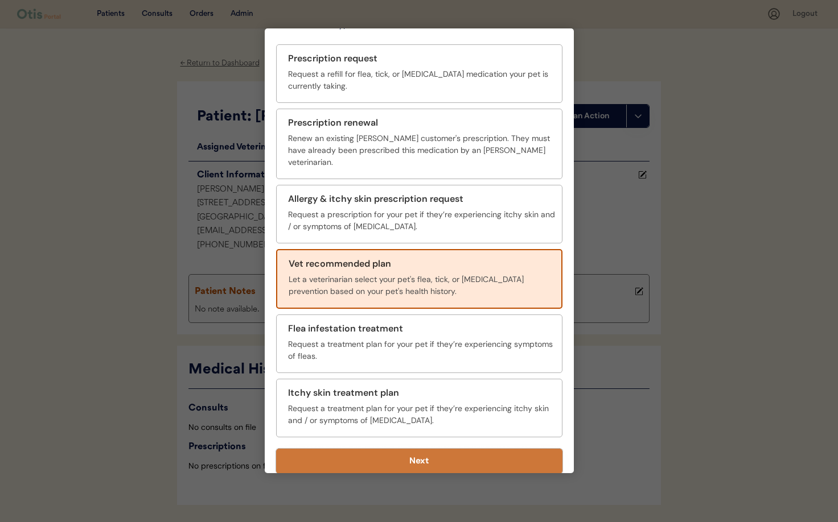
click at [457, 449] on button "Next" at bounding box center [419, 461] width 286 height 25
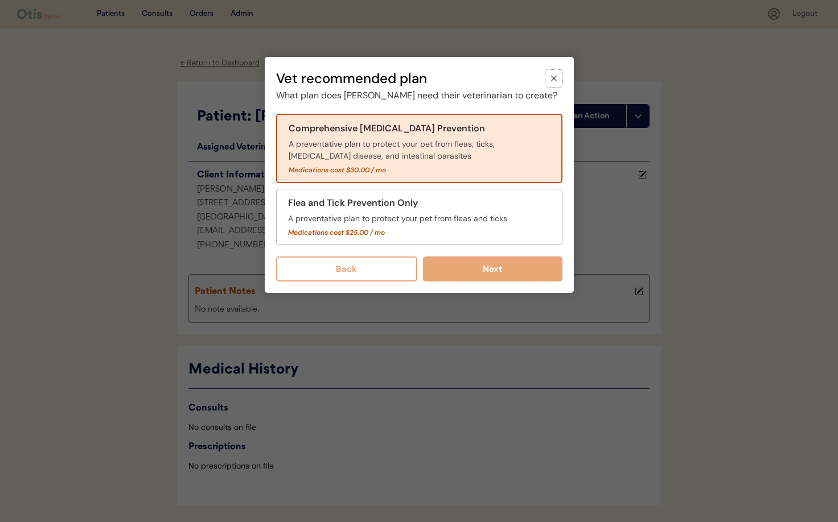
click at [555, 78] on icon at bounding box center [553, 78] width 11 height 11
